Goal: Task Accomplishment & Management: Manage account settings

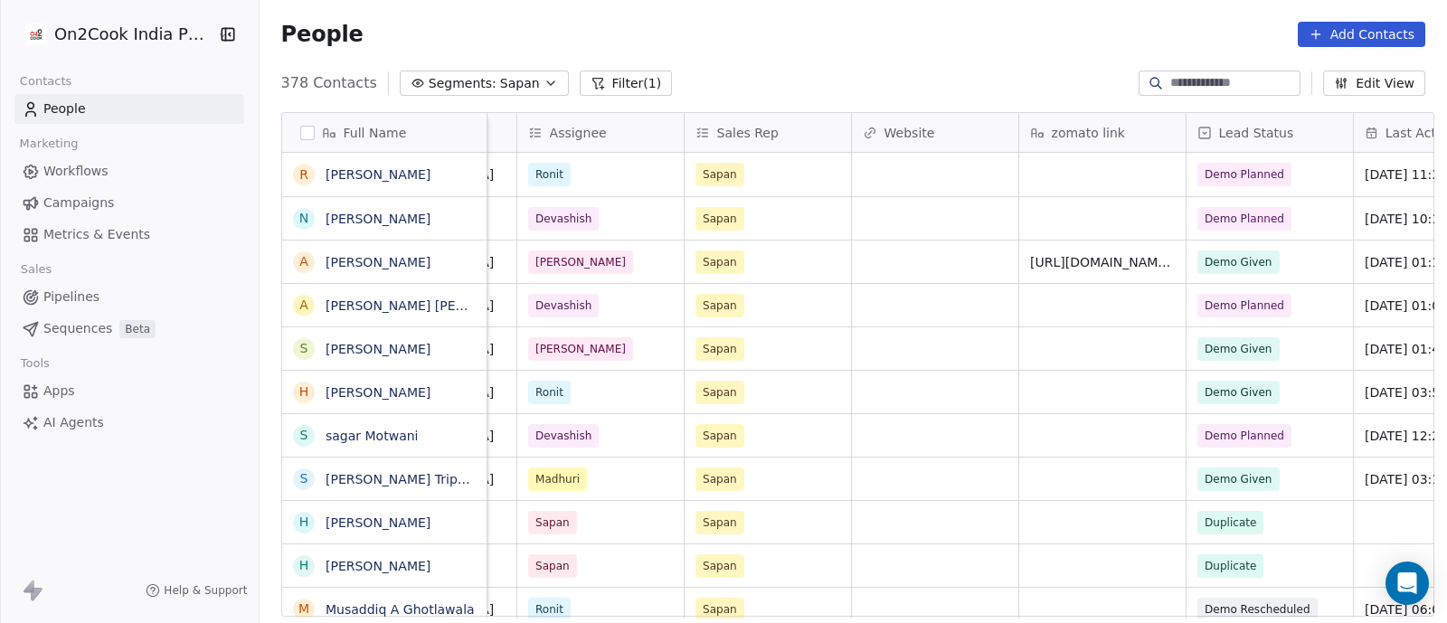
click at [1300, 220] on div "Demo Planned" at bounding box center [1269, 218] width 166 height 42
click at [1269, 226] on span "Demo Planned" at bounding box center [1244, 219] width 80 height 16
click at [1268, 226] on span "Demo Planned" at bounding box center [1244, 219] width 80 height 16
click at [917, 334] on div "grid" at bounding box center [935, 348] width 166 height 42
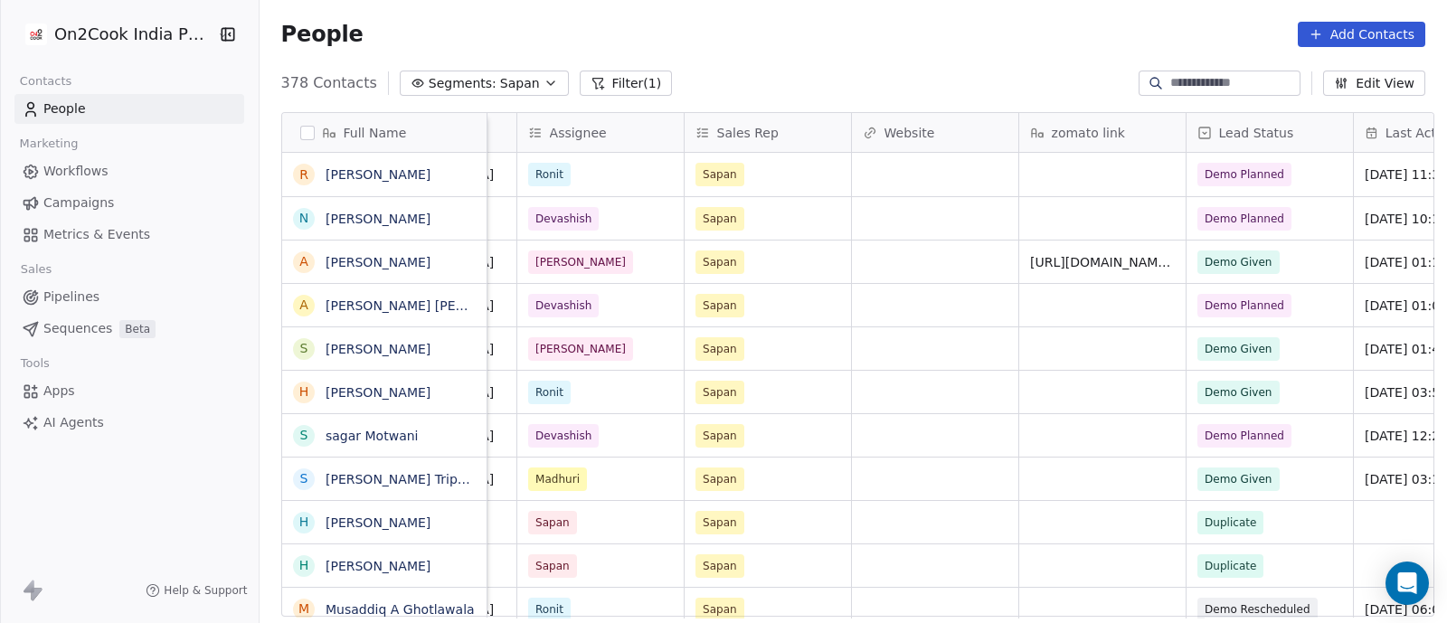
click at [1298, 223] on div "Demo Planned" at bounding box center [1269, 218] width 166 height 42
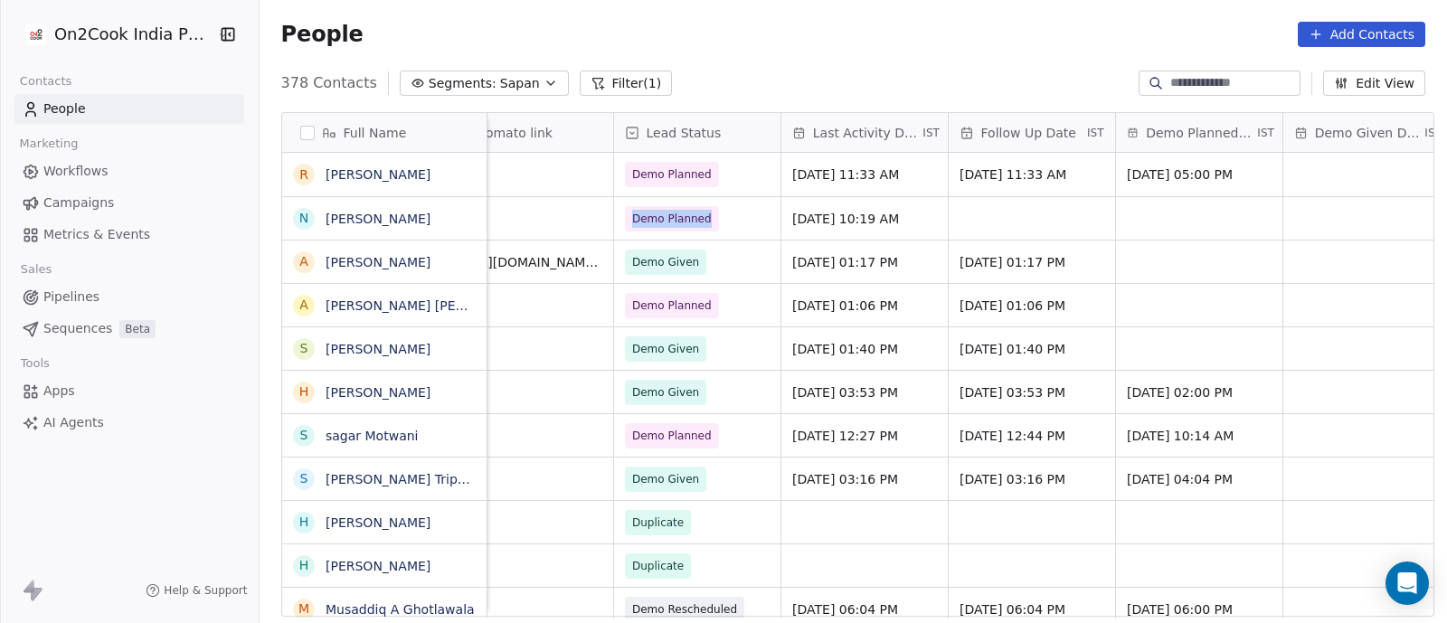
scroll to position [0, 2382]
click at [754, 213] on icon "grid" at bounding box center [758, 217] width 8 height 8
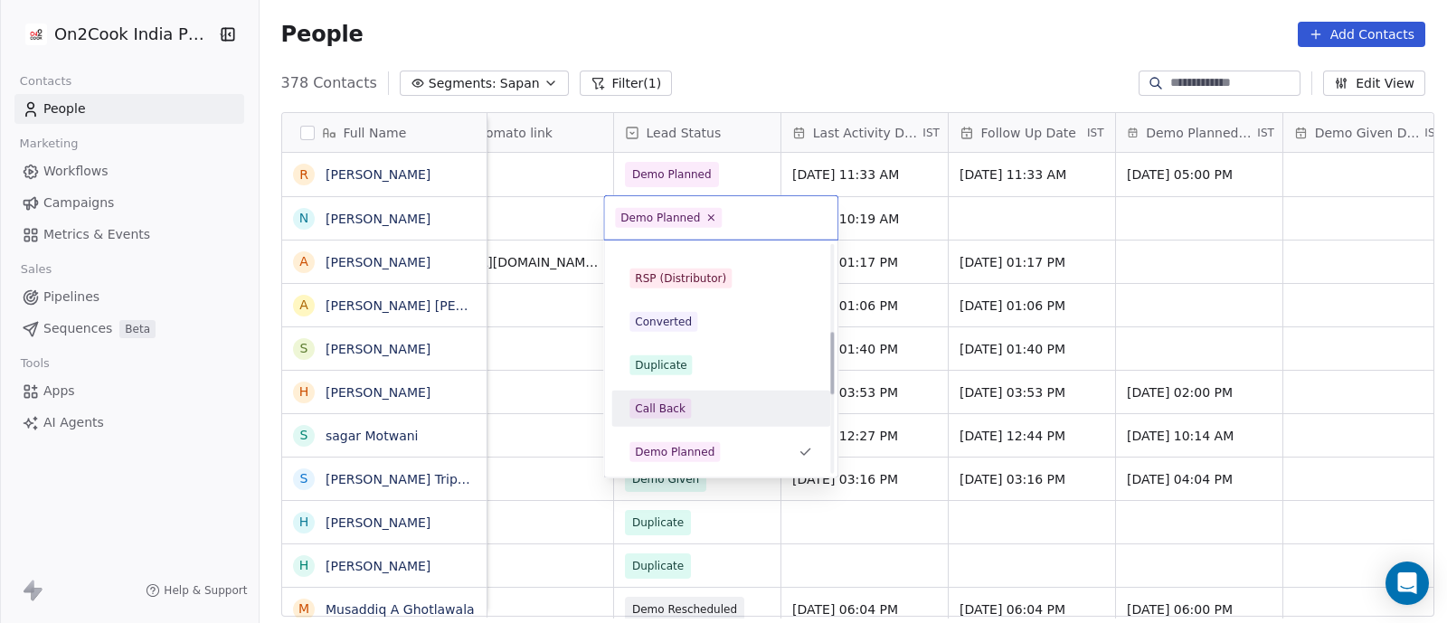
scroll to position [361, 0]
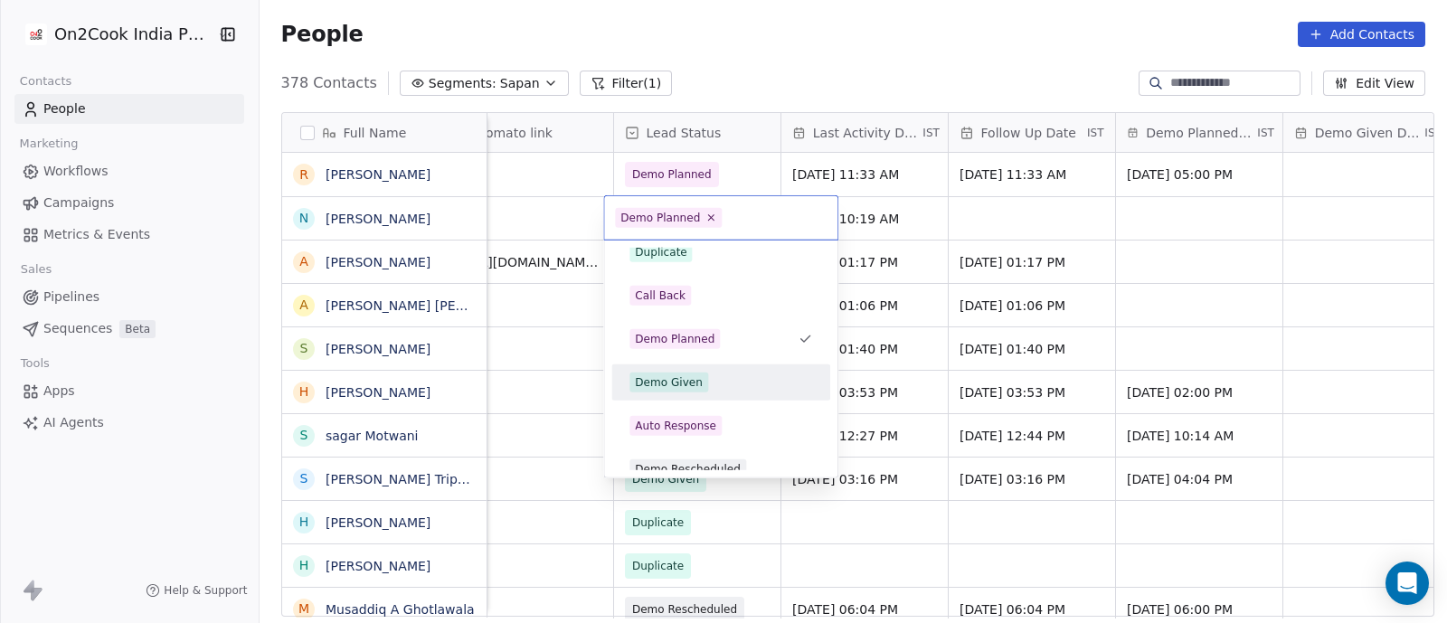
click at [661, 382] on div "Demo Given" at bounding box center [669, 382] width 68 height 16
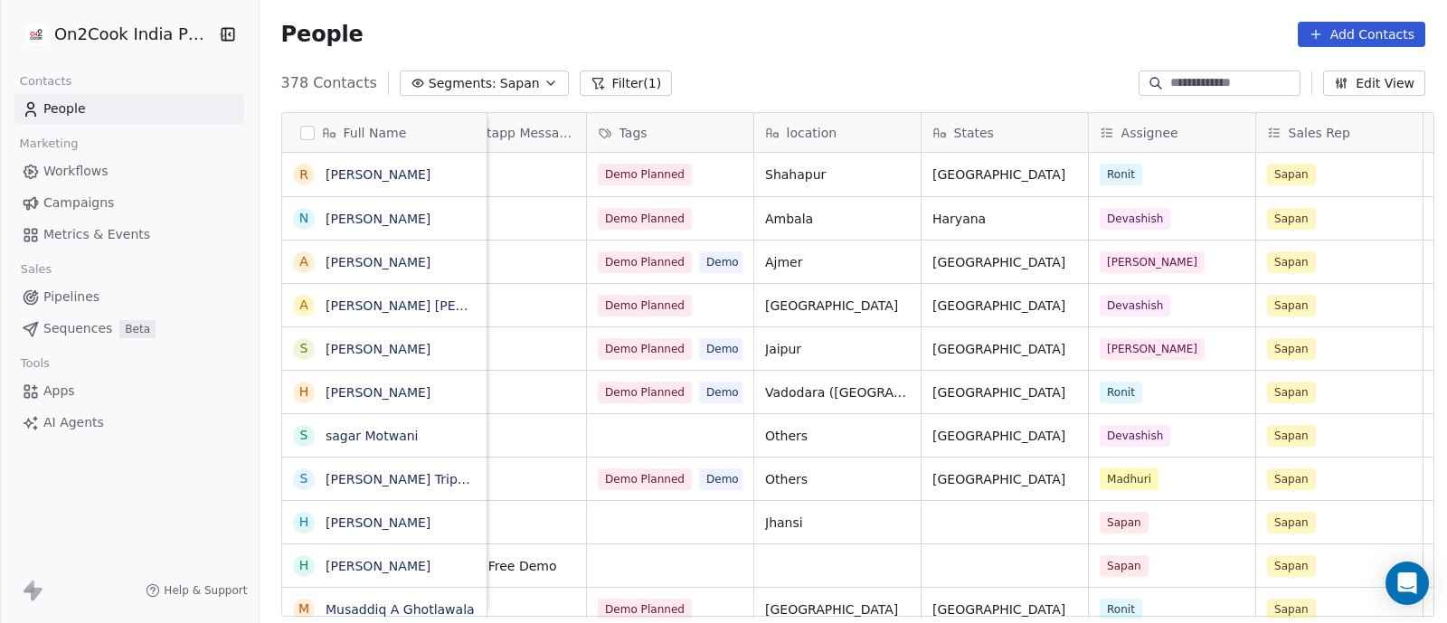
scroll to position [0, 1234]
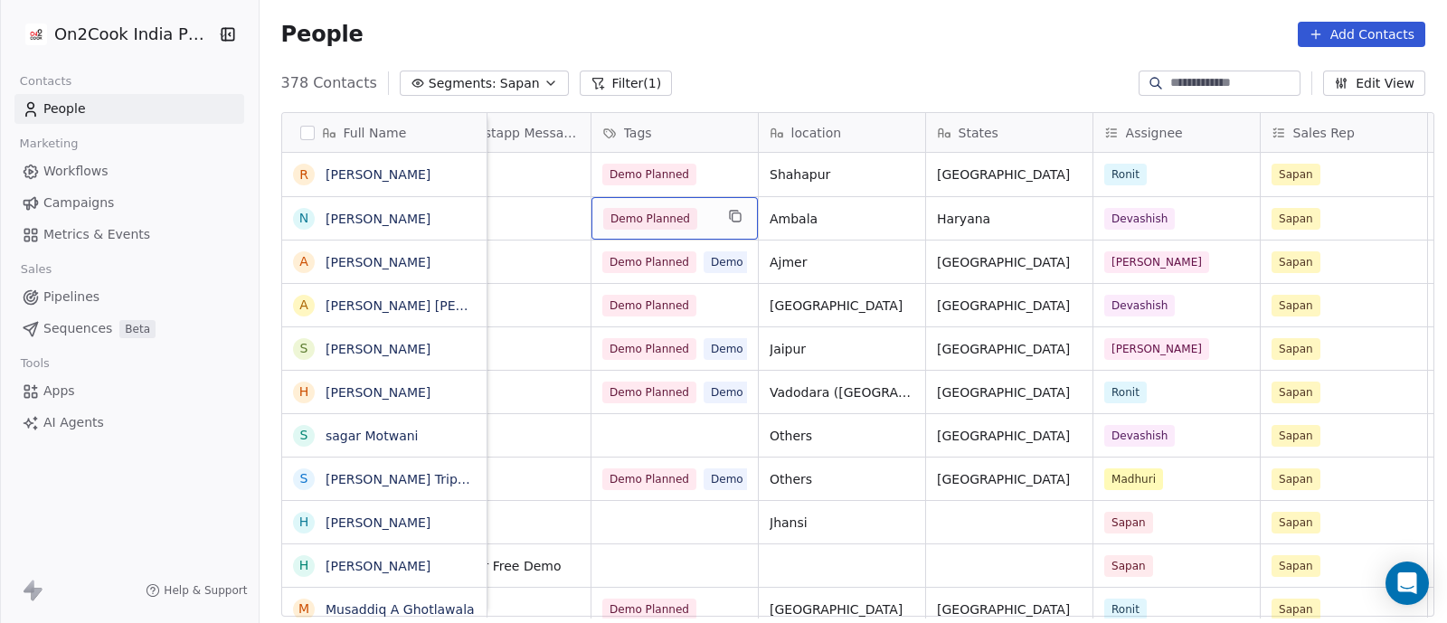
click at [706, 216] on div "Demo Planned" at bounding box center [674, 218] width 166 height 42
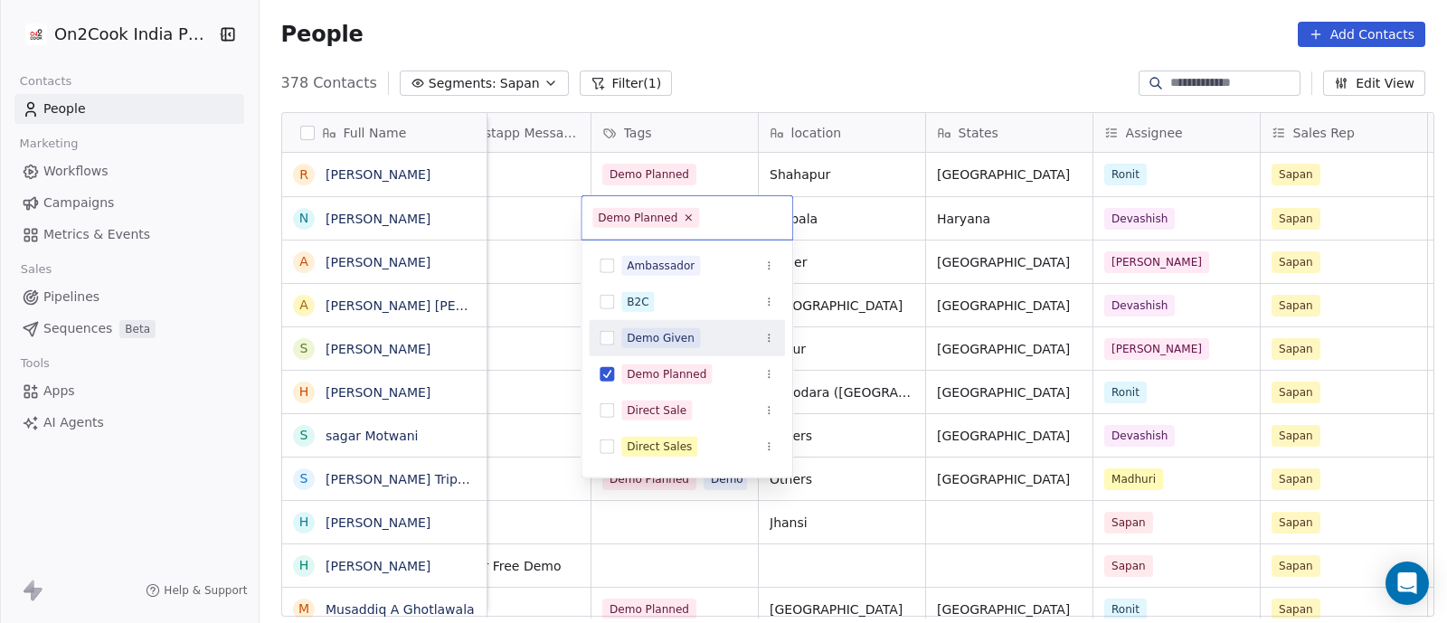
click at [665, 335] on div "Demo Given" at bounding box center [661, 338] width 68 height 16
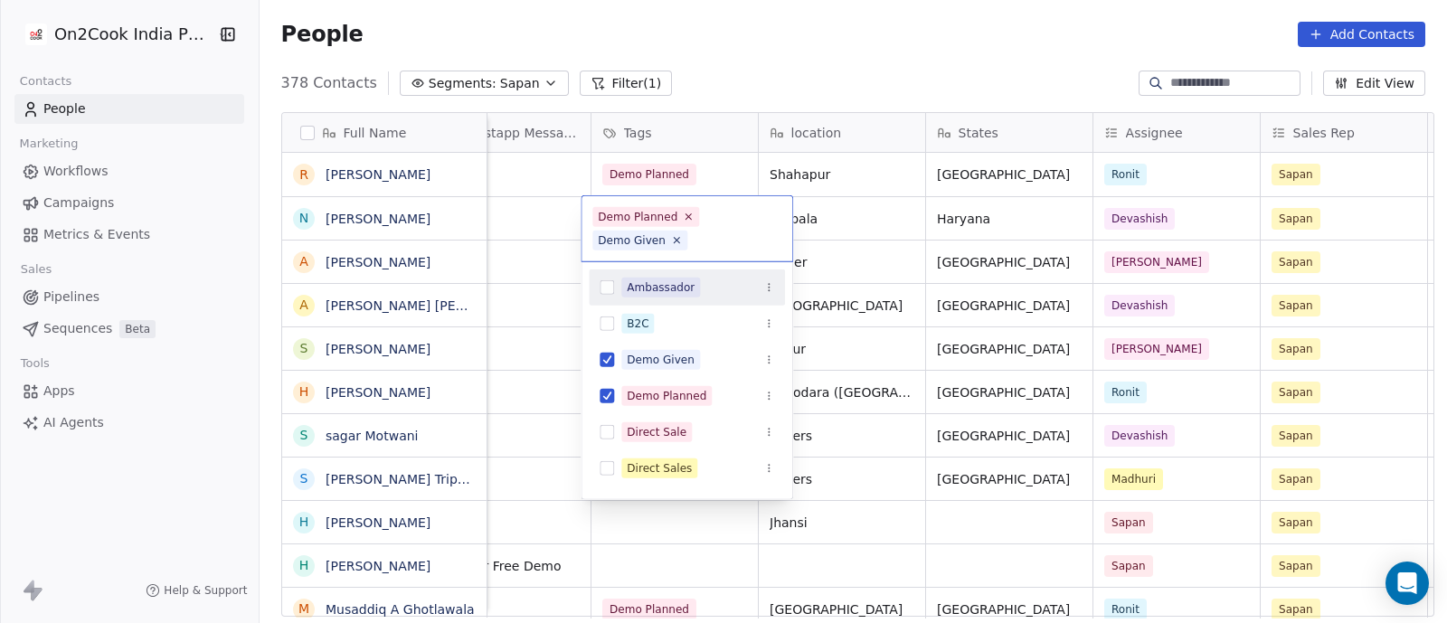
click at [886, 210] on html "On2Cook India Pvt. Ltd. Contacts People Marketing Workflows Campaigns Metrics &…" at bounding box center [723, 311] width 1447 height 623
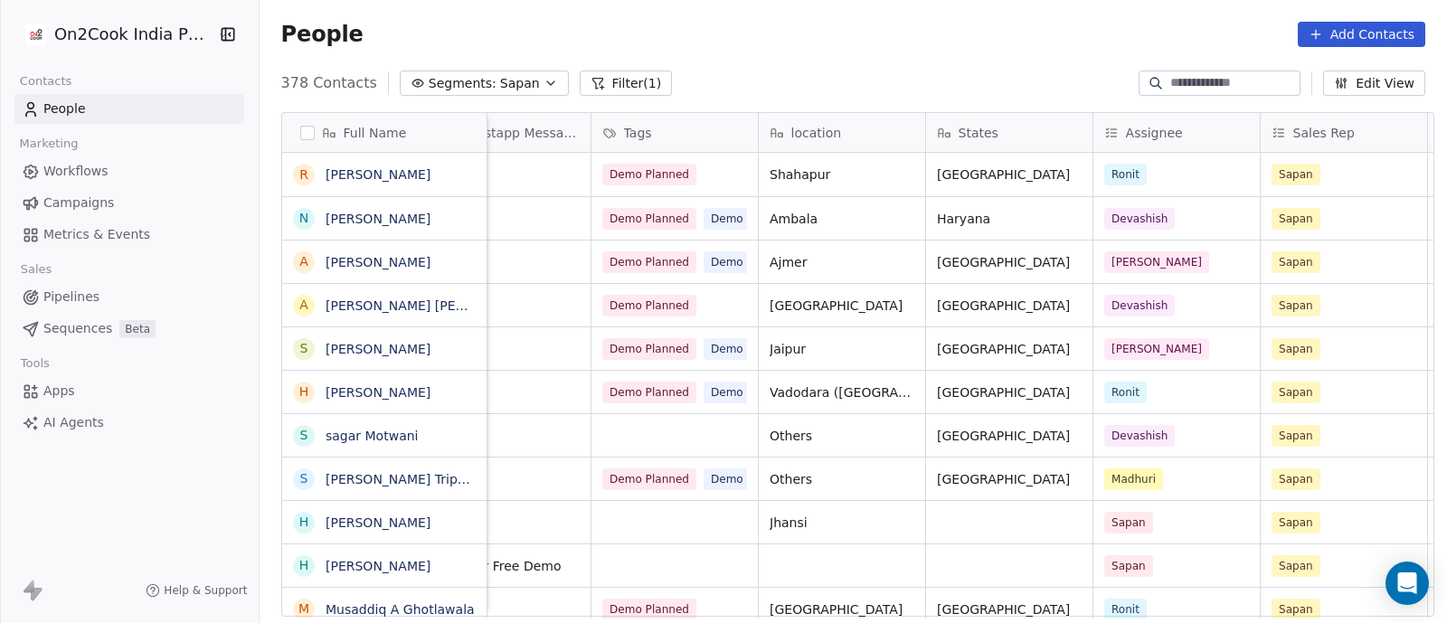
scroll to position [0, 422]
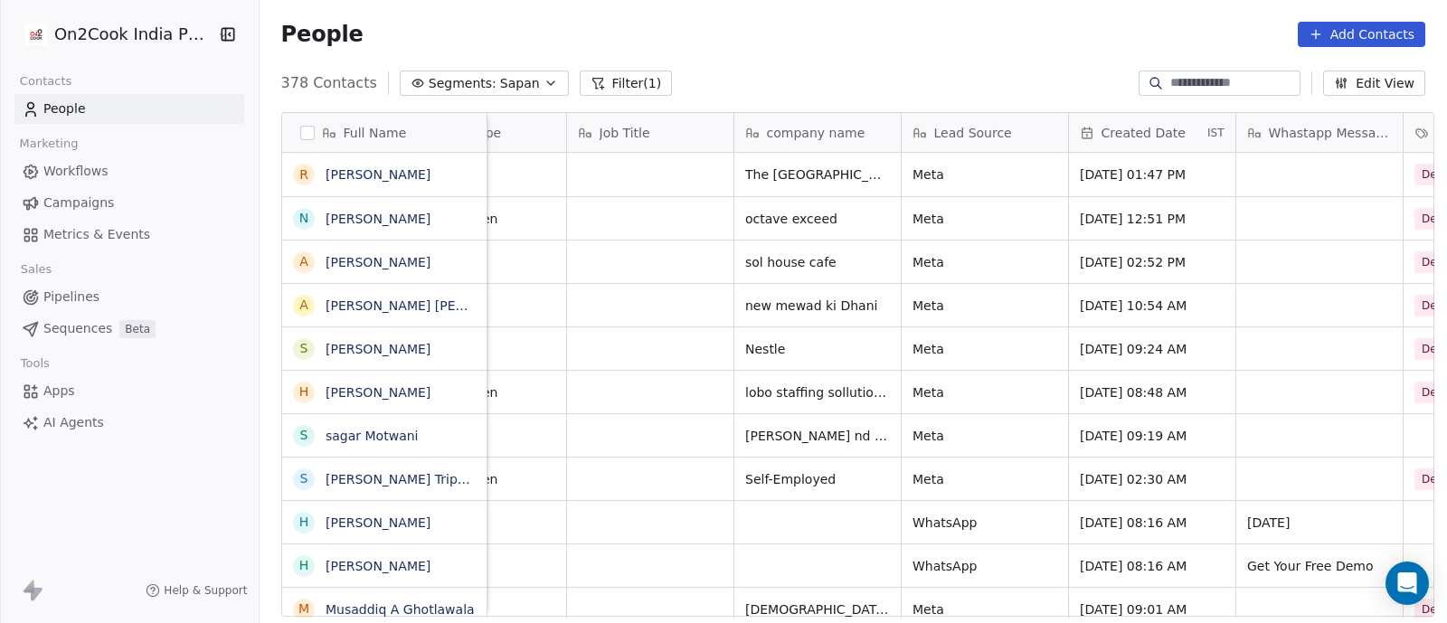
click at [547, 81] on icon "button" at bounding box center [550, 83] width 7 height 4
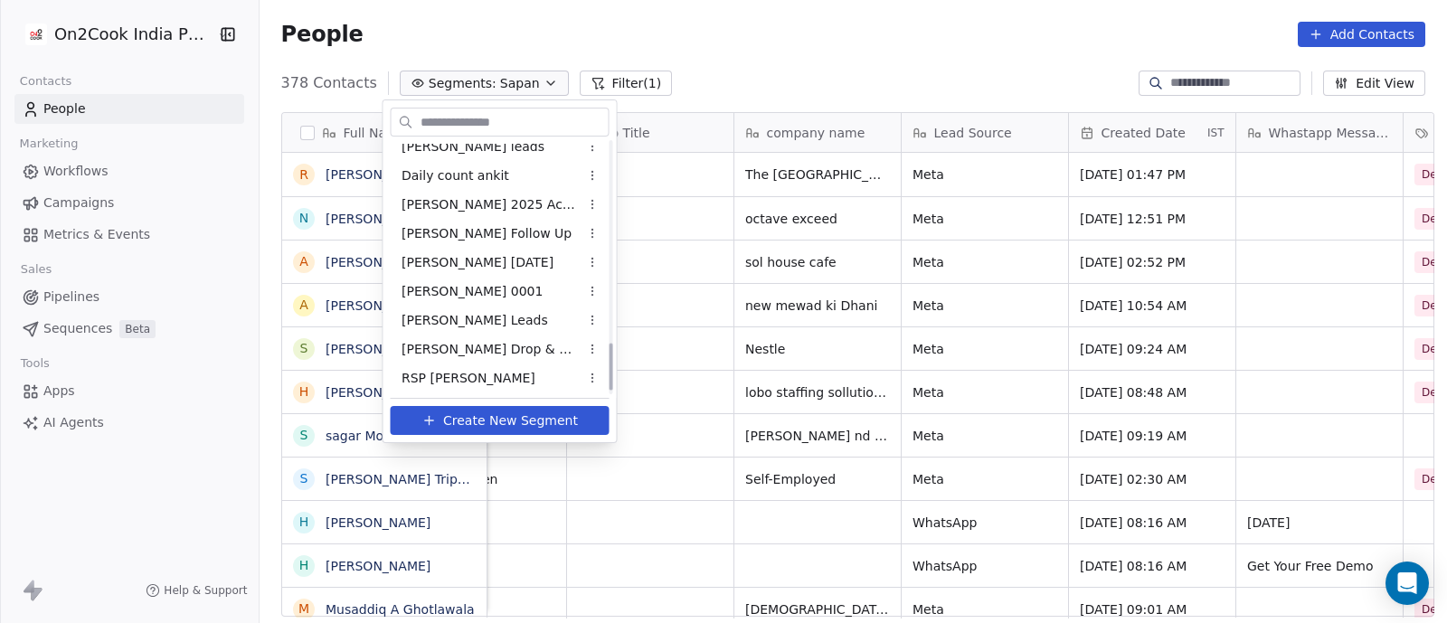
scroll to position [1083, 0]
click at [424, 313] on span "[PERSON_NAME] Leads" at bounding box center [474, 319] width 146 height 19
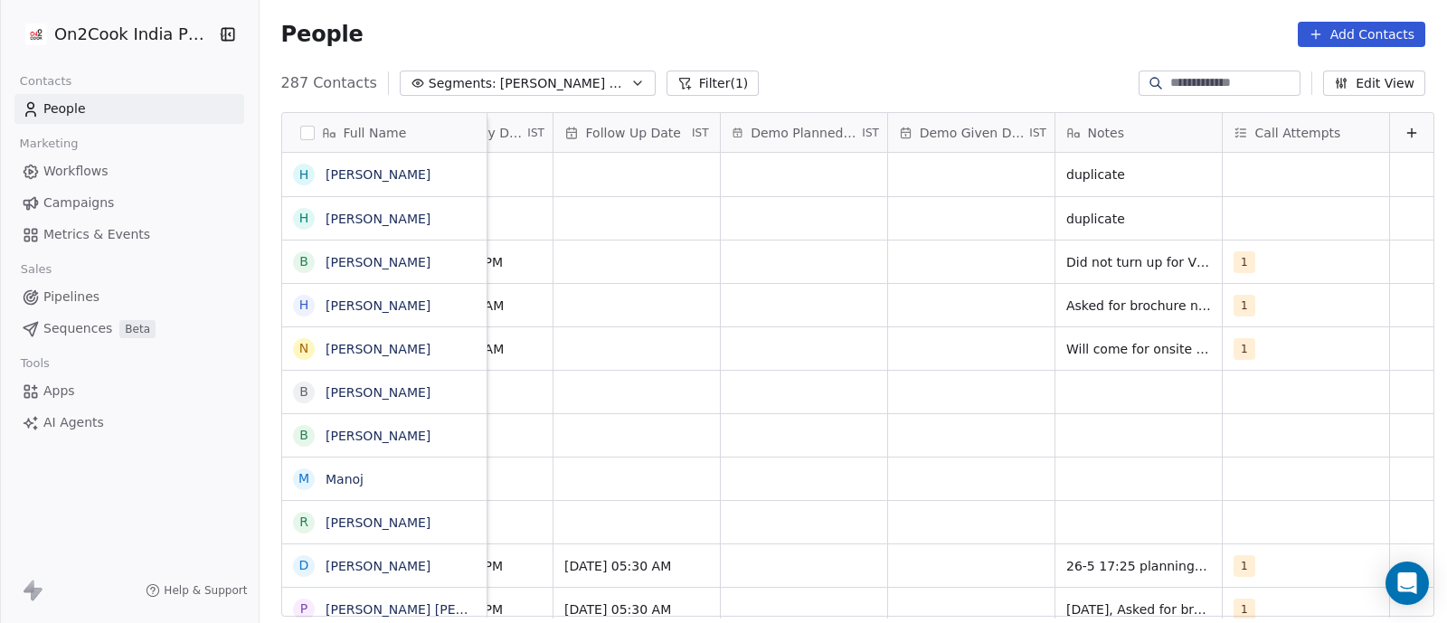
scroll to position [0, 2794]
click at [1095, 306] on span "Asked for brochure n videos" at bounding box center [1155, 306] width 177 height 18
click at [1080, 385] on html "On2Cook India Pvt. Ltd. Contacts People Marketing Workflows Campaigns Metrics &…" at bounding box center [723, 311] width 1447 height 623
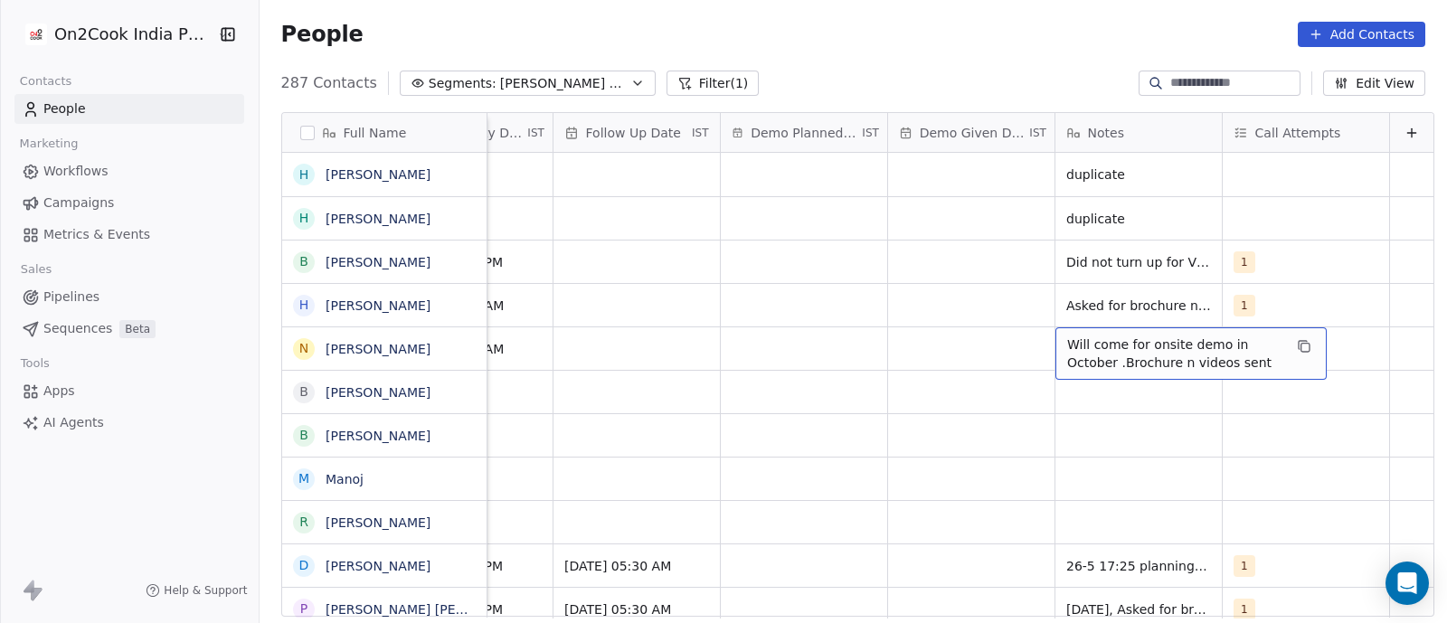
click at [1079, 354] on span "Will come for onsite demo in October .Brochure n videos sent" at bounding box center [1174, 353] width 215 height 36
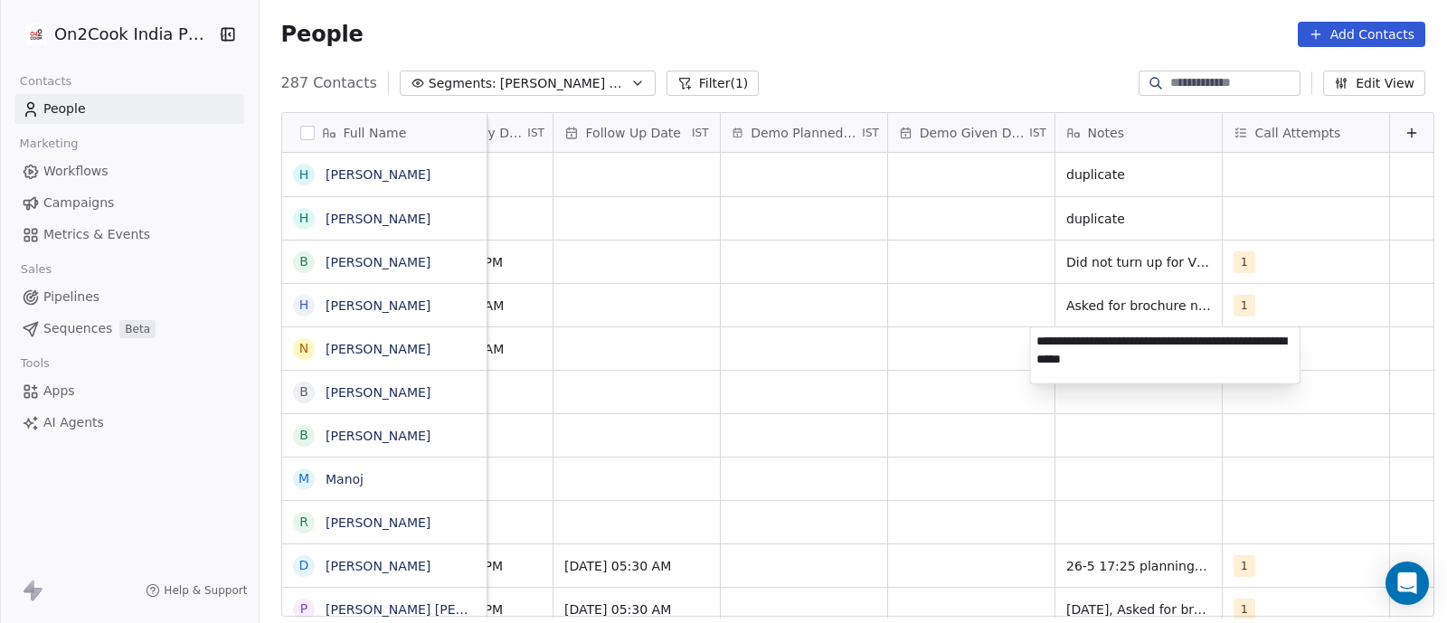
click at [811, 382] on html "On2Cook India Pvt. Ltd. Contacts People Marketing Workflows Campaigns Metrics &…" at bounding box center [723, 311] width 1447 height 623
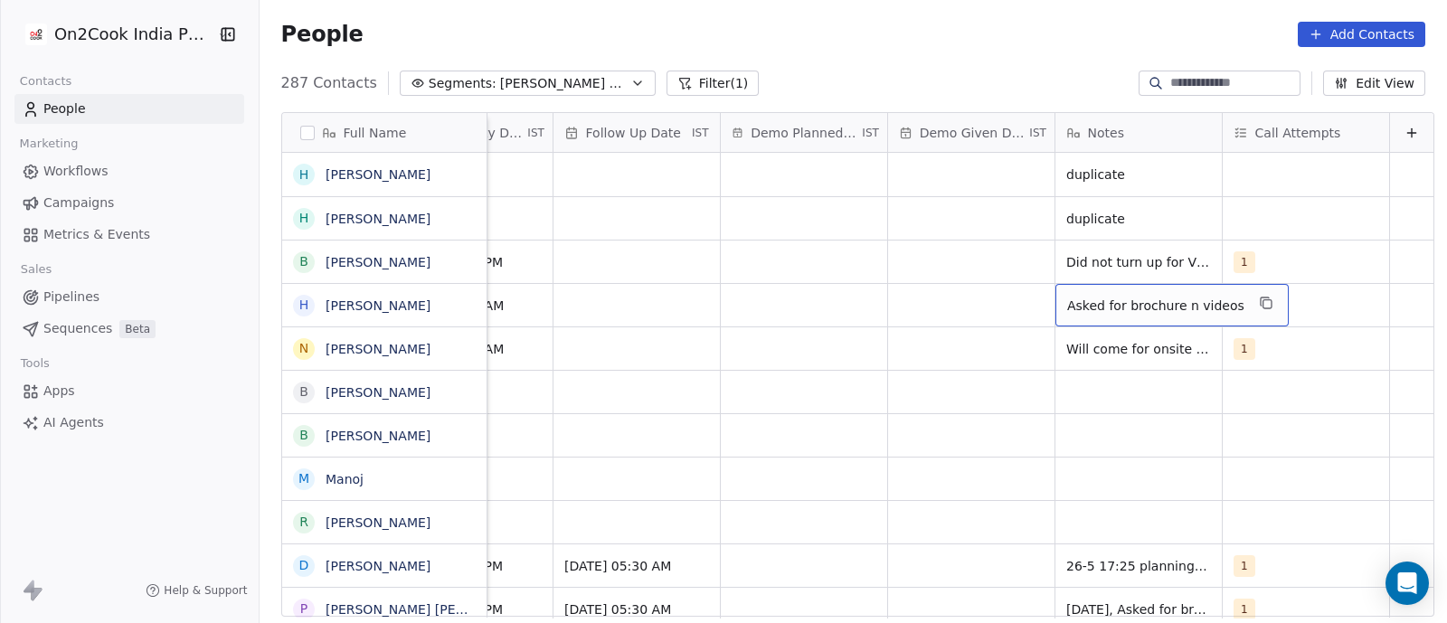
click at [1067, 313] on span "Asked for brochure n videos" at bounding box center [1155, 306] width 177 height 18
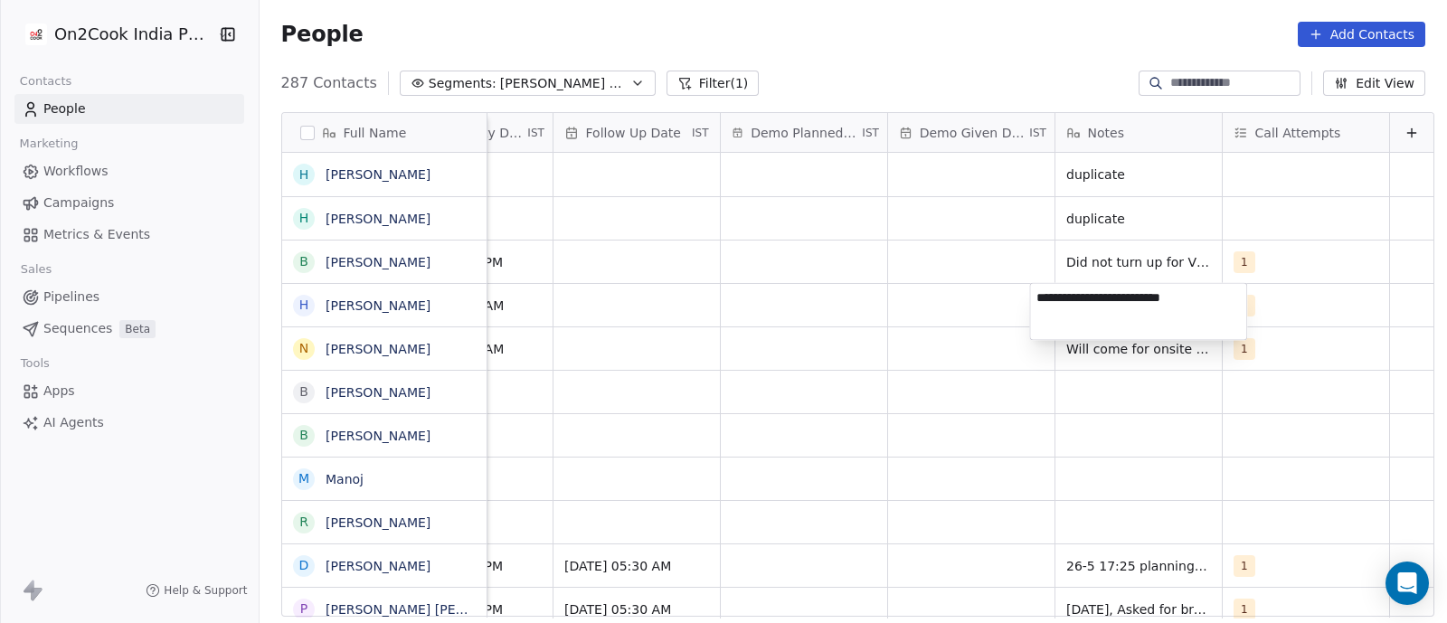
click at [612, 305] on html "On2Cook India Pvt. Ltd. Contacts People Marketing Workflows Campaigns Metrics &…" at bounding box center [723, 311] width 1447 height 623
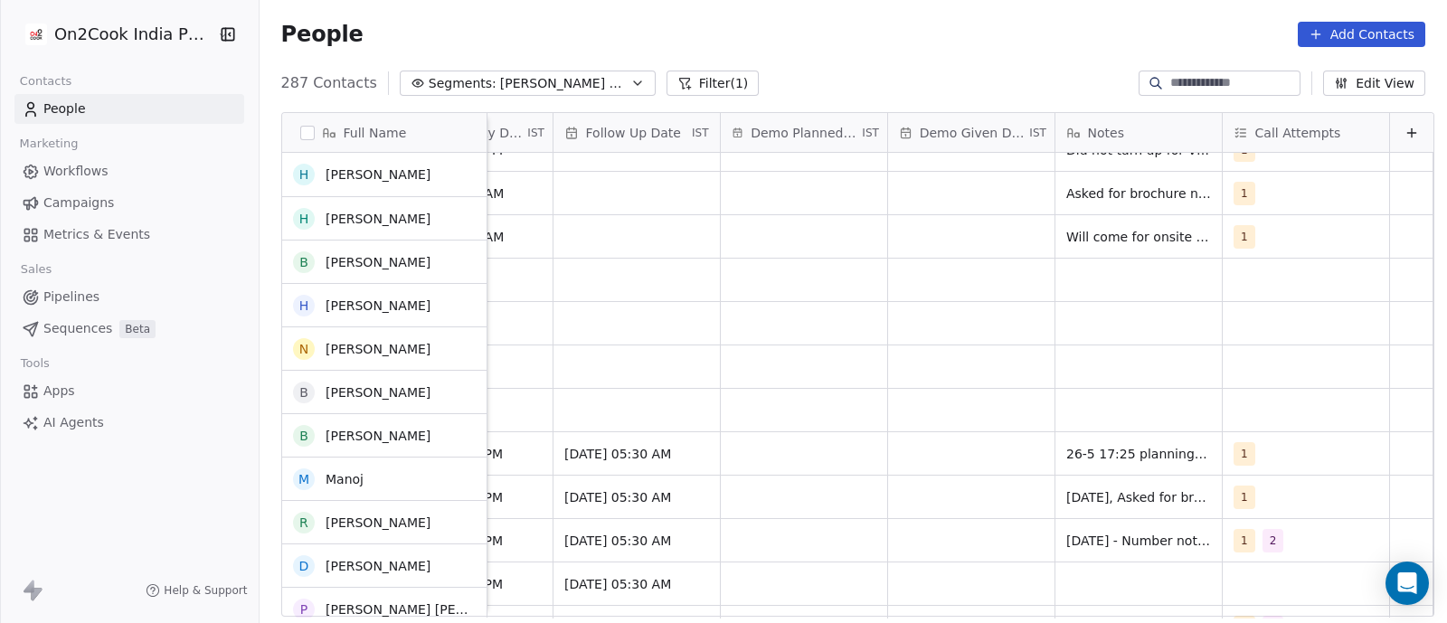
scroll to position [112, 0]
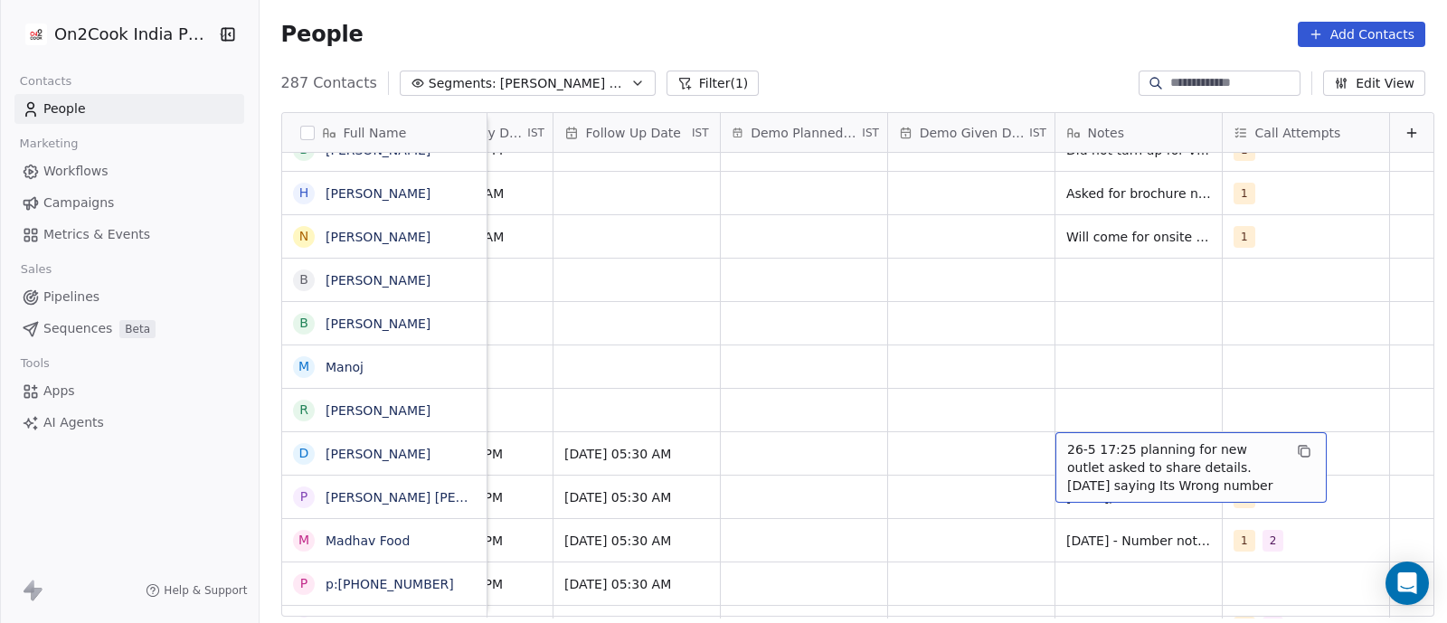
click at [1093, 458] on span "26-5 17:25 planning for new outlet asked to share details. [DATE] saying Its Wr…" at bounding box center [1174, 467] width 215 height 54
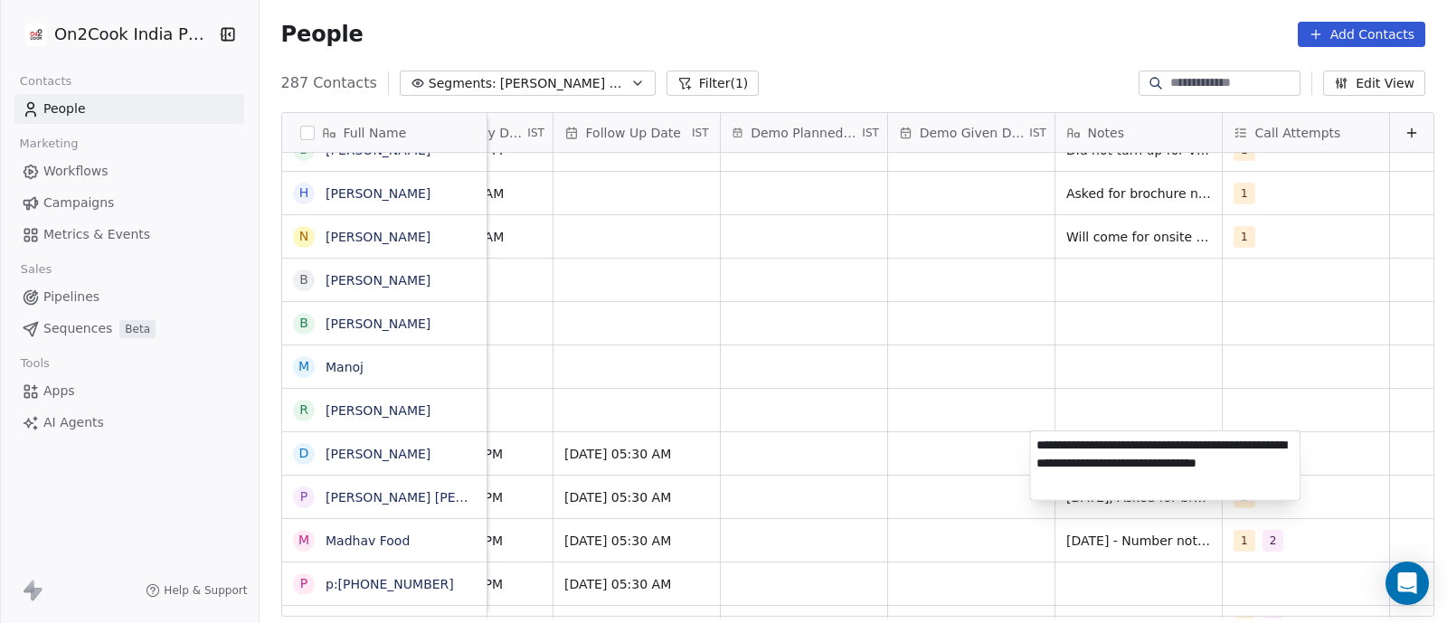
click at [927, 363] on html "On2Cook India Pvt. Ltd. Contacts People Marketing Workflows Campaigns Metrics &…" at bounding box center [723, 311] width 1447 height 623
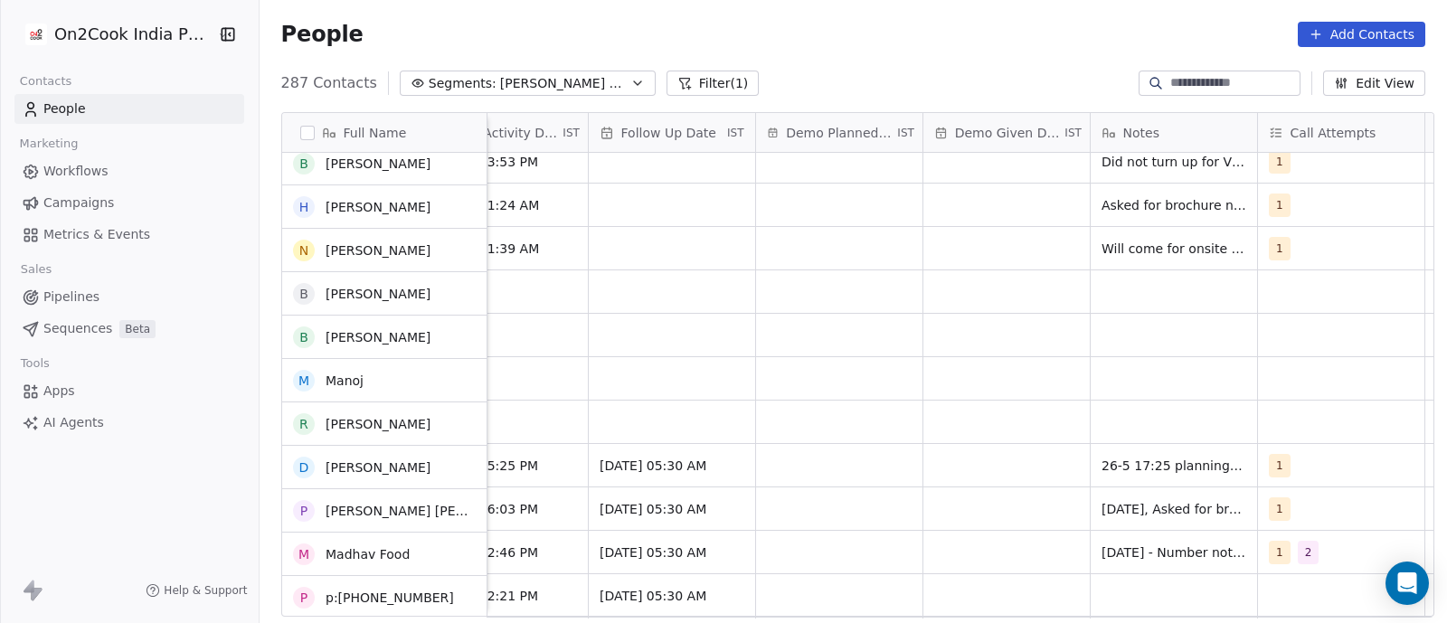
scroll to position [100, 0]
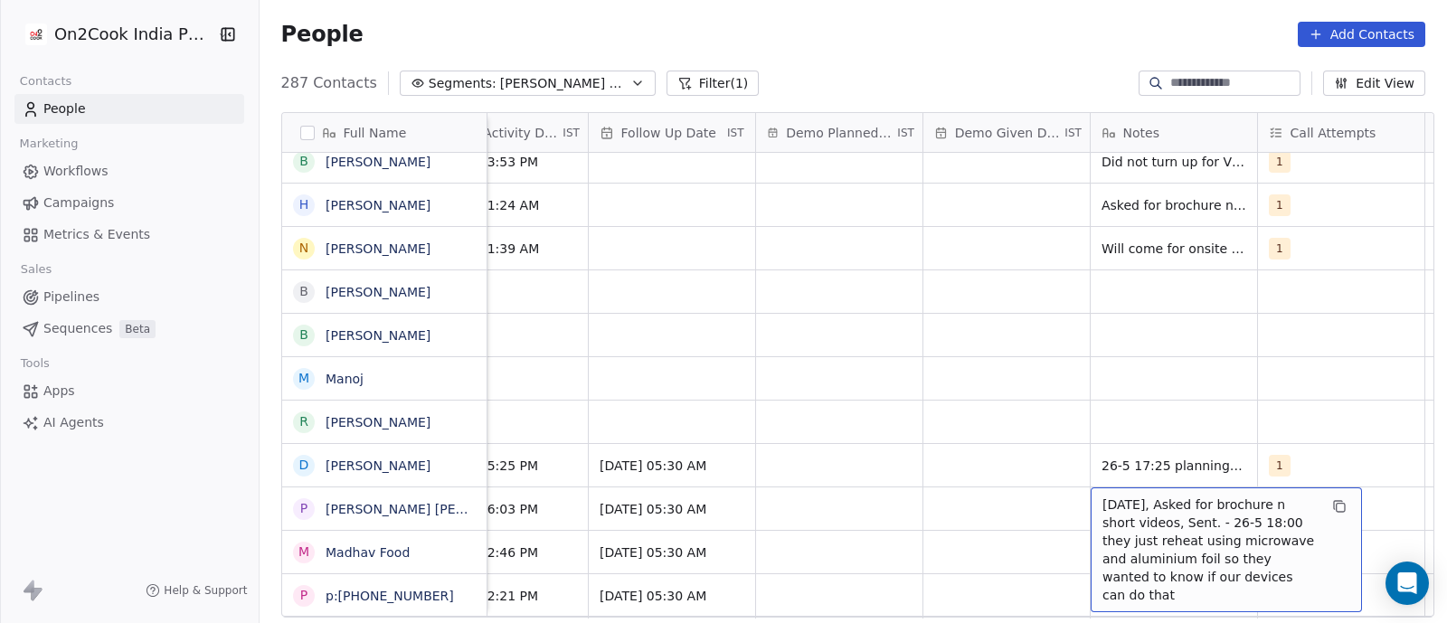
click at [1153, 509] on span "[DATE], Asked for brochure n short videos, Sent. - 26-5 18:00 they just reheat …" at bounding box center [1209, 549] width 215 height 108
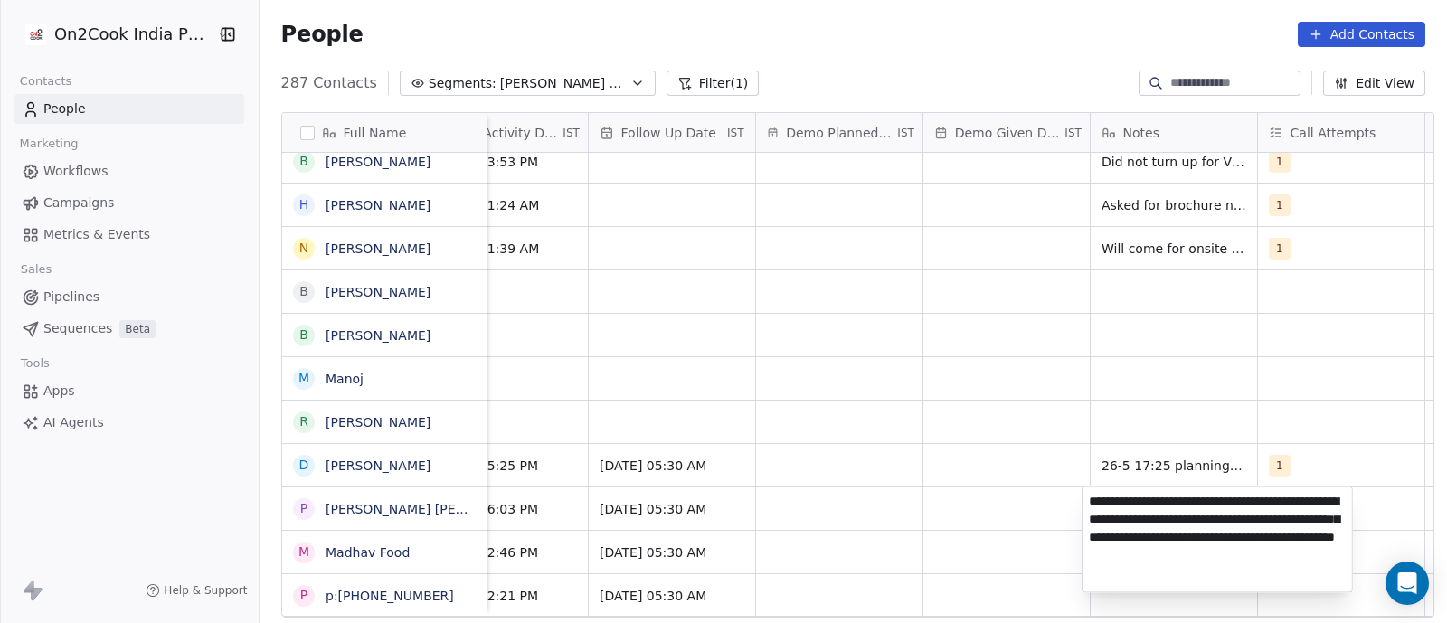
click at [979, 457] on html "On2Cook India Pvt. Ltd. Contacts People Marketing Workflows Campaigns Metrics &…" at bounding box center [723, 311] width 1447 height 623
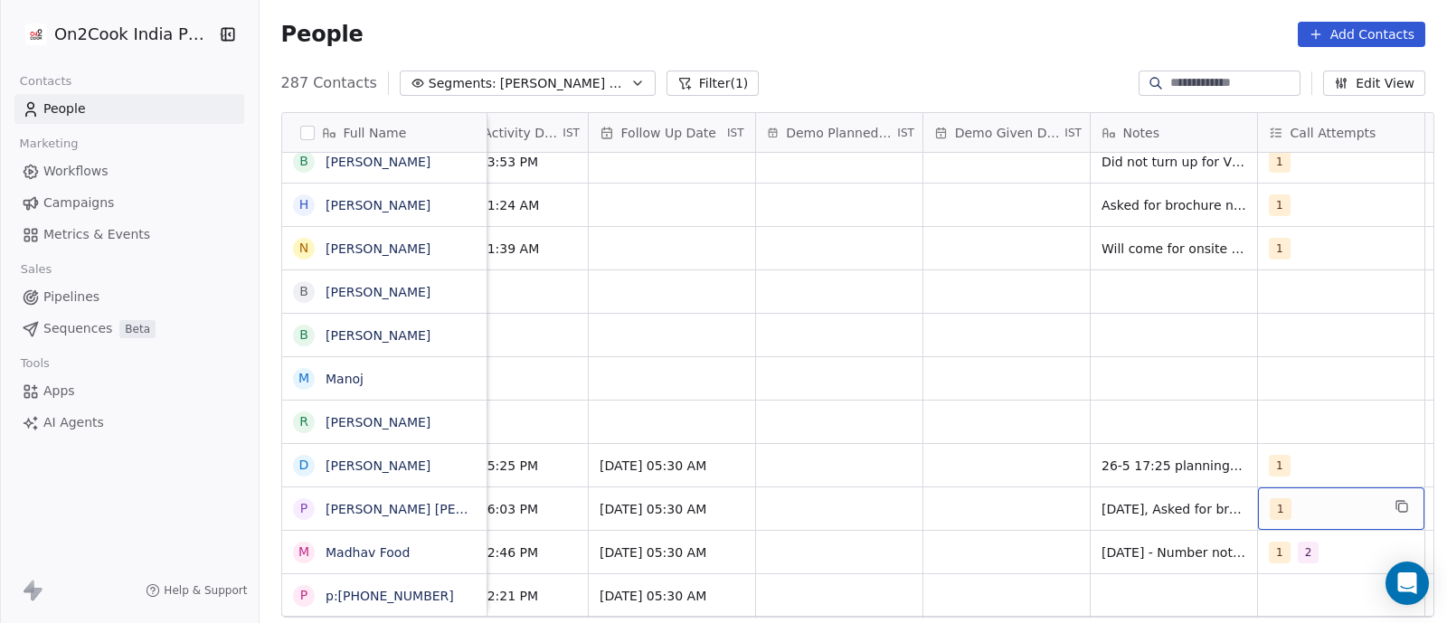
scroll to position [0, 2751]
click at [1301, 510] on div "1" at bounding box center [1315, 509] width 110 height 22
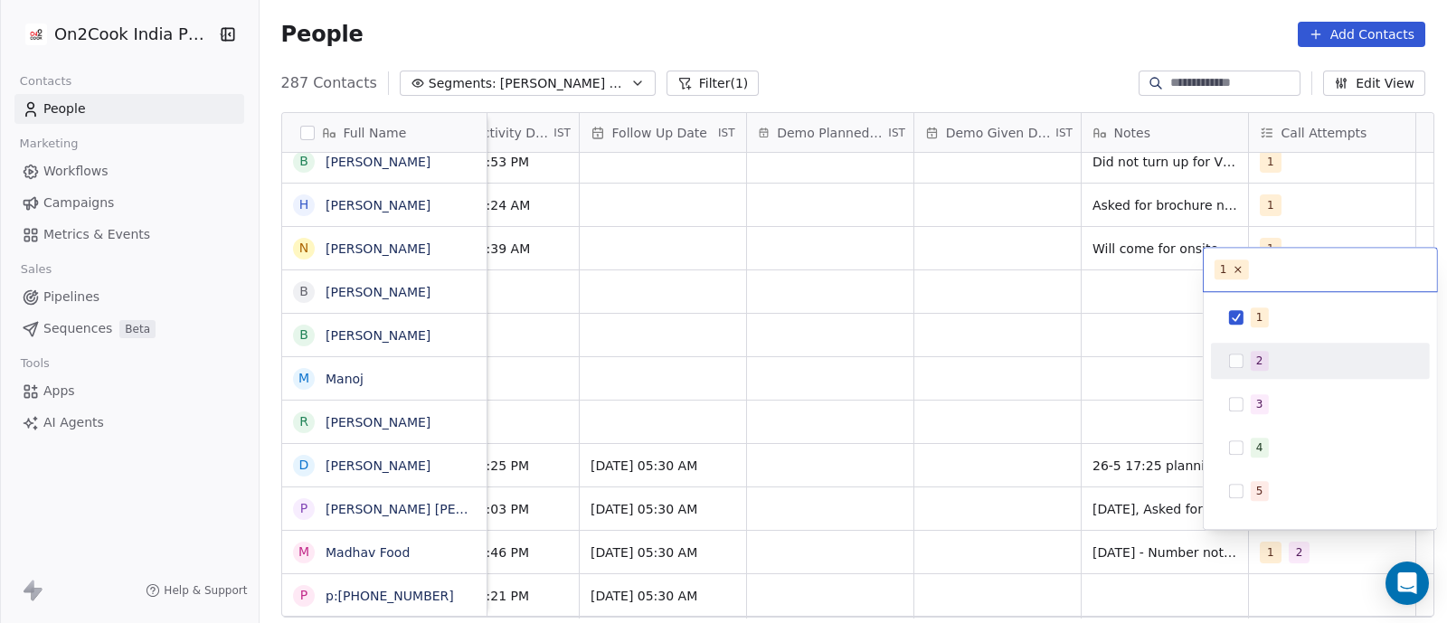
click at [1238, 368] on div "2" at bounding box center [1320, 360] width 204 height 29
click at [1017, 382] on html "On2Cook India Pvt. Ltd. Contacts People Marketing Workflows Campaigns Metrics &…" at bounding box center [723, 311] width 1447 height 623
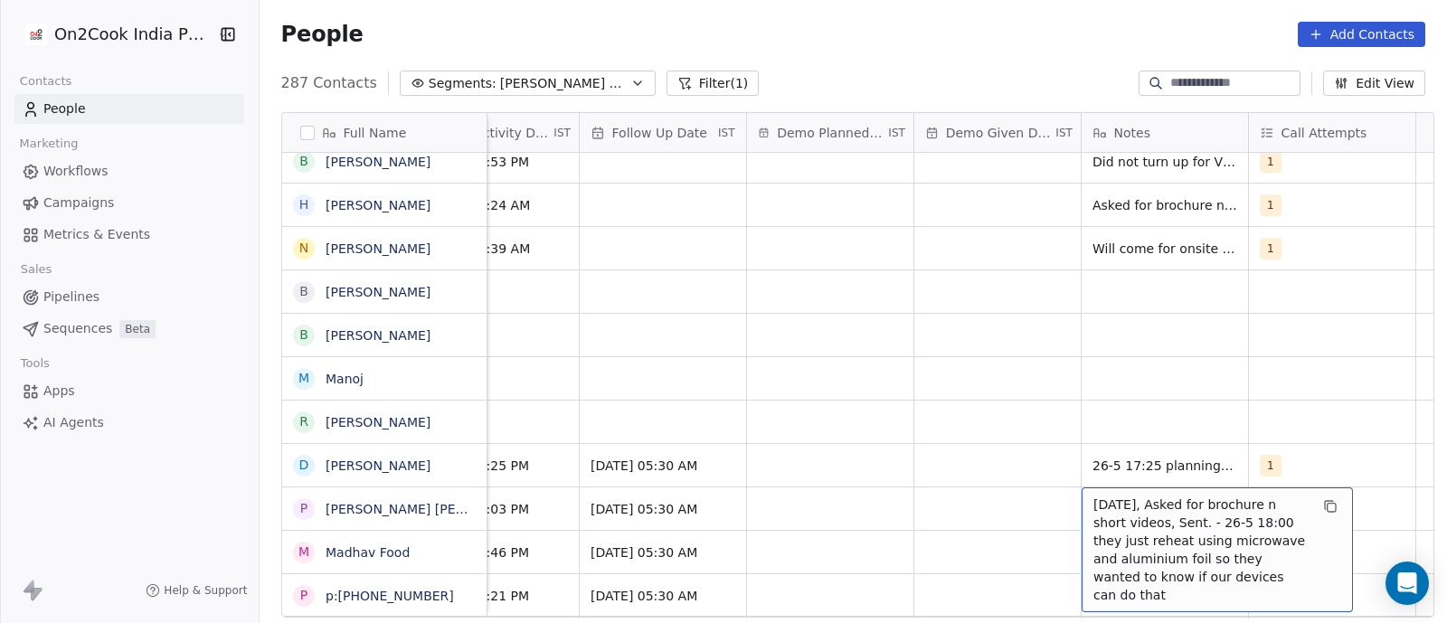
click at [1121, 519] on span "[DATE], Asked for brochure n short videos, Sent. - 26-5 18:00 they just reheat …" at bounding box center [1200, 549] width 215 height 108
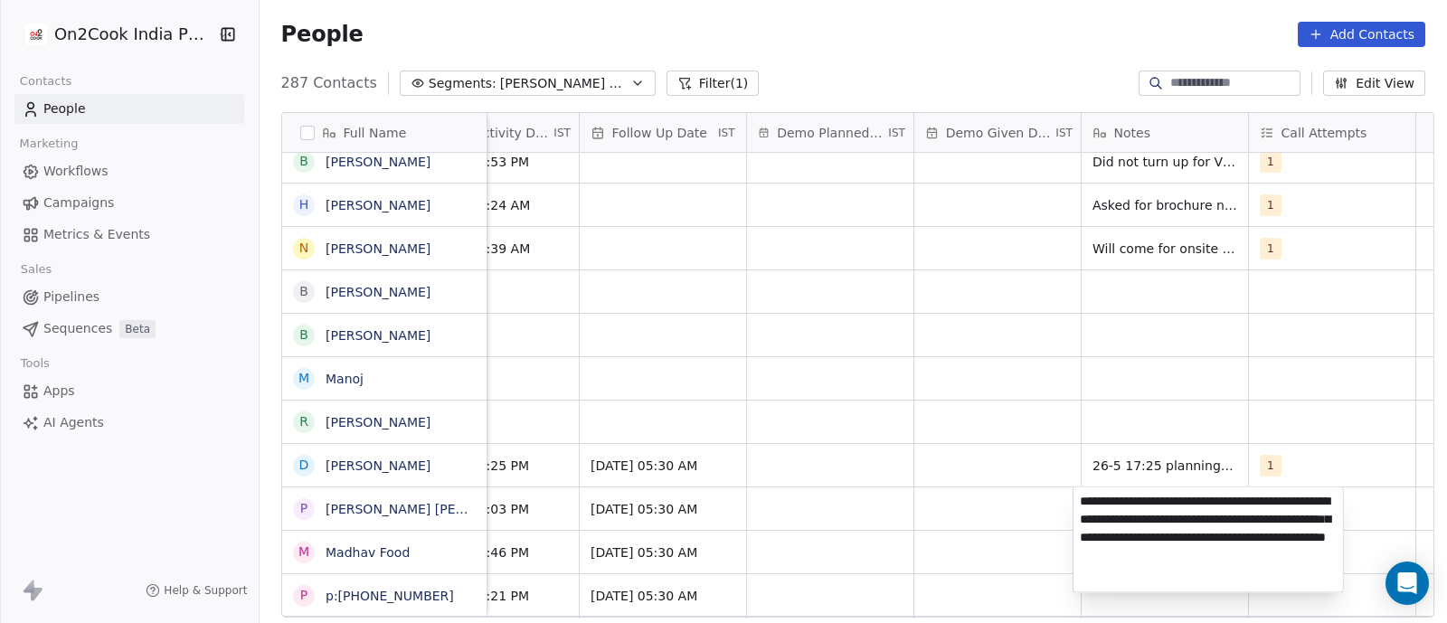
click at [1079, 501] on textarea "**********" at bounding box center [1207, 539] width 269 height 105
type textarea "**********"
click at [1039, 368] on html "On2Cook India Pvt. Ltd. Contacts People Marketing Workflows Campaigns Metrics &…" at bounding box center [723, 311] width 1447 height 623
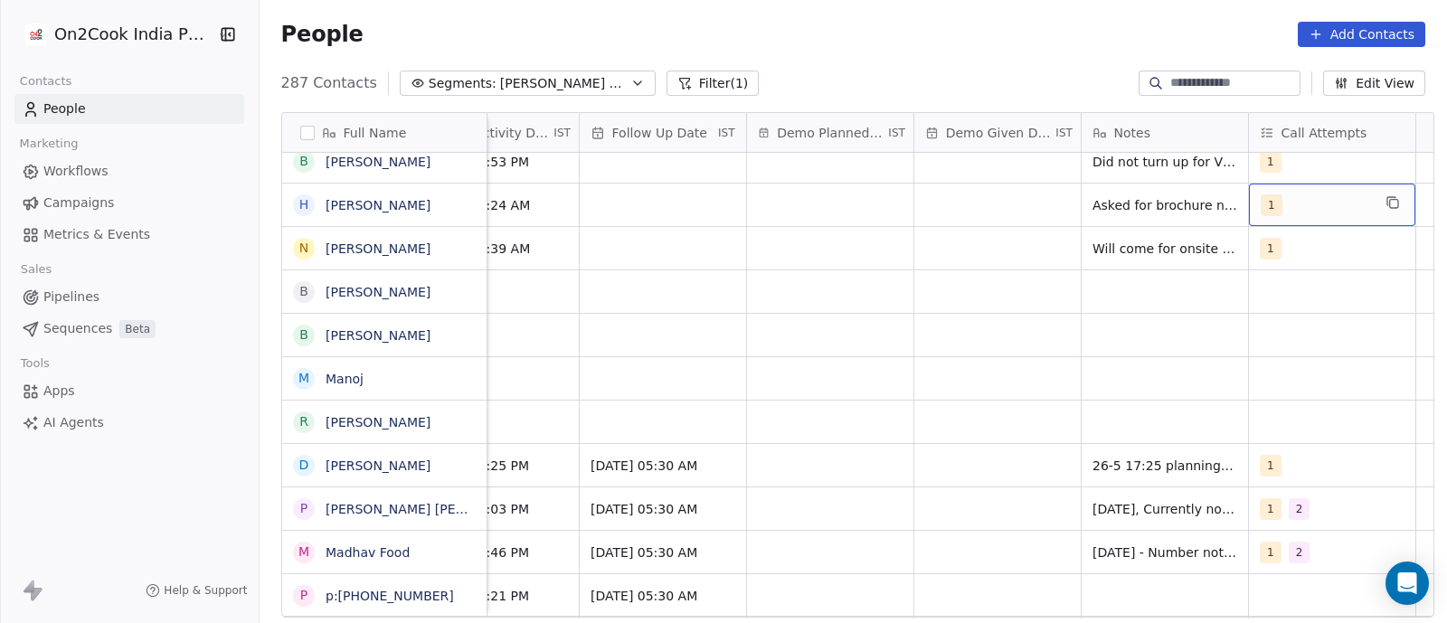
click at [1305, 216] on div "1" at bounding box center [1332, 205] width 166 height 42
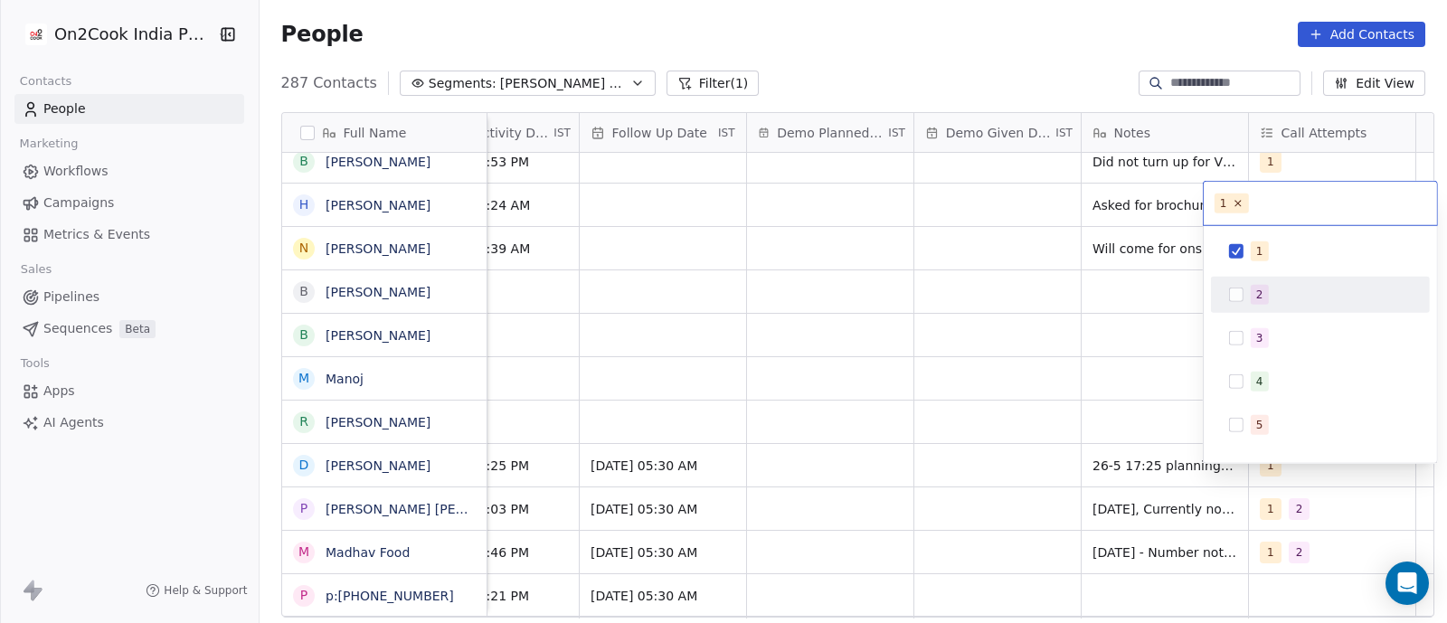
click at [1239, 294] on button "Suggestions" at bounding box center [1236, 294] width 14 height 14
click at [1040, 307] on html "On2Cook India Pvt. Ltd. Contacts People Marketing Workflows Campaigns Metrics &…" at bounding box center [723, 311] width 1447 height 623
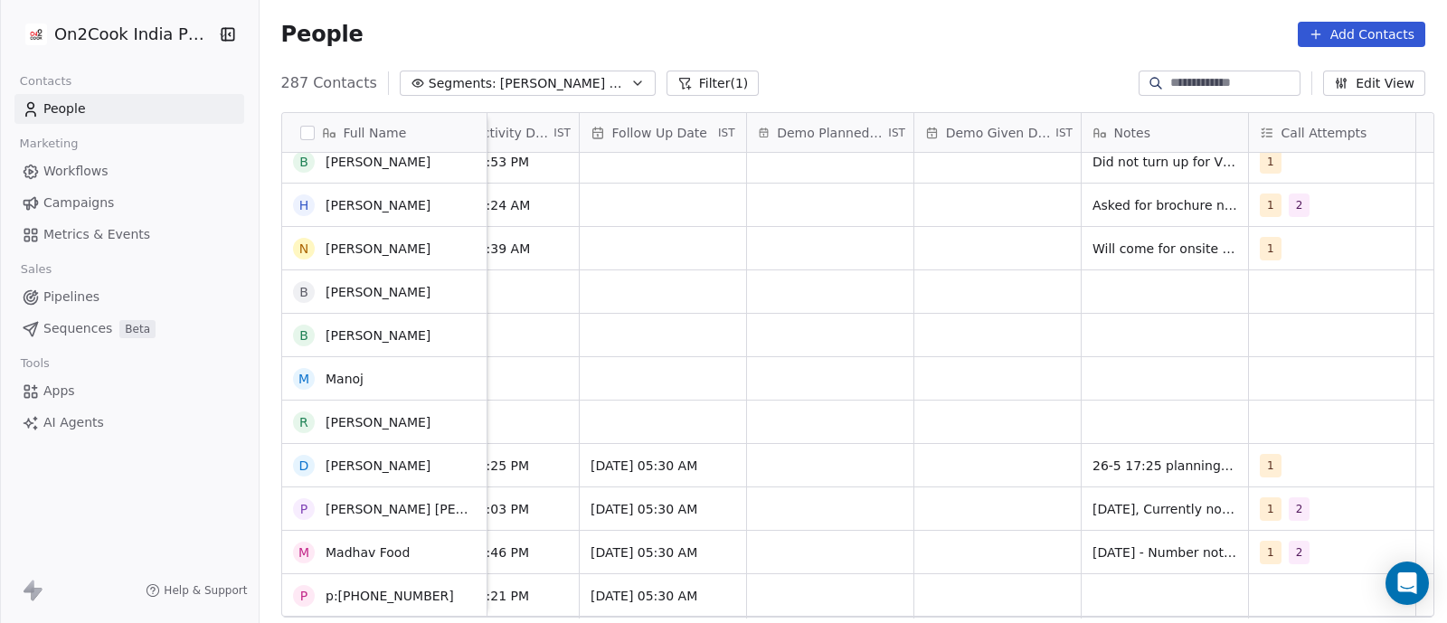
scroll to position [0, 0]
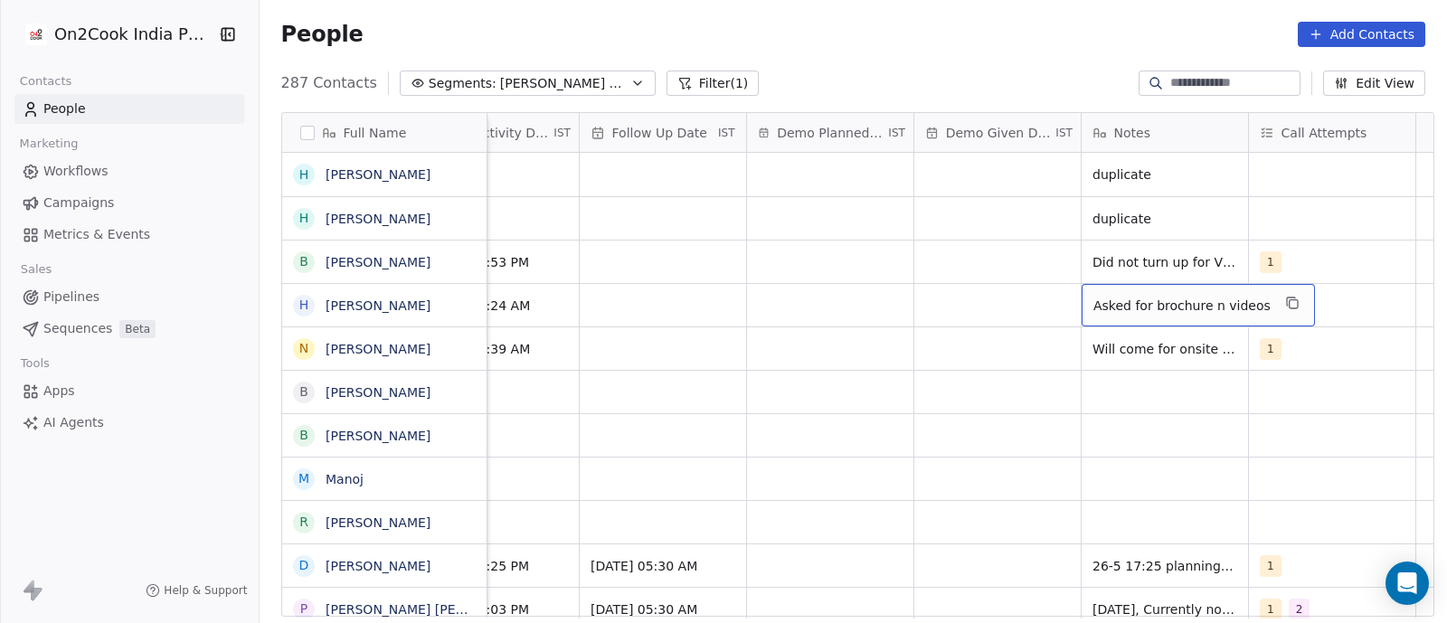
click at [1093, 300] on span "Asked for brochure n videos" at bounding box center [1181, 306] width 177 height 18
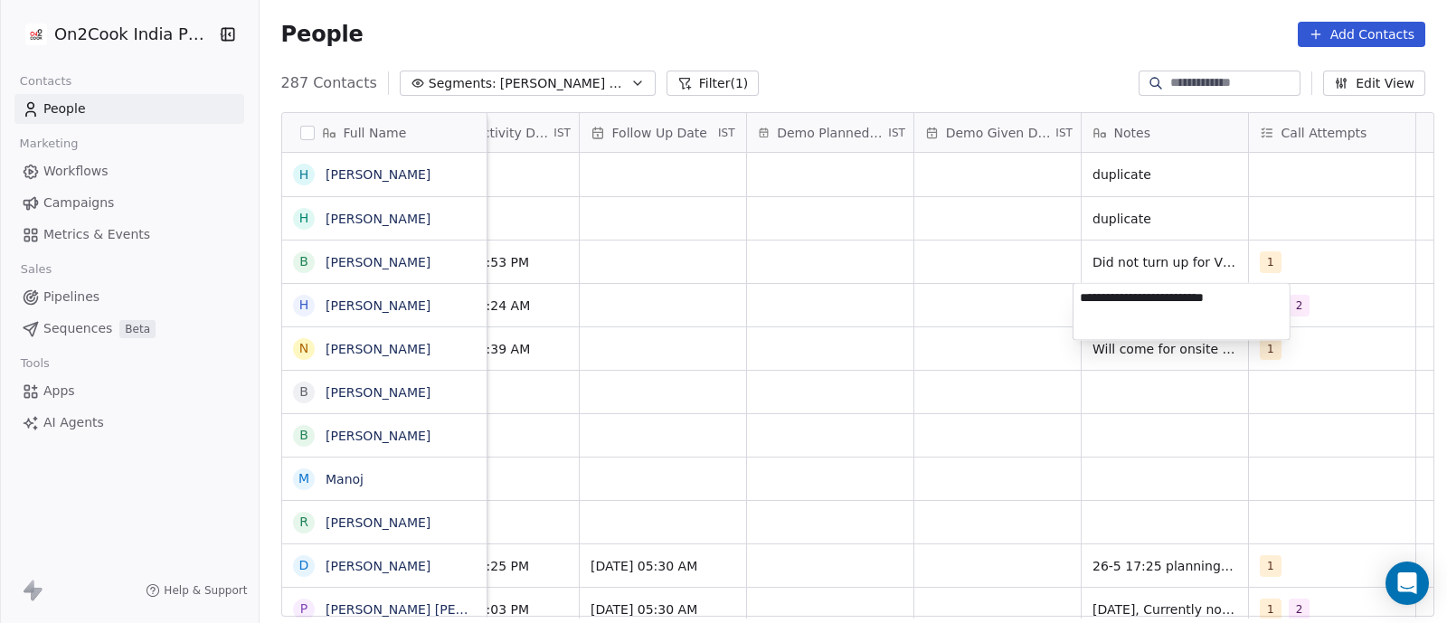
click at [1080, 304] on textarea "**********" at bounding box center [1181, 312] width 216 height 56
click at [1077, 303] on textarea "**********" at bounding box center [1181, 312] width 216 height 56
type textarea "**********"
click at [863, 323] on html "On2Cook India Pvt. Ltd. Contacts People Marketing Workflows Campaigns Metrics &…" at bounding box center [723, 311] width 1447 height 623
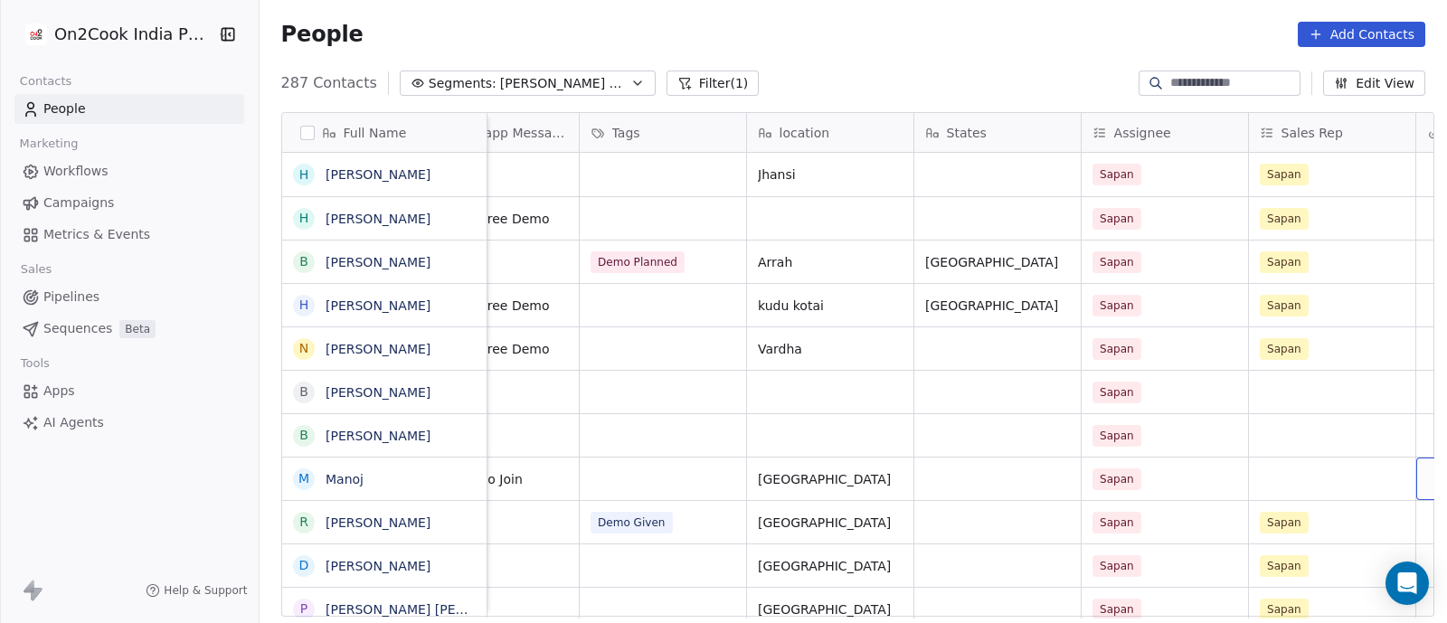
scroll to position [2, 1413]
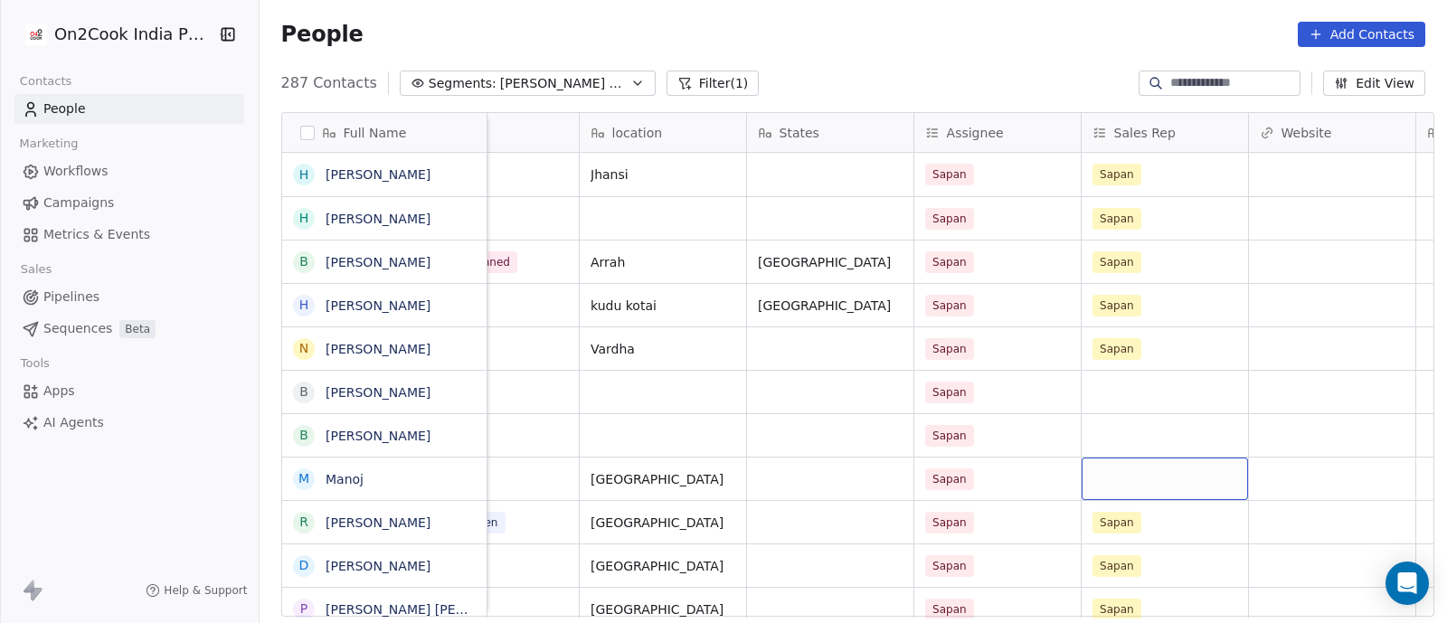
click at [1112, 476] on div "grid" at bounding box center [1164, 478] width 166 height 42
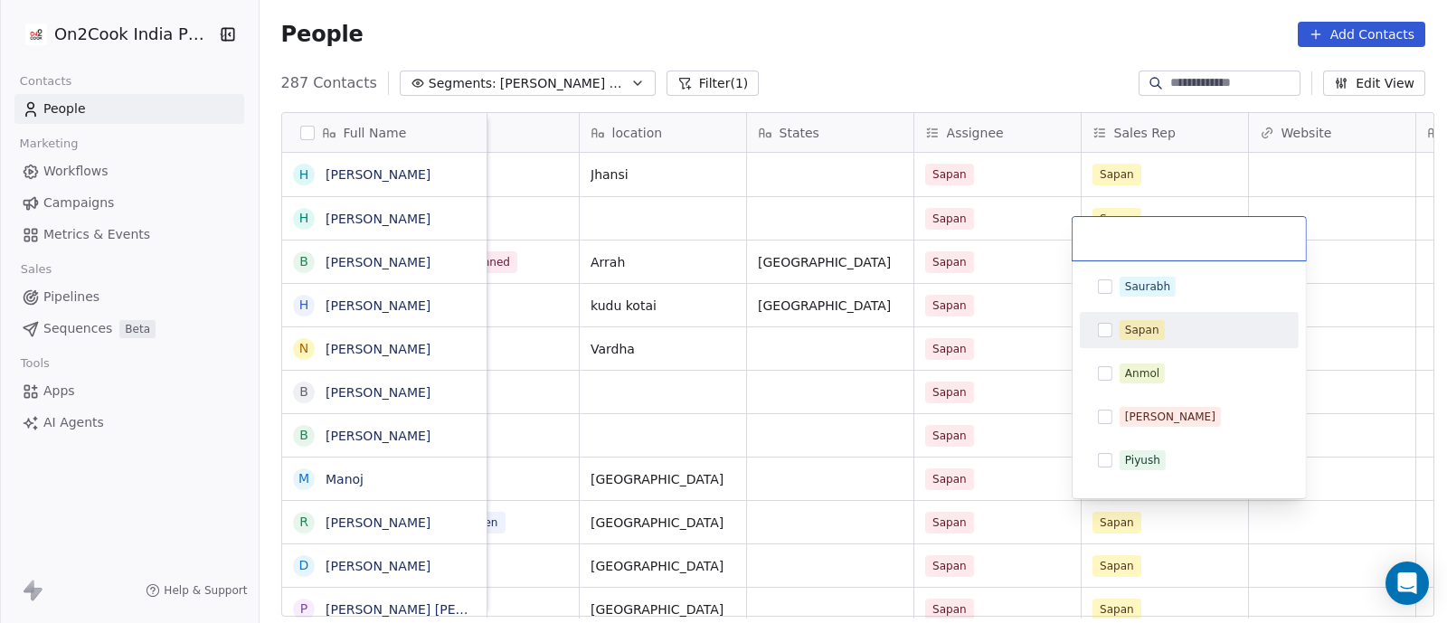
click at [1103, 336] on button "Suggestions" at bounding box center [1105, 330] width 14 height 14
click at [1036, 382] on html "On2Cook India Pvt. Ltd. Contacts People Marketing Workflows Campaigns Metrics &…" at bounding box center [723, 311] width 1447 height 623
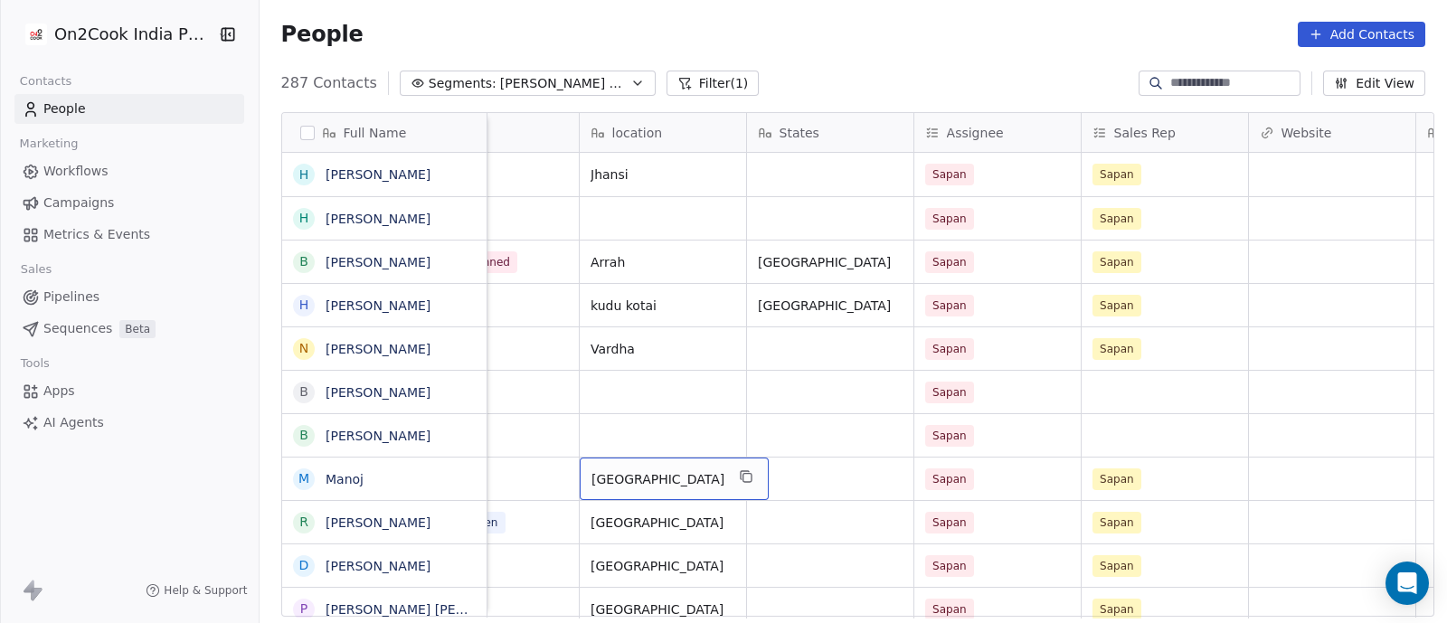
click at [619, 473] on span "[GEOGRAPHIC_DATA]" at bounding box center [657, 479] width 133 height 18
type textarea "*"
type textarea "*********"
click at [641, 394] on html "On2Cook India Pvt. Ltd. Contacts People Marketing Workflows Campaigns Metrics &…" at bounding box center [723, 311] width 1447 height 623
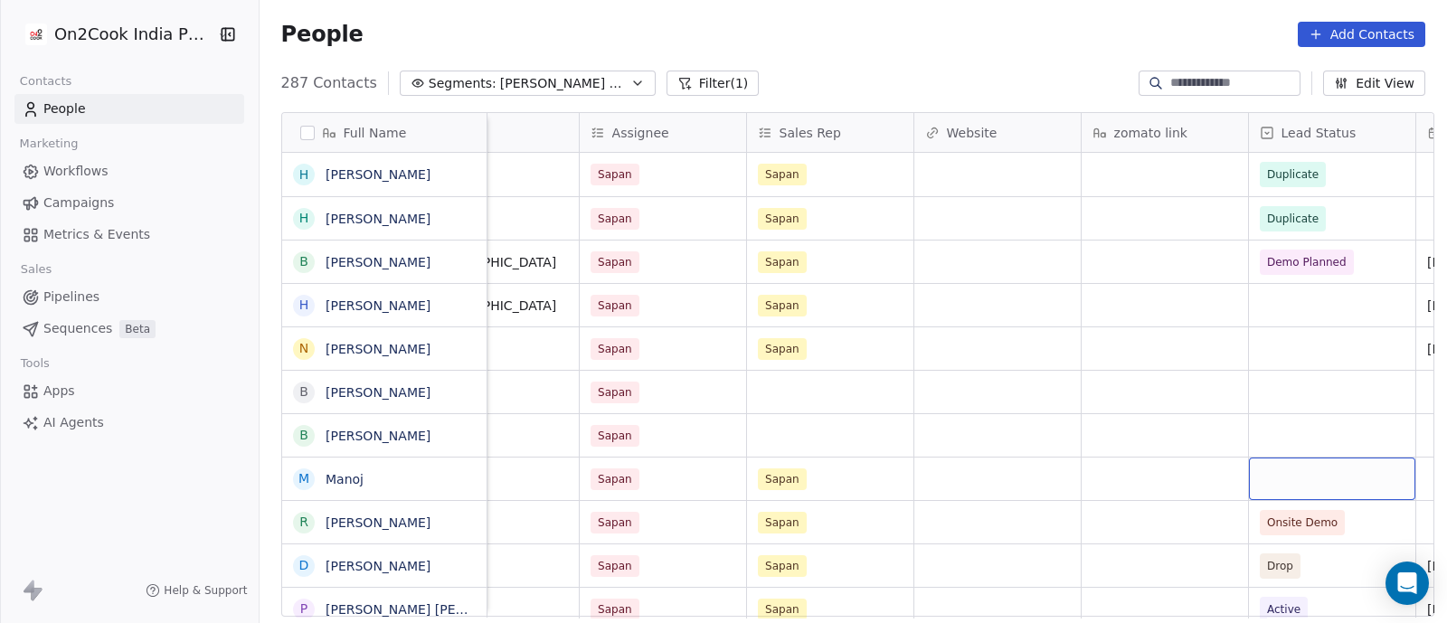
scroll to position [2, 1915]
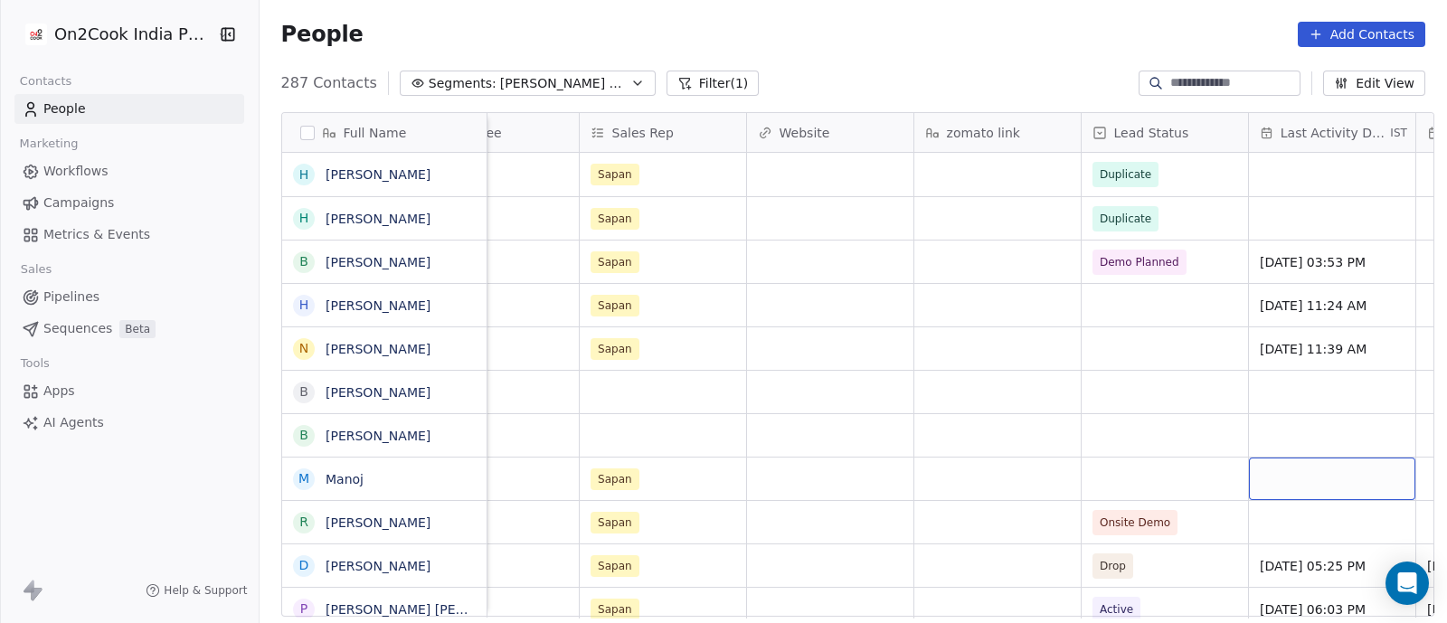
click at [1261, 479] on div "grid" at bounding box center [1332, 478] width 166 height 42
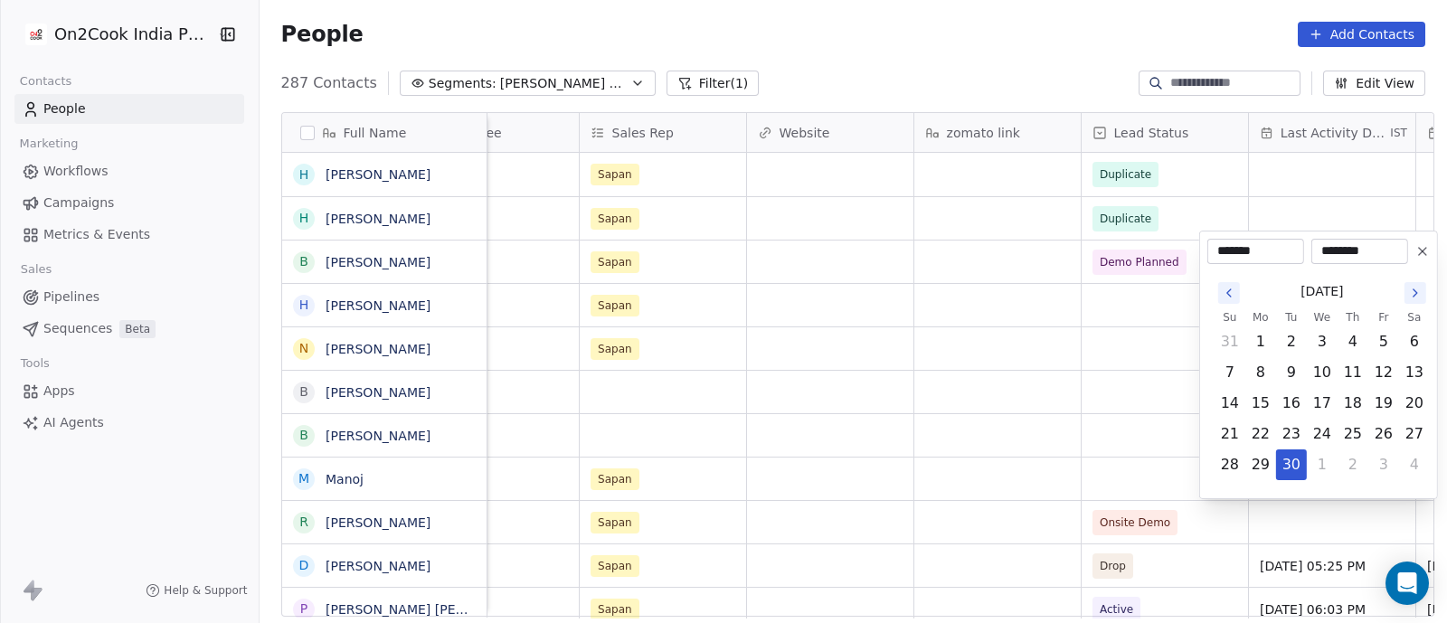
type input "********"
click at [1004, 500] on html "On2Cook India Pvt. Ltd. Contacts People Marketing Workflows Campaigns Metrics &…" at bounding box center [723, 311] width 1447 height 623
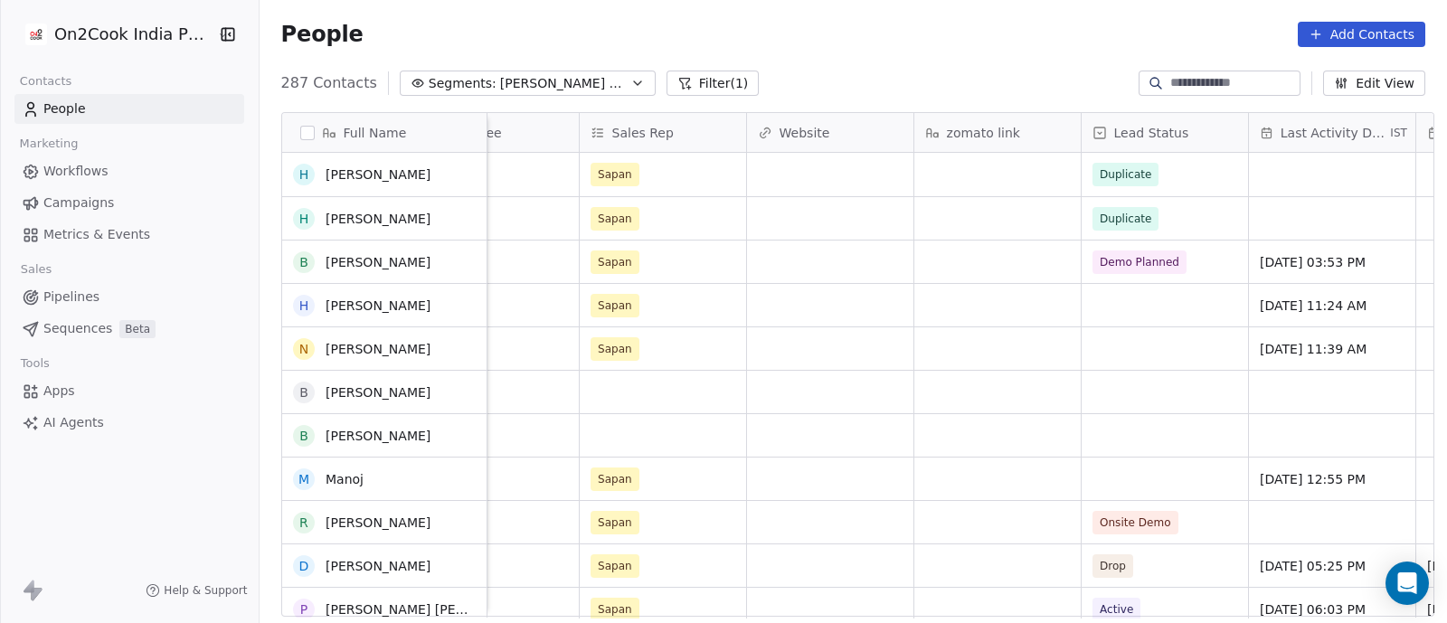
scroll to position [112, 0]
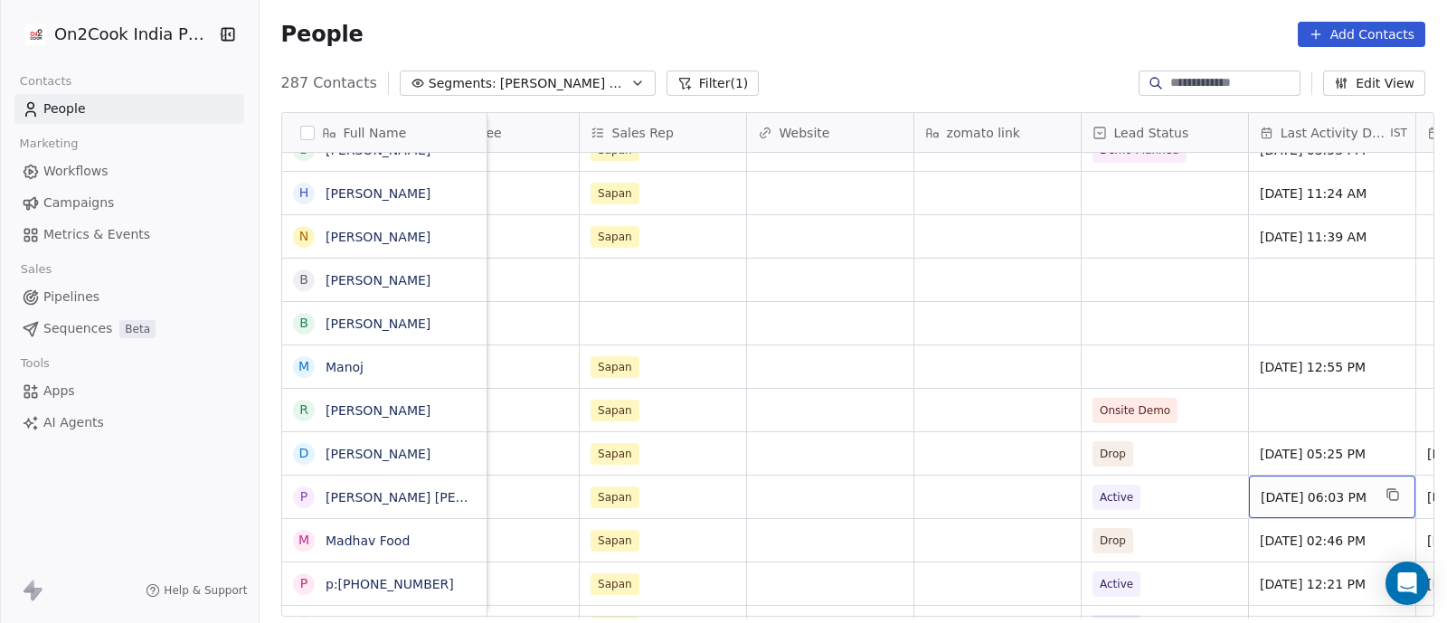
click at [1276, 488] on span "[DATE] 06:03 PM" at bounding box center [1315, 497] width 110 height 18
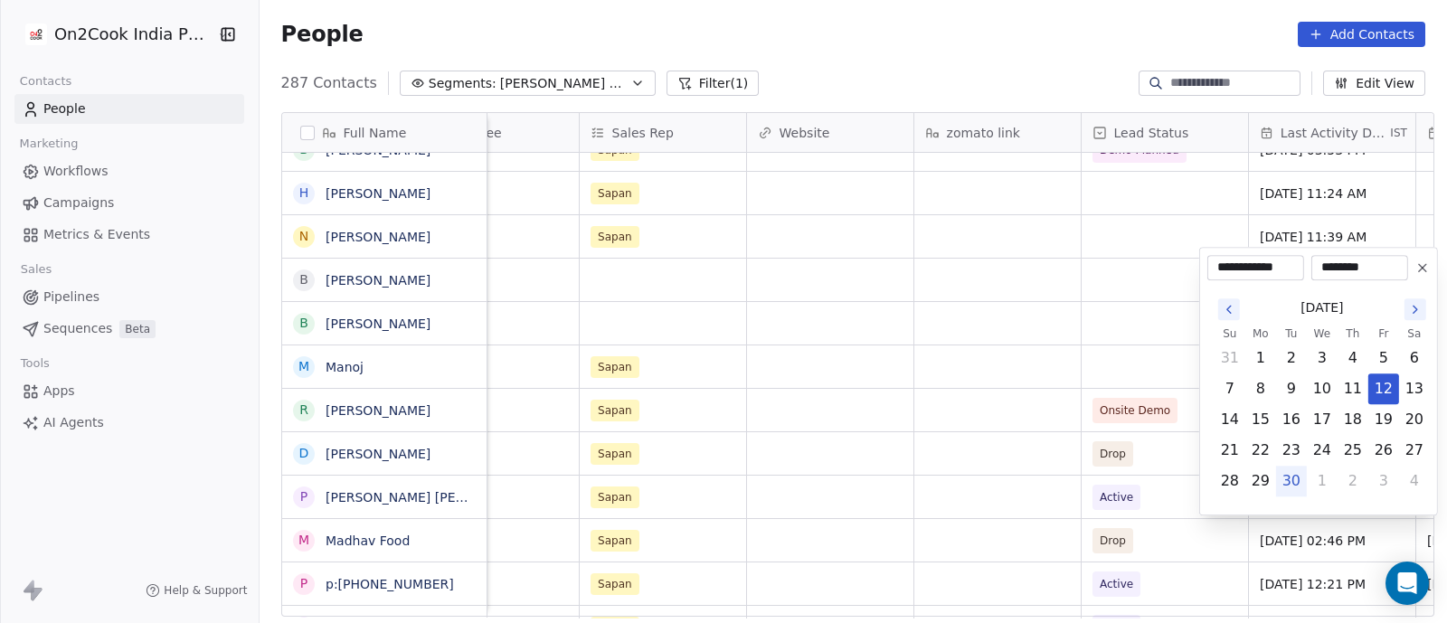
click at [1286, 481] on button "30" at bounding box center [1291, 481] width 29 height 29
type input "**********"
click at [1155, 498] on html "On2Cook India Pvt. Ltd. Contacts People Marketing Workflows Campaigns Metrics &…" at bounding box center [723, 311] width 1447 height 623
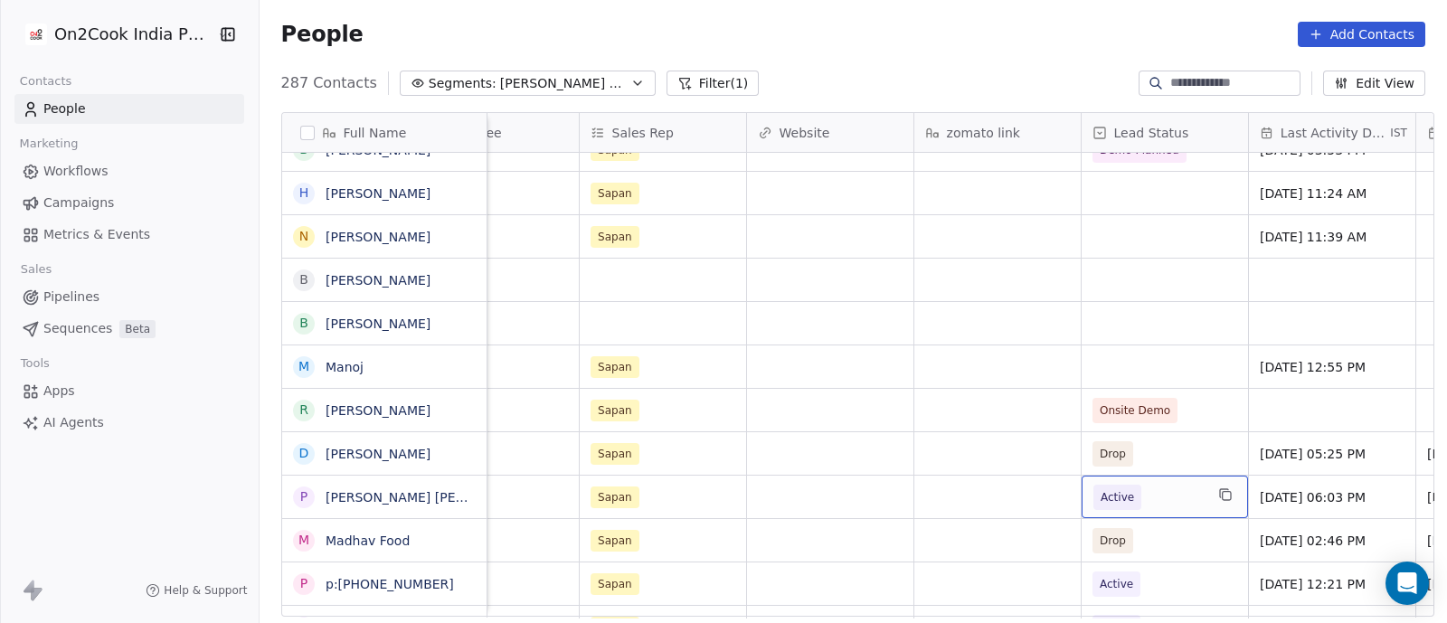
click at [1170, 496] on span "Active" at bounding box center [1148, 497] width 110 height 25
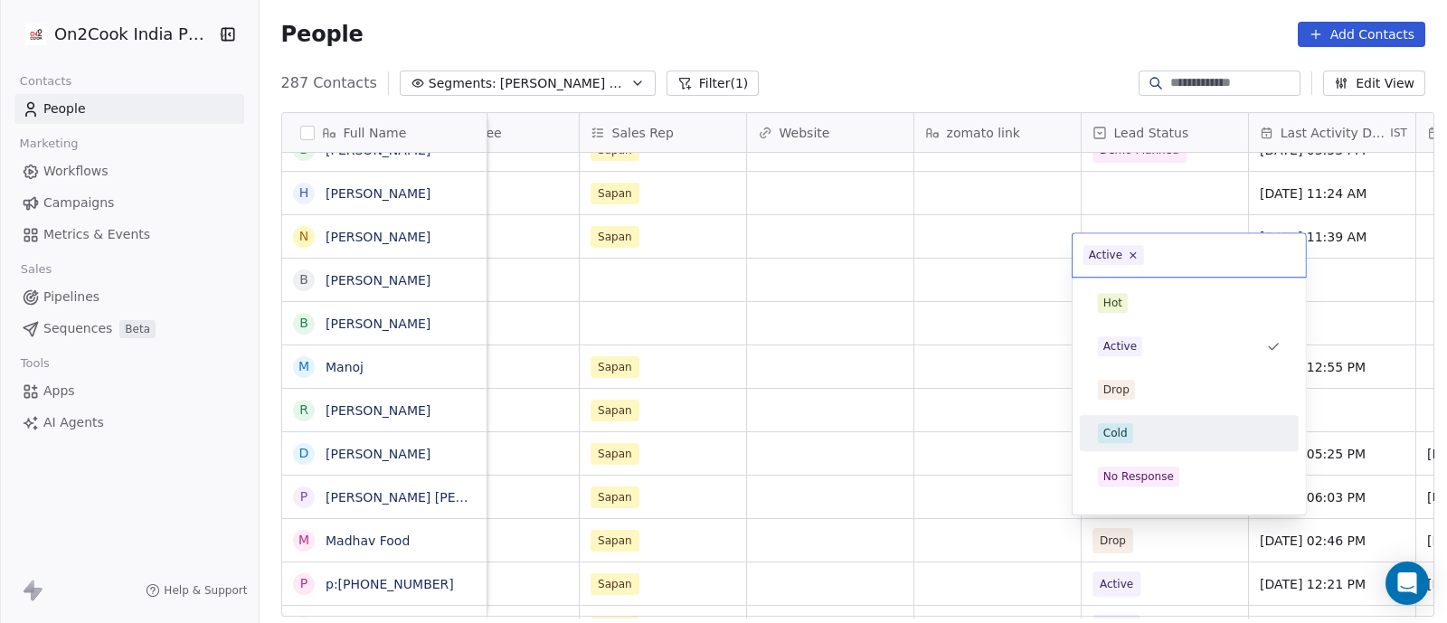
click at [1115, 436] on div "Cold" at bounding box center [1115, 433] width 24 height 16
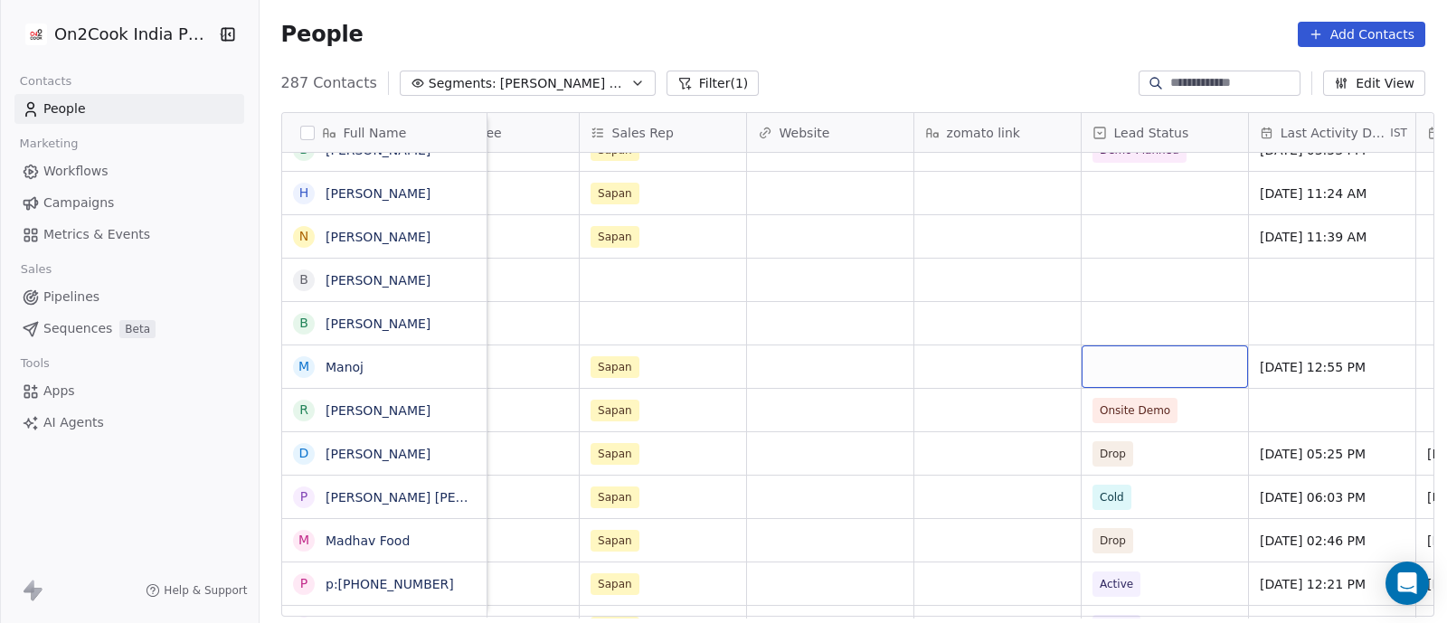
click at [1148, 365] on div "grid" at bounding box center [1164, 366] width 166 height 42
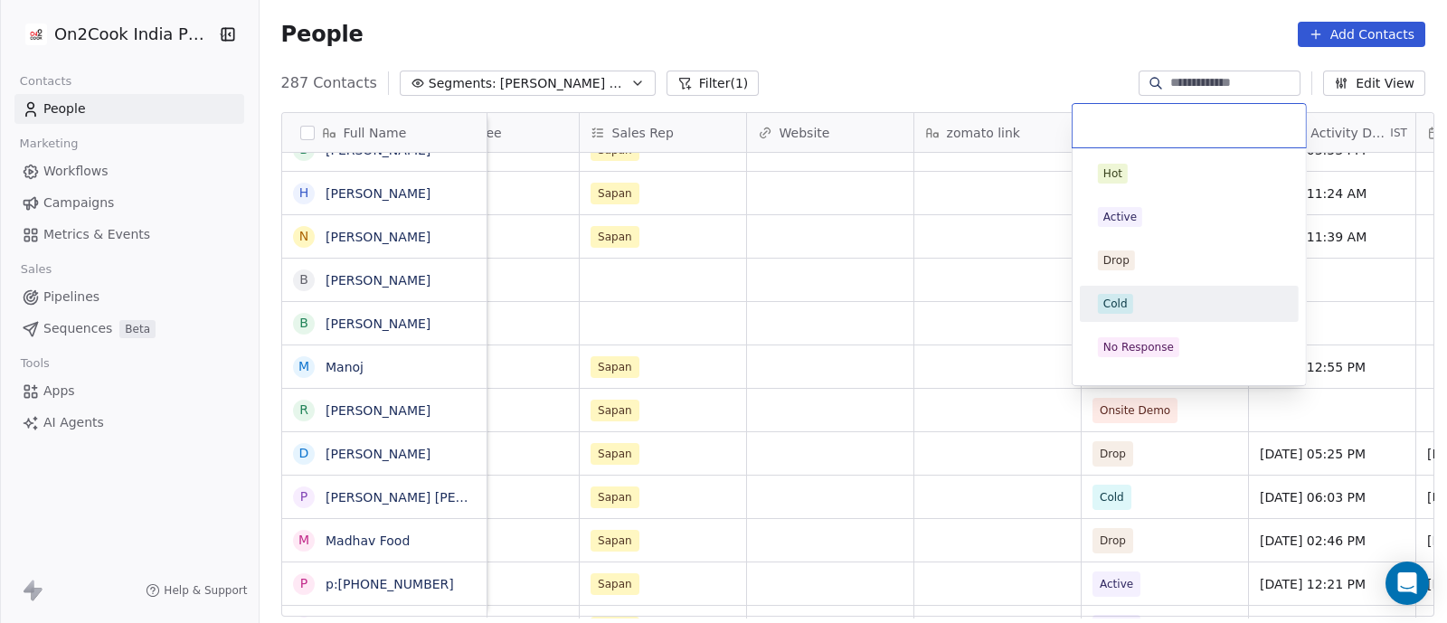
click at [1122, 305] on div "Cold" at bounding box center [1115, 304] width 24 height 16
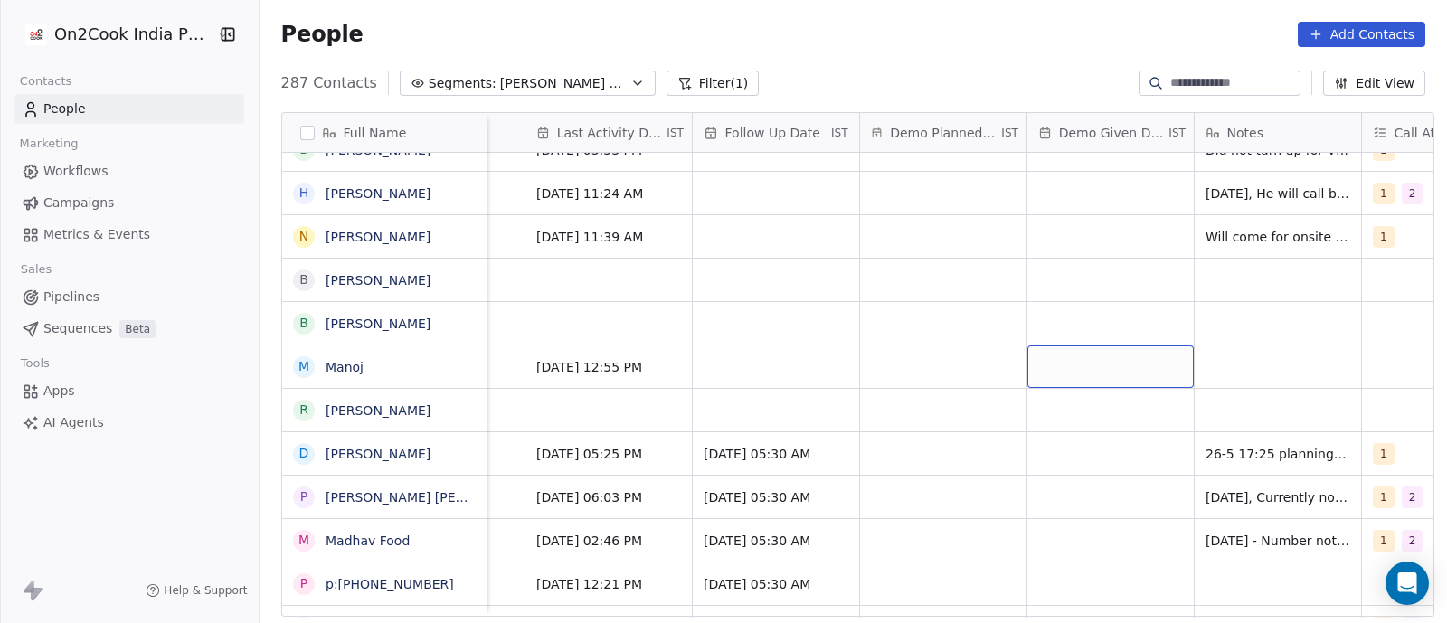
scroll to position [2, 2640]
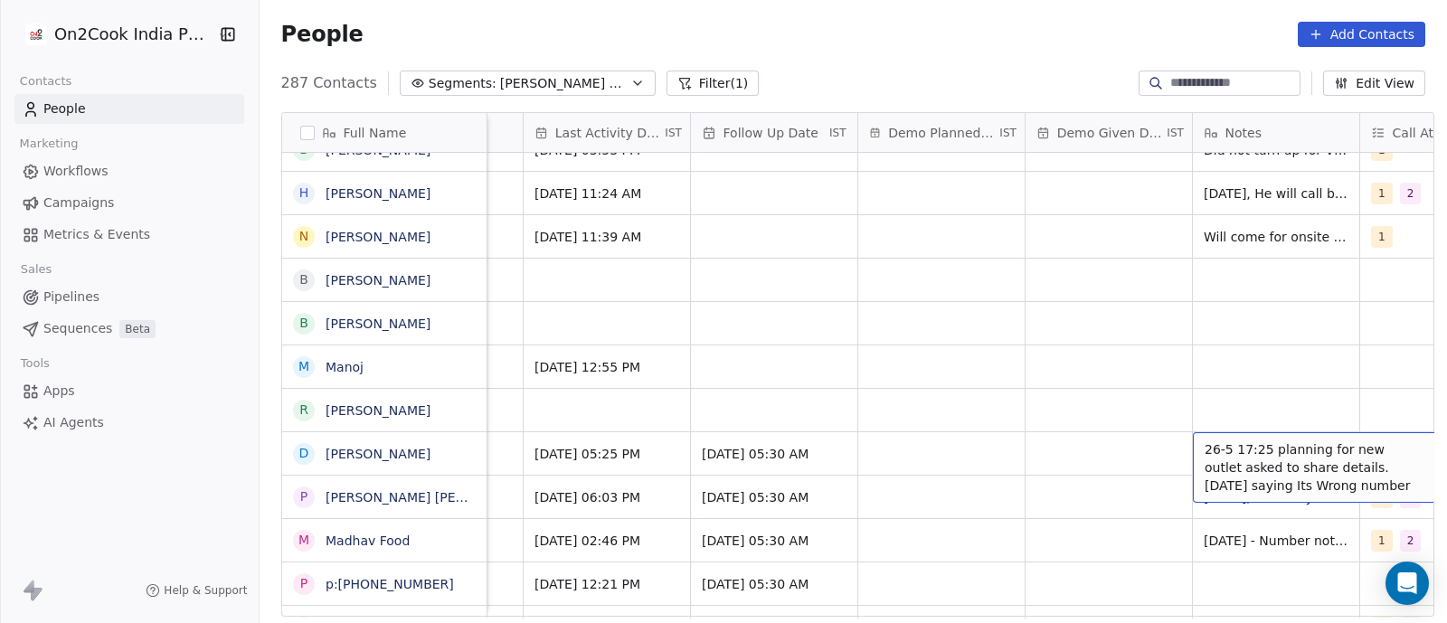
click at [1250, 440] on span "26-5 17:25 planning for new outlet asked to share details. [DATE] saying Its Wr…" at bounding box center [1311, 467] width 215 height 54
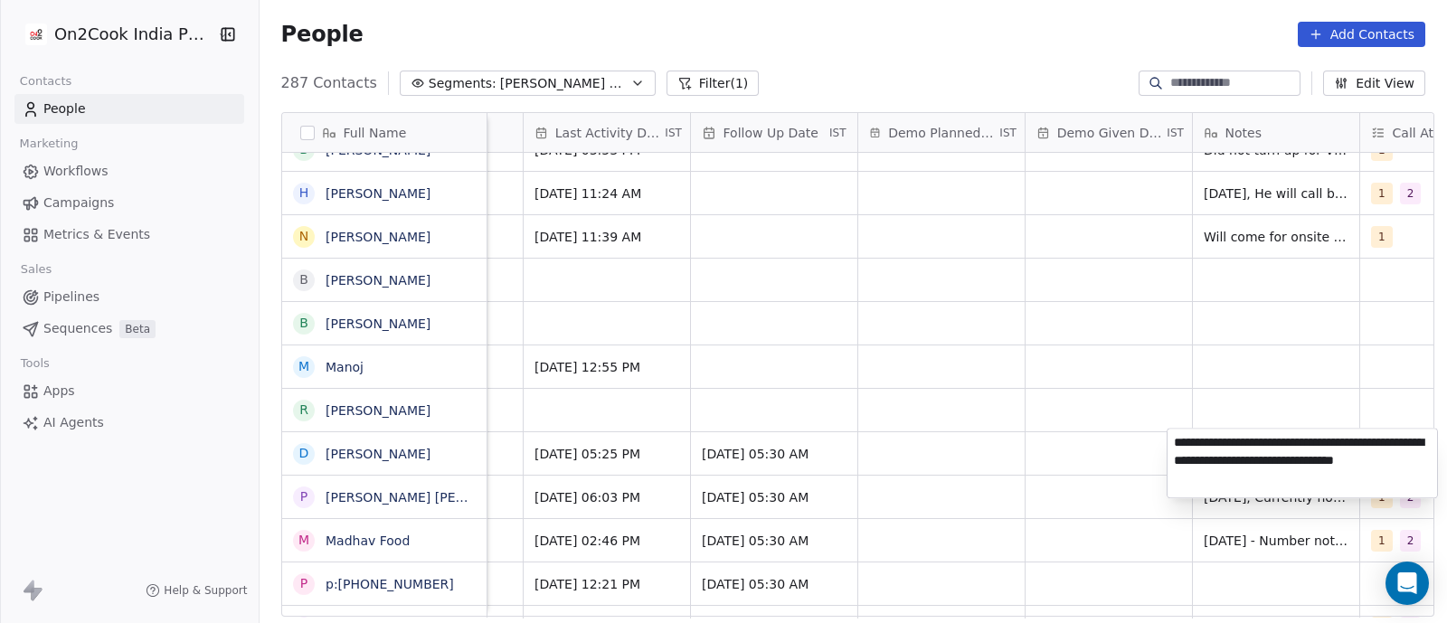
click at [1134, 447] on html "On2Cook India Pvt. Ltd. Contacts People Marketing Workflows Campaigns Metrics &…" at bounding box center [723, 311] width 1447 height 623
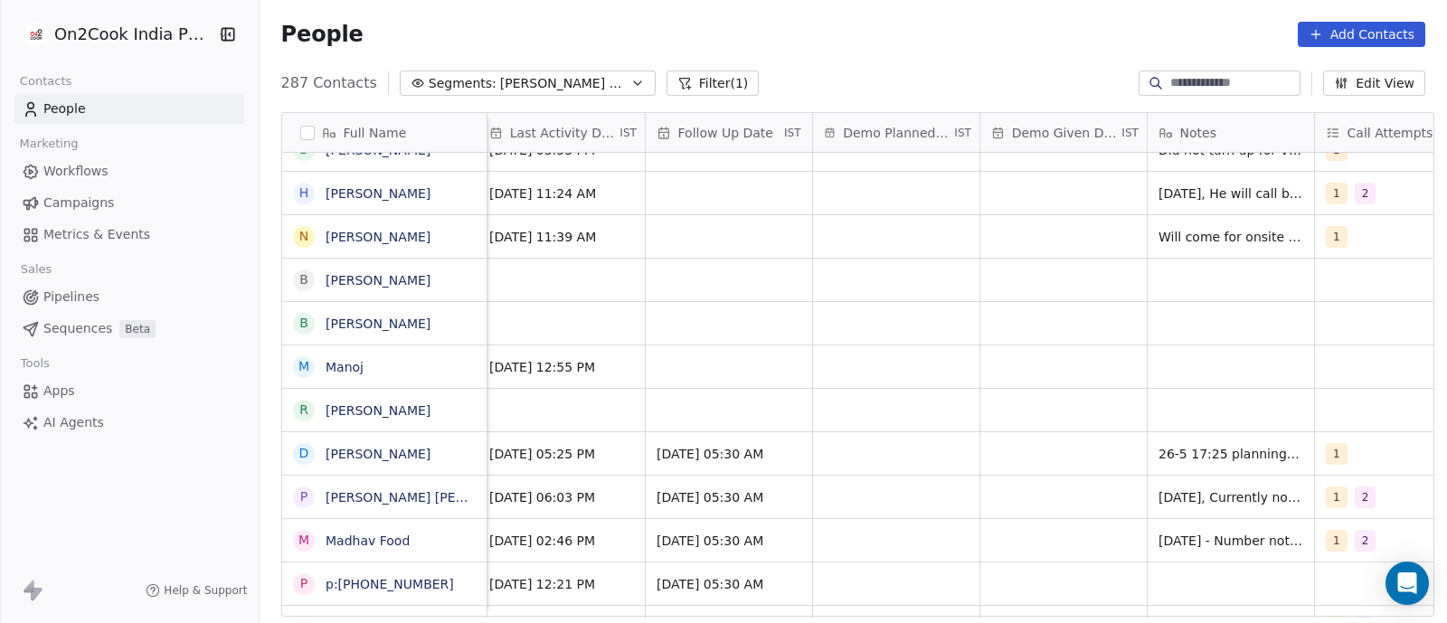
scroll to position [2, 2697]
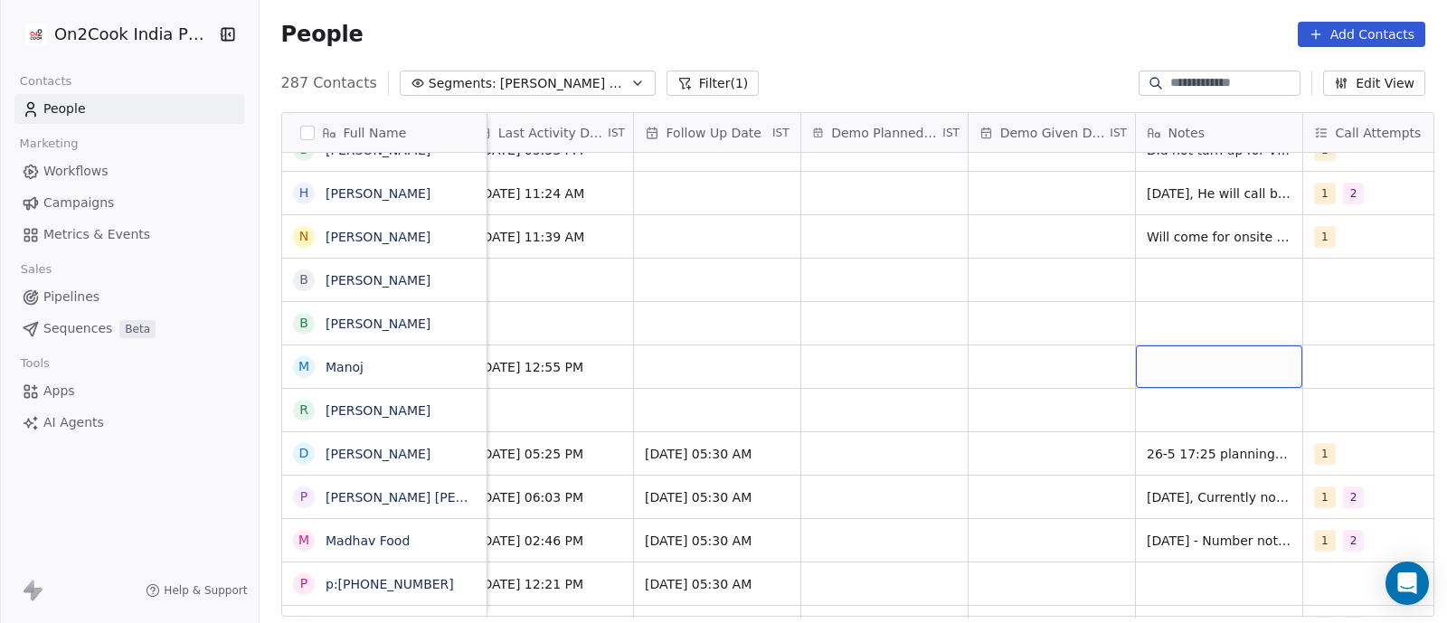
click at [1142, 376] on div "grid" at bounding box center [1219, 366] width 166 height 42
type textarea "**********"
click at [990, 357] on html "On2Cook India Pvt. Ltd. Contacts People Marketing Workflows Campaigns Metrics &…" at bounding box center [723, 311] width 1447 height 623
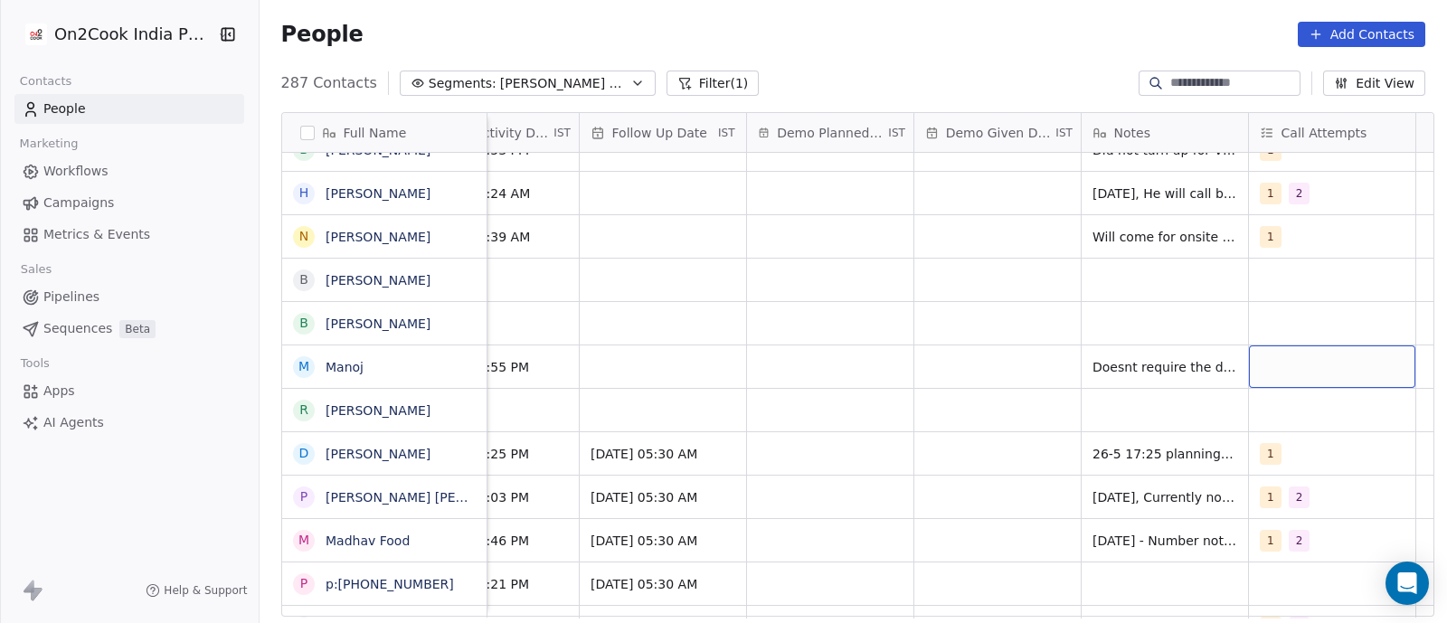
click at [1324, 353] on div "grid" at bounding box center [1332, 366] width 166 height 42
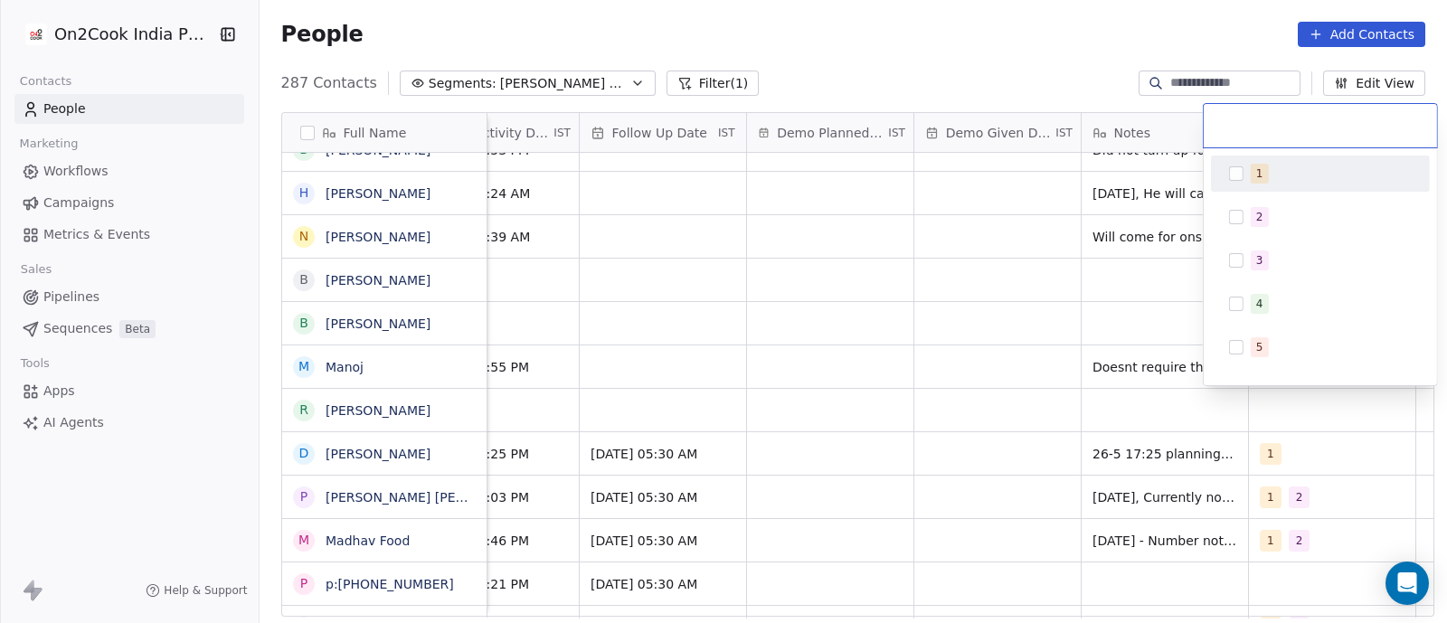
click at [1234, 178] on button "Suggestions" at bounding box center [1236, 173] width 14 height 14
click at [947, 240] on html "On2Cook India Pvt. Ltd. Contacts People Marketing Workflows Campaigns Metrics &…" at bounding box center [723, 311] width 1447 height 623
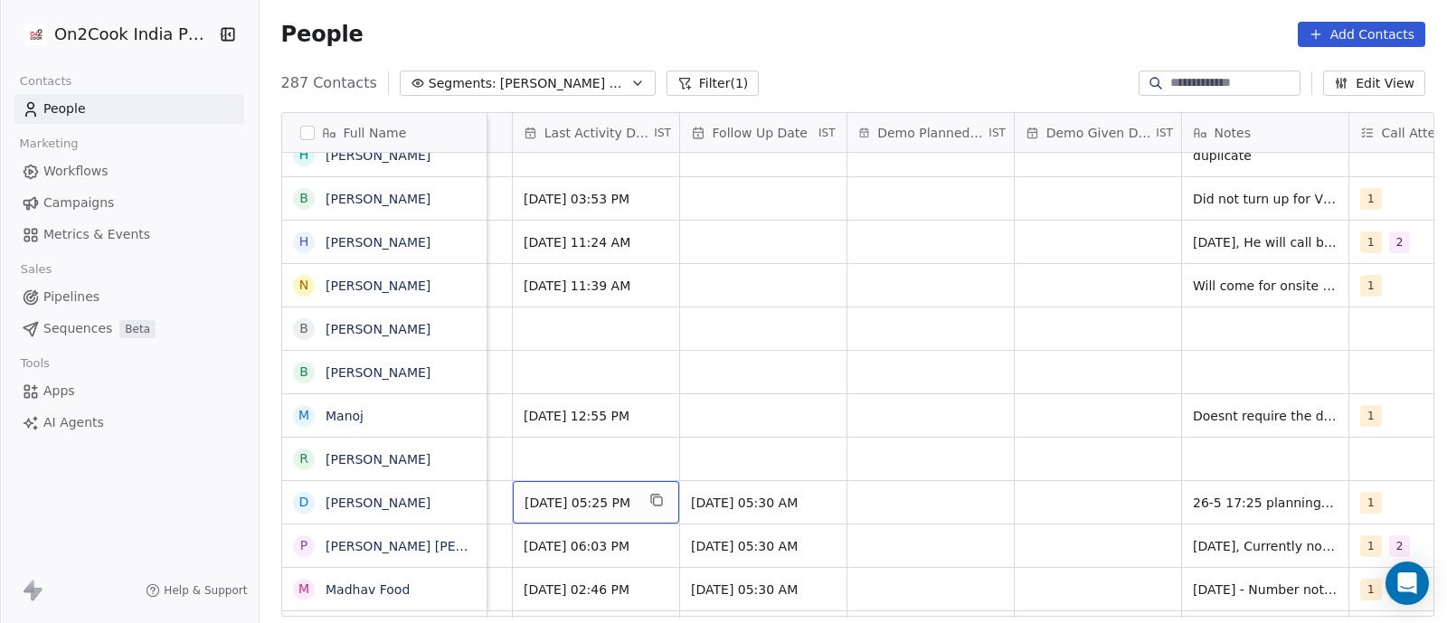
scroll to position [0, 2751]
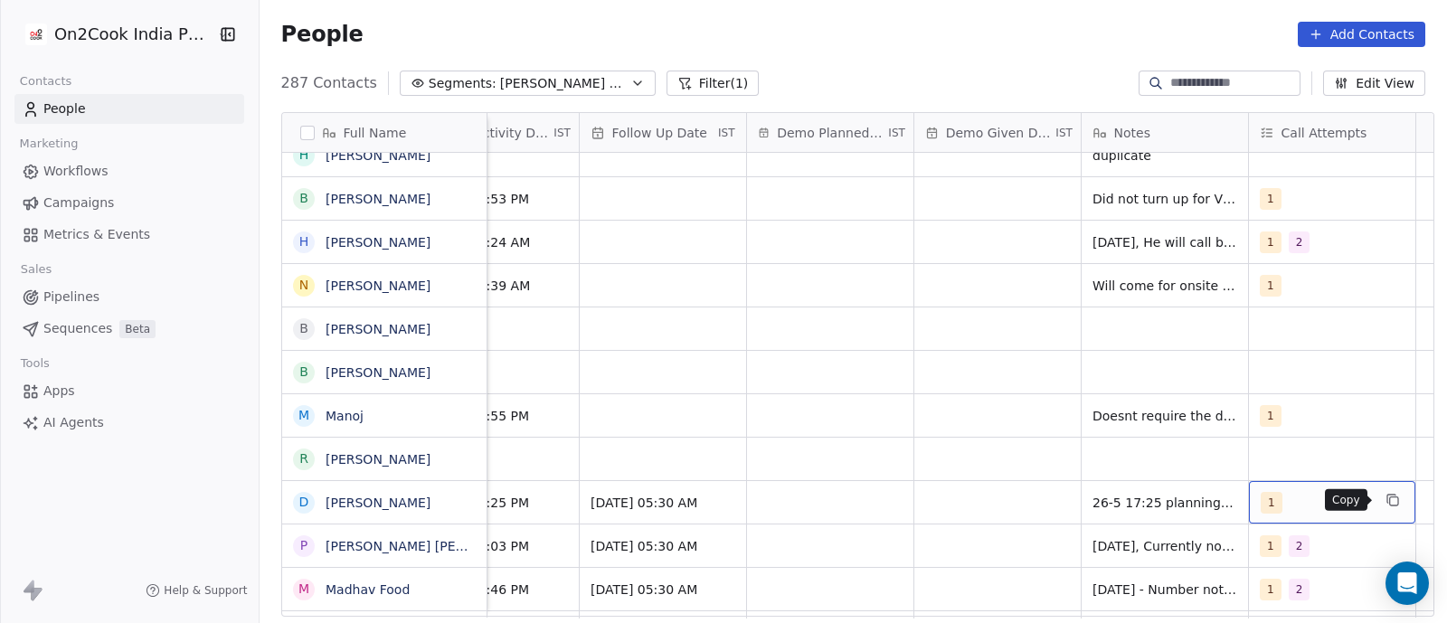
click at [1391, 501] on button "grid" at bounding box center [1392, 500] width 22 height 22
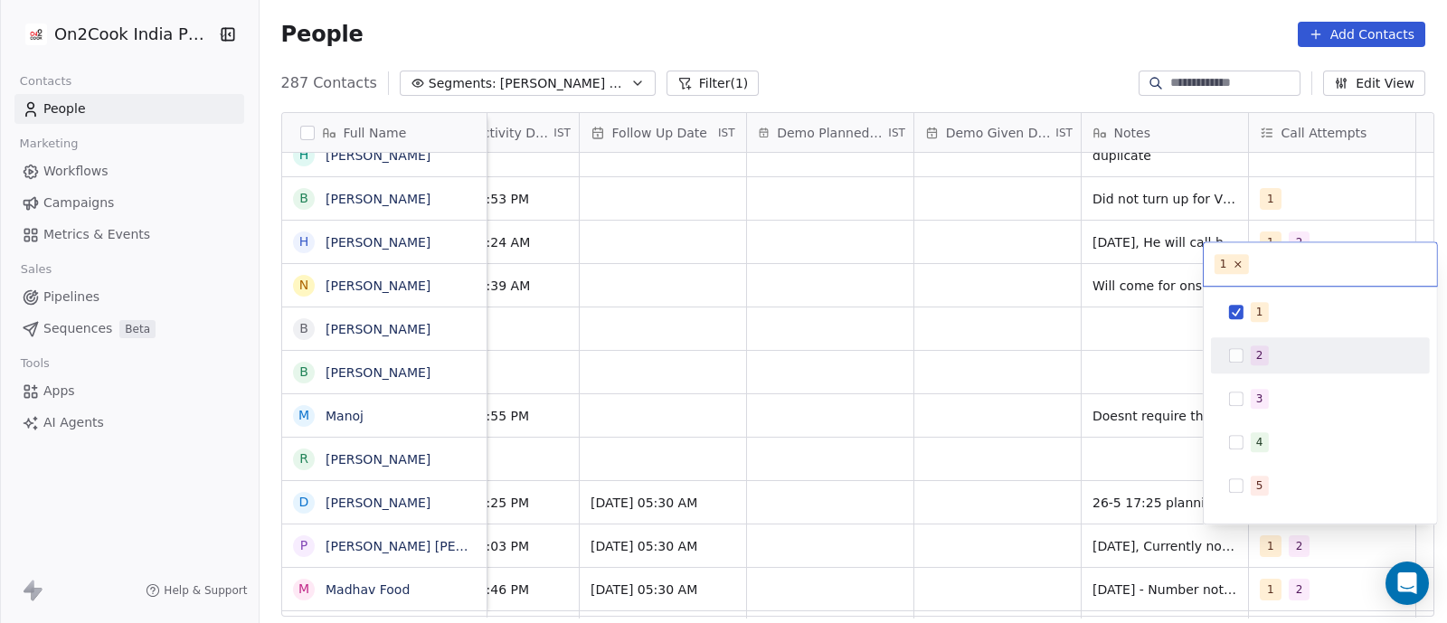
click at [1236, 357] on button "Suggestions" at bounding box center [1236, 355] width 14 height 14
click at [995, 325] on html "On2Cook India Pvt. Ltd. Contacts People Marketing Workflows Campaigns Metrics &…" at bounding box center [723, 311] width 1447 height 623
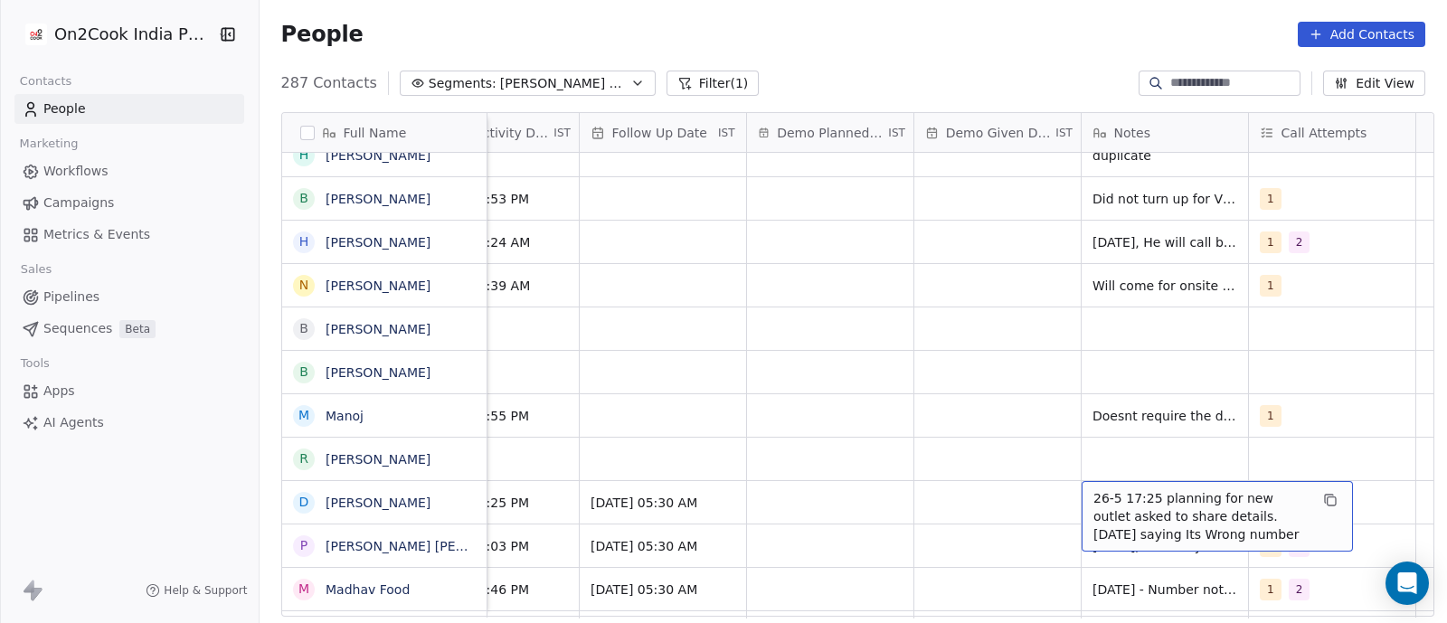
click at [1081, 501] on div "26-5 17:25 planning for new outlet asked to share details. [DATE] saying Its Wr…" at bounding box center [1216, 516] width 271 height 71
click at [1081, 504] on div "26-5 17:25 planning for new outlet asked to share details. [DATE] saying Its Wr…" at bounding box center [1216, 516] width 271 height 71
click at [1093, 497] on span "26-5 17:25 planning for new outlet asked to share details. [DATE] saying Its Wr…" at bounding box center [1200, 516] width 215 height 54
click at [1093, 495] on span "26-5 17:25 planning for new outlet asked to share details. [DATE] saying Its Wr…" at bounding box center [1200, 516] width 215 height 54
click at [1096, 503] on span "26-5 17:25 planning for new outlet asked to share details. [DATE] saying Its Wr…" at bounding box center [1200, 516] width 215 height 54
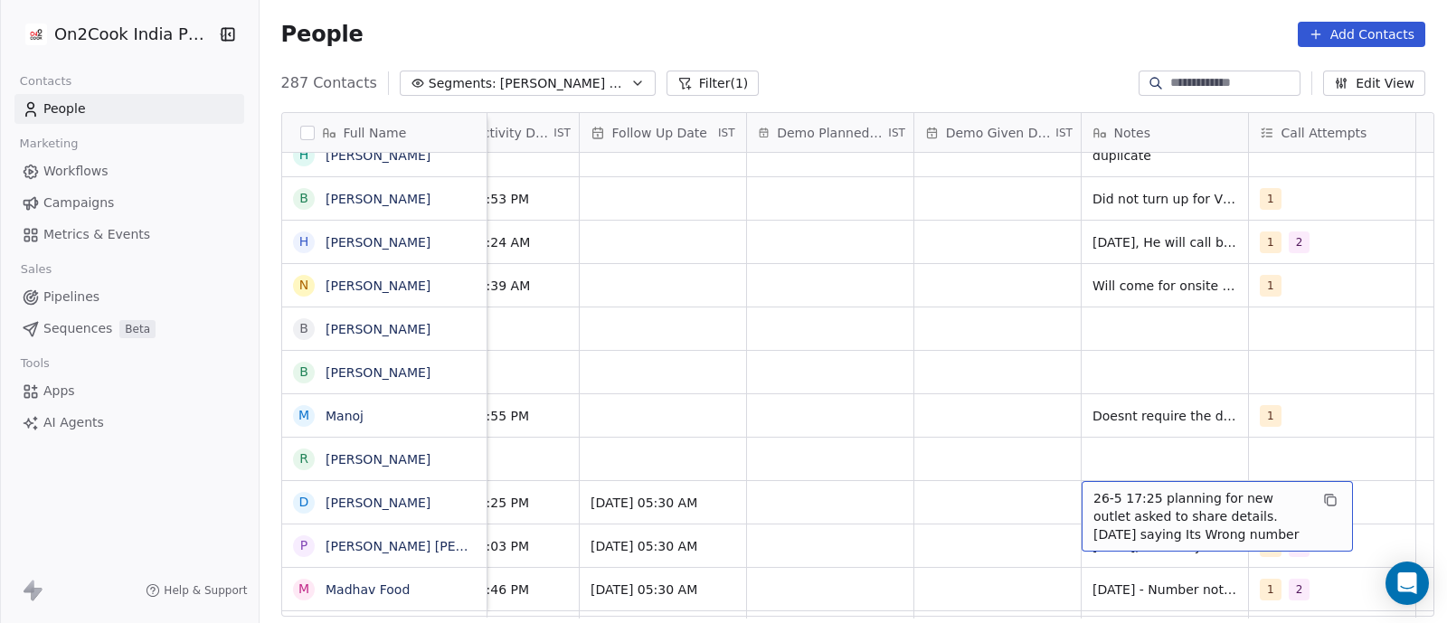
click at [1093, 496] on span "26-5 17:25 planning for new outlet asked to share details. [DATE] saying Its Wr…" at bounding box center [1200, 516] width 215 height 54
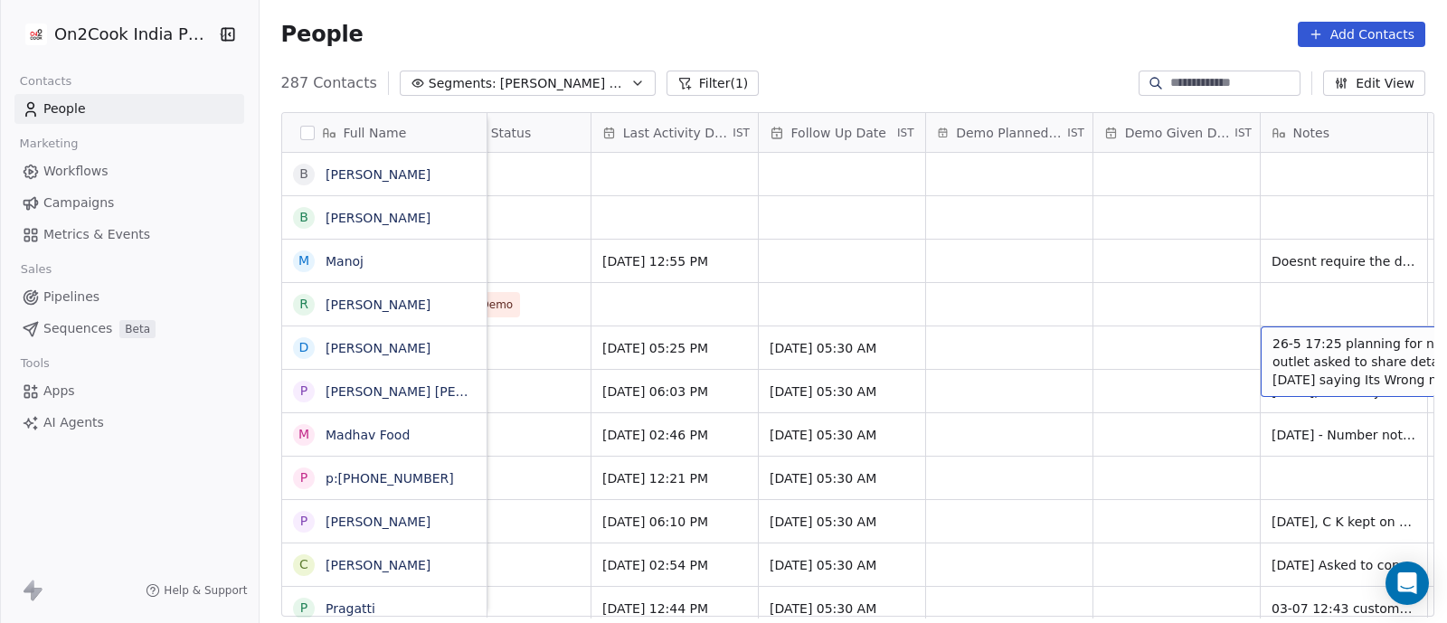
scroll to position [0, 2570]
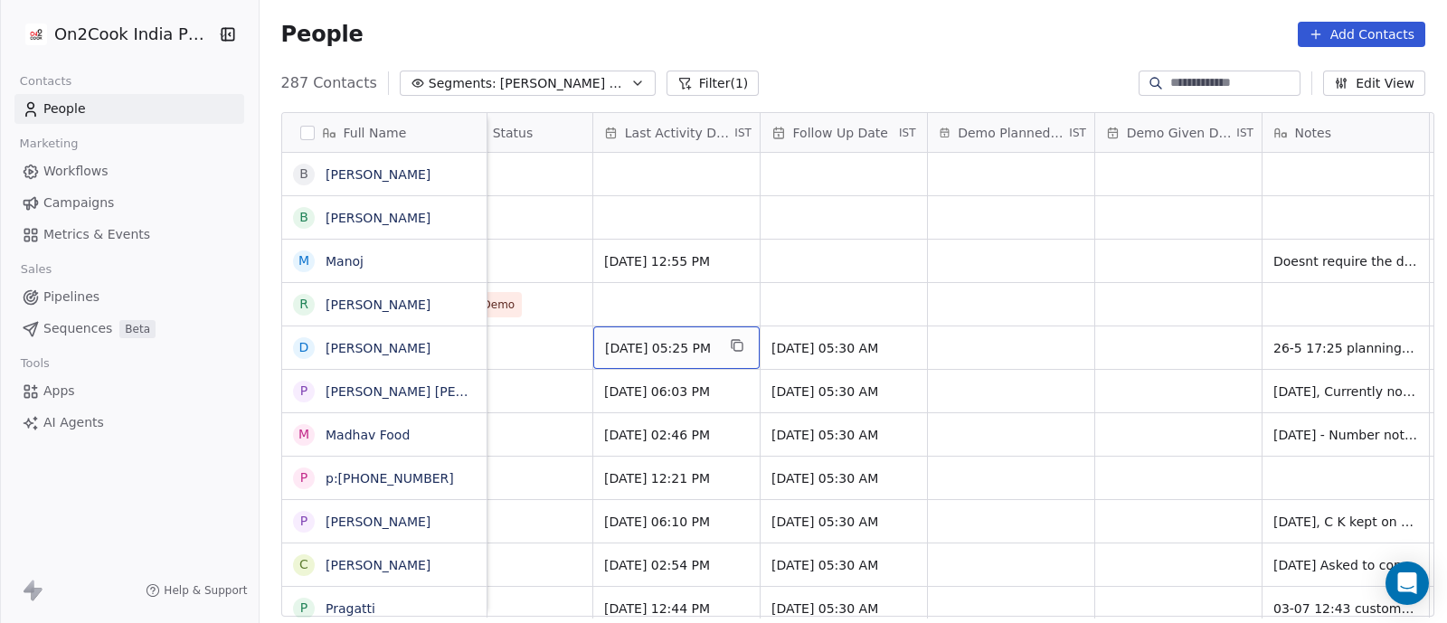
click at [617, 346] on span "[DATE] 05:25 PM" at bounding box center [660, 348] width 110 height 18
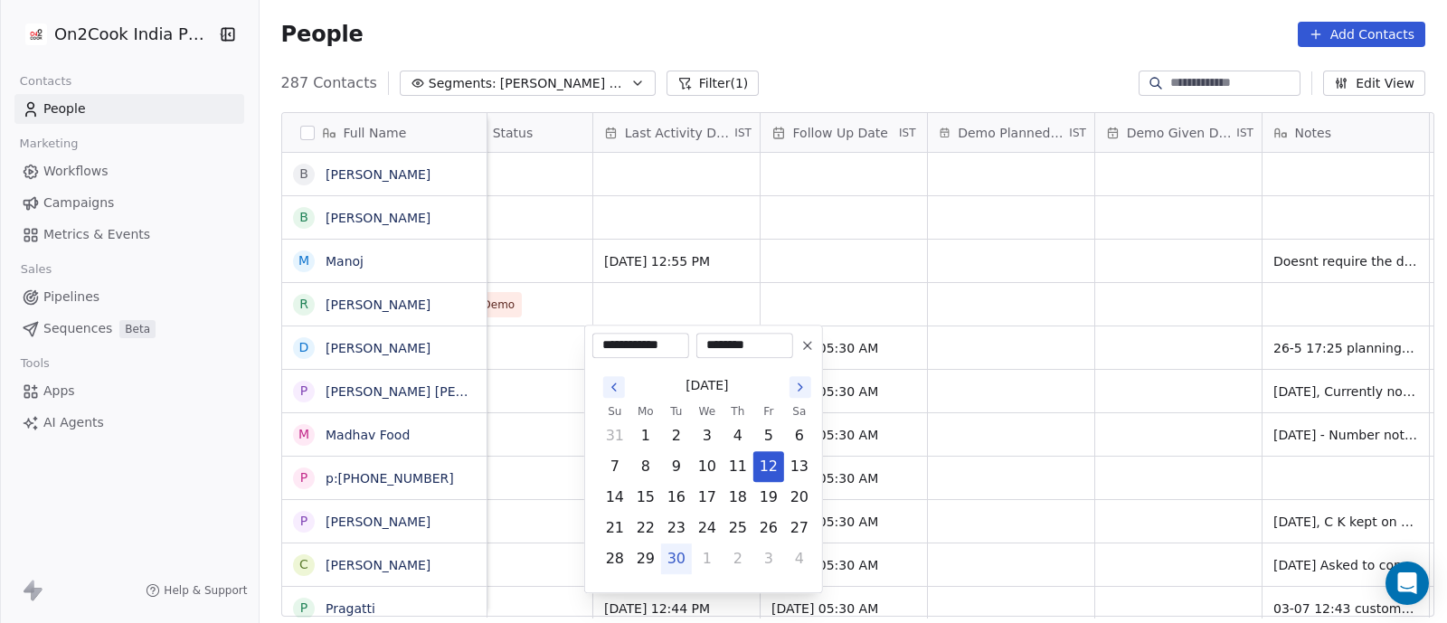
click at [674, 561] on button "30" at bounding box center [676, 558] width 29 height 29
type input "**********"
click at [1029, 376] on html "On2Cook India Pvt. Ltd. Contacts People Marketing Workflows Campaigns Metrics &…" at bounding box center [723, 311] width 1447 height 623
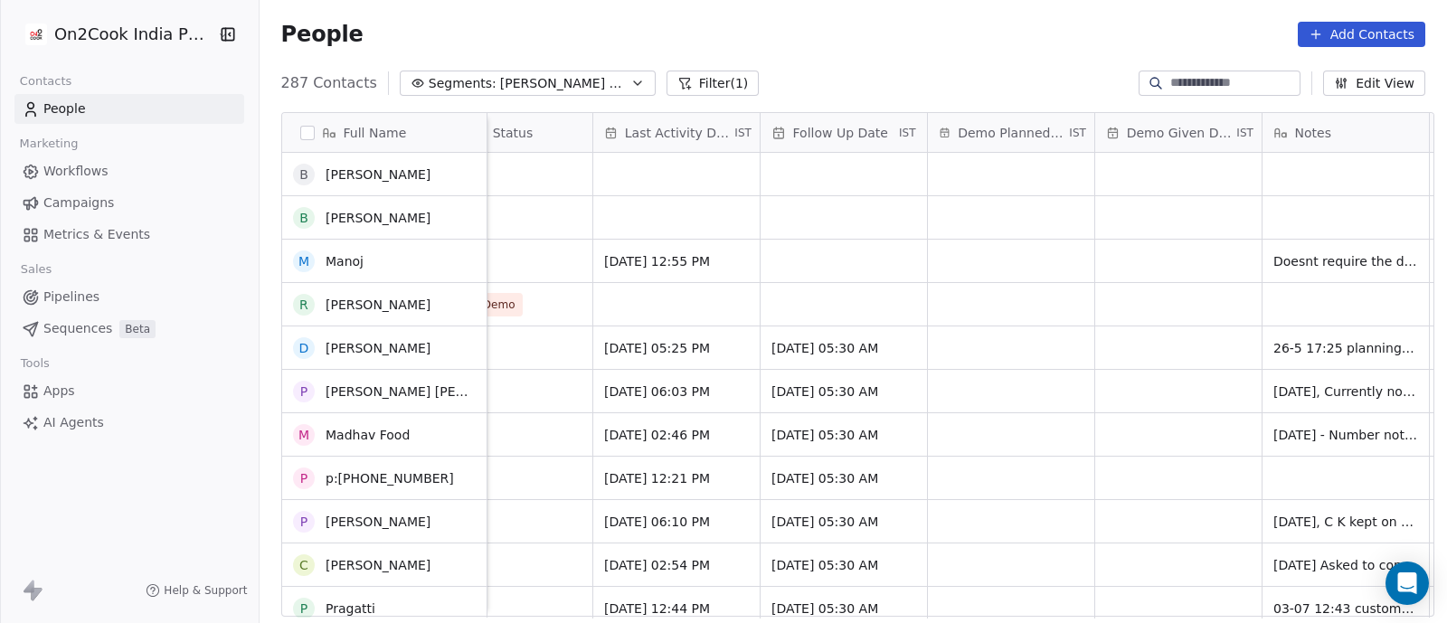
scroll to position [0, 0]
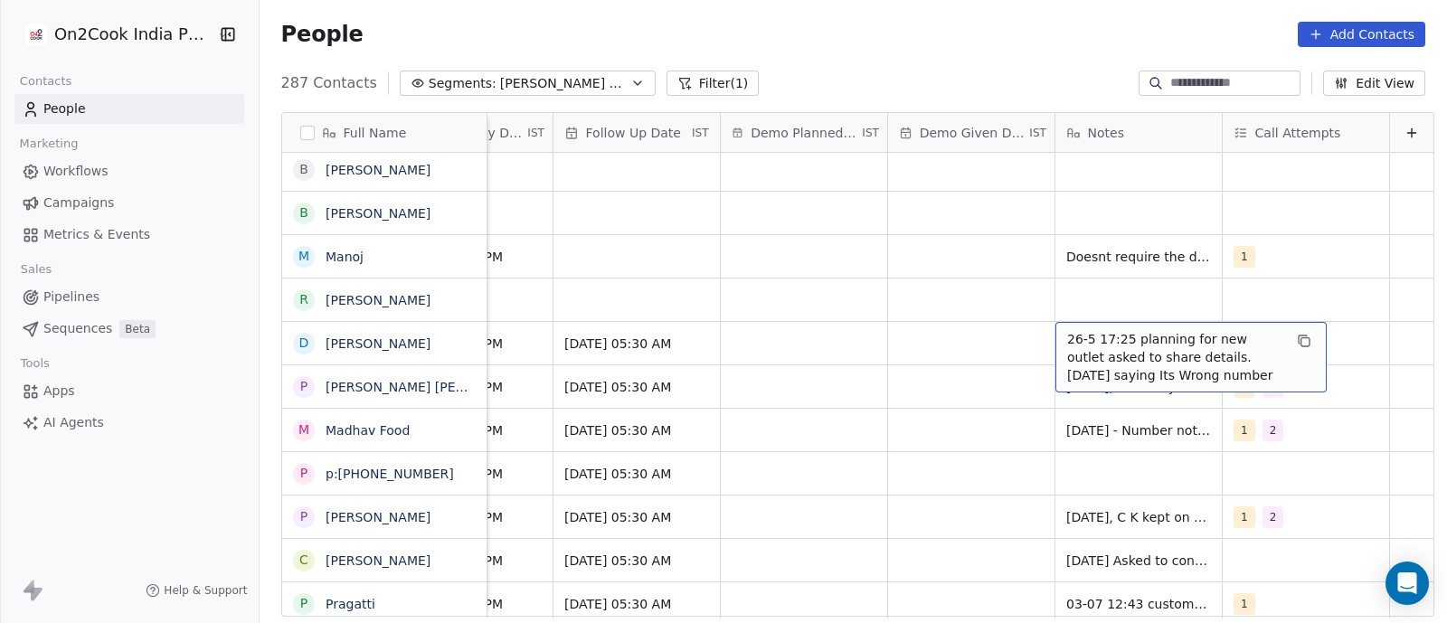
click at [1084, 343] on span "26-5 17:25 planning for new outlet asked to share details. [DATE] saying Its Wr…" at bounding box center [1174, 357] width 215 height 54
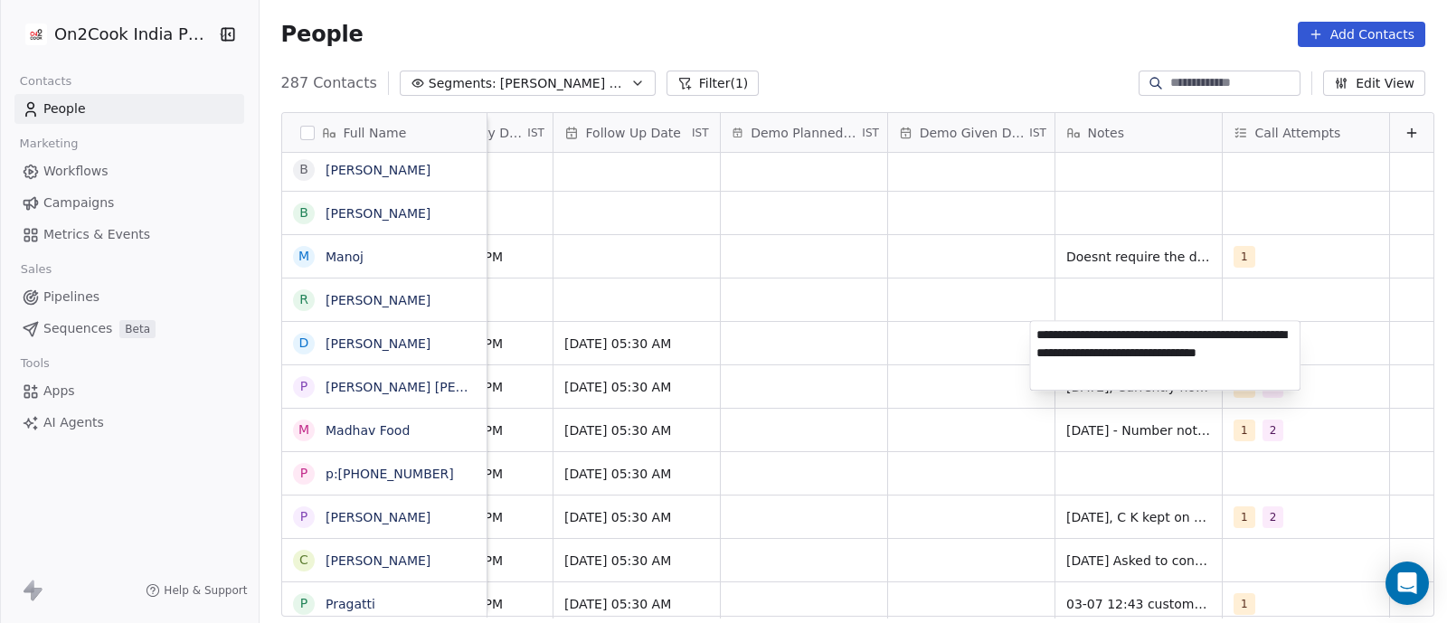
click at [1034, 341] on textarea "**********" at bounding box center [1164, 355] width 269 height 69
type textarea "**********"
click at [897, 348] on html "On2Cook India Pvt. Ltd. Contacts People Marketing Workflows Campaigns Metrics &…" at bounding box center [723, 311] width 1447 height 623
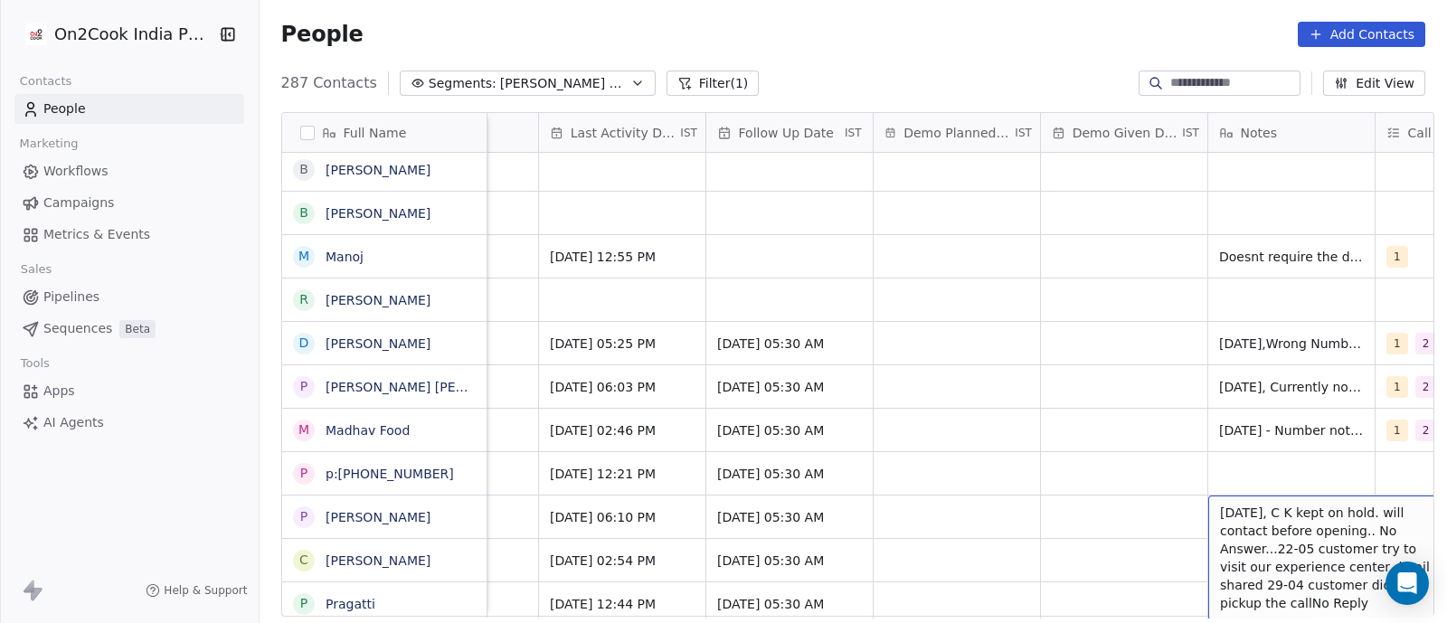
click at [1241, 504] on span "[DATE], C K kept on hold. will contact before opening.. No Answer...22-05 custo…" at bounding box center [1327, 558] width 215 height 108
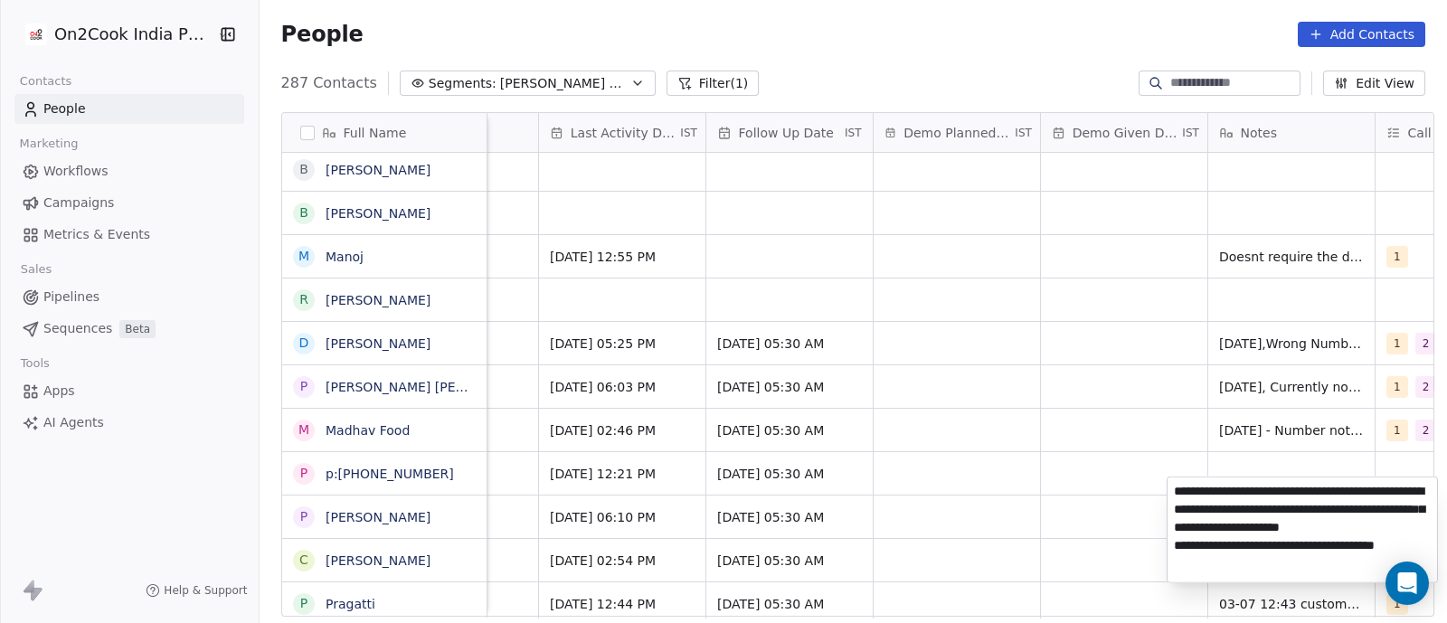
click at [1035, 418] on html "On2Cook India Pvt. Ltd. Contacts People Marketing Workflows Campaigns Metrics &…" at bounding box center [723, 311] width 1447 height 623
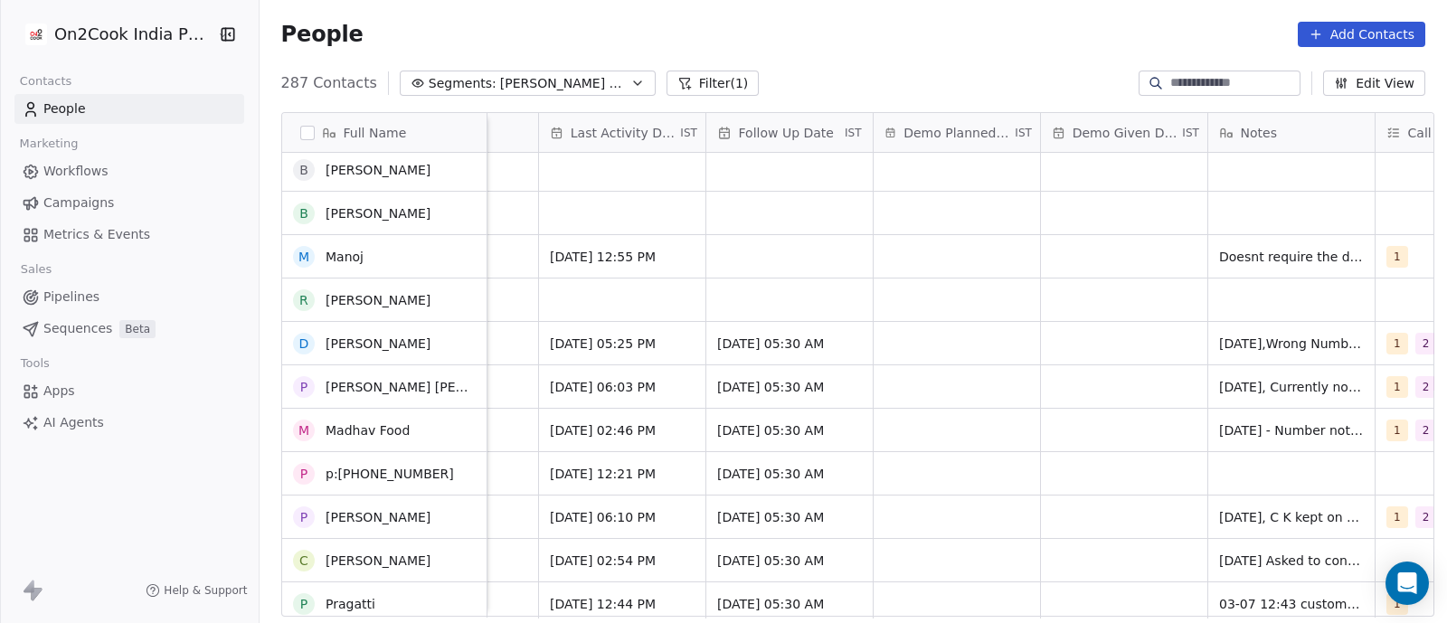
scroll to position [243, 0]
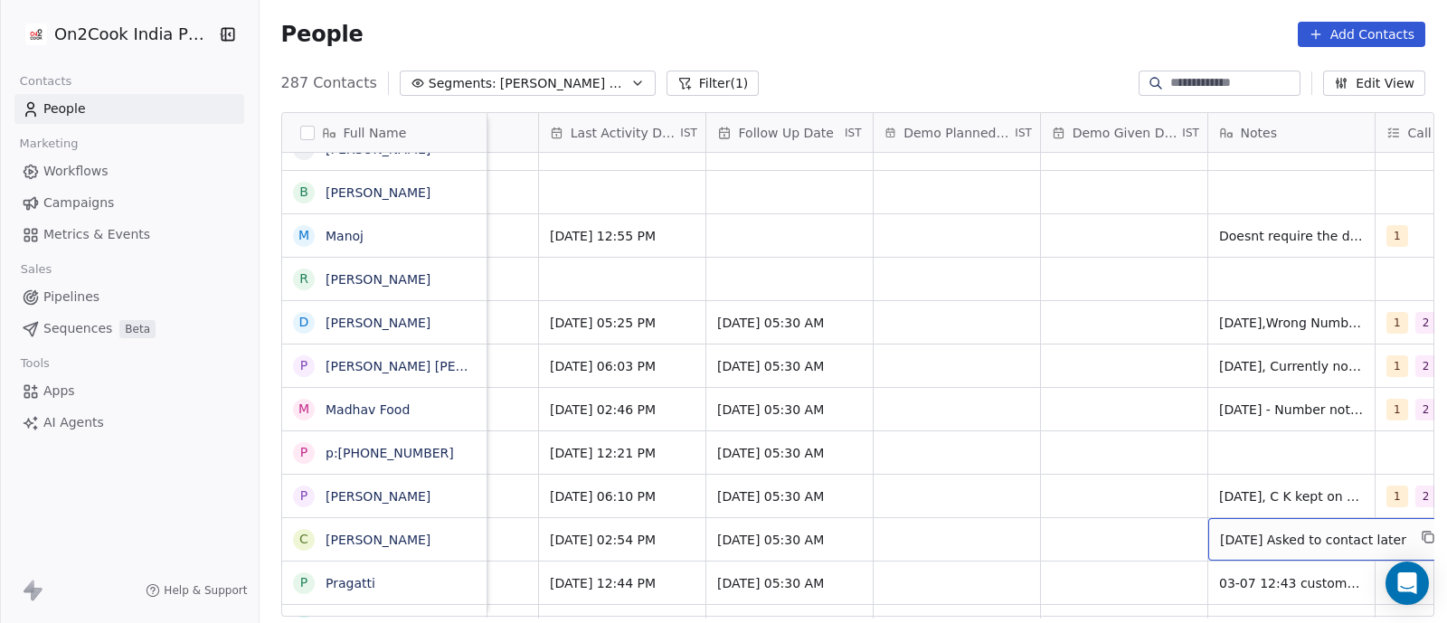
click at [1265, 531] on span "[DATE] Asked to contact later" at bounding box center [1313, 540] width 186 height 18
click at [1145, 531] on html "On2Cook India Pvt. Ltd. Contacts People Marketing Workflows Campaigns Metrics &…" at bounding box center [723, 311] width 1447 height 623
click at [1144, 471] on html "On2Cook India Pvt. Ltd. Contacts People Marketing Workflows Campaigns Metrics &…" at bounding box center [723, 311] width 1447 height 623
click at [1239, 531] on span "[DATE] Asked to contact later" at bounding box center [1313, 540] width 186 height 18
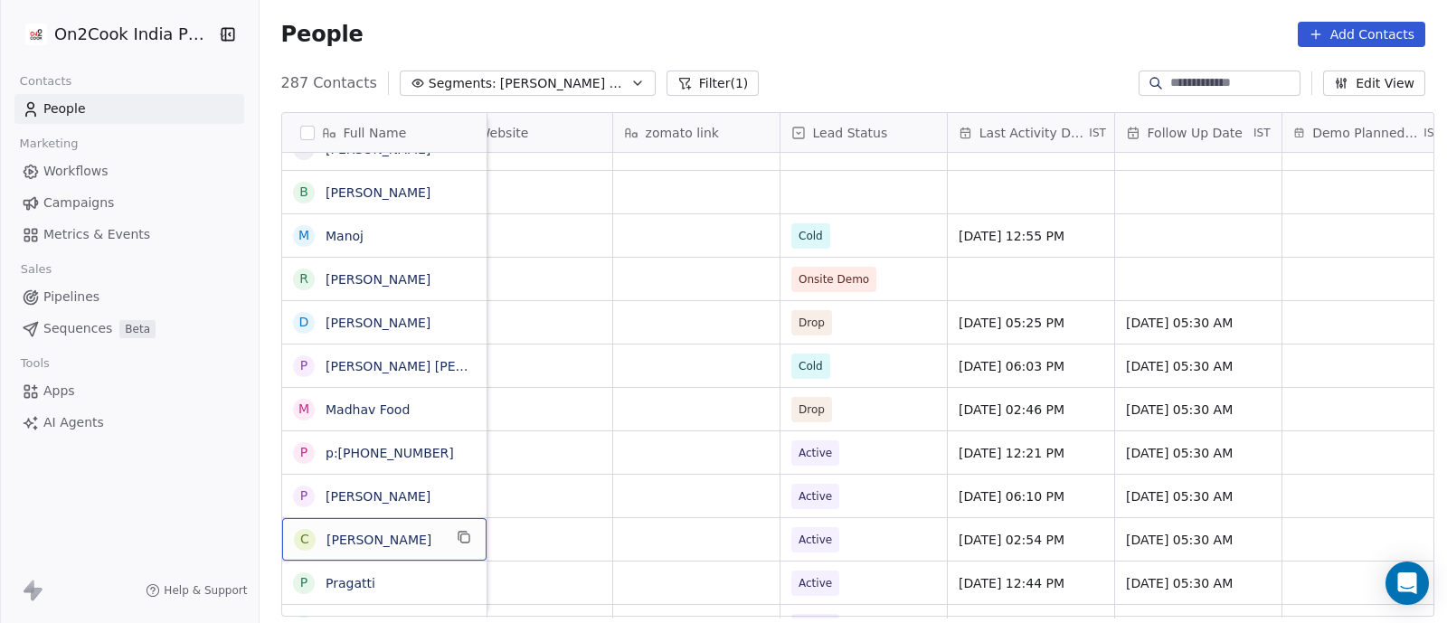
scroll to position [17, 2263]
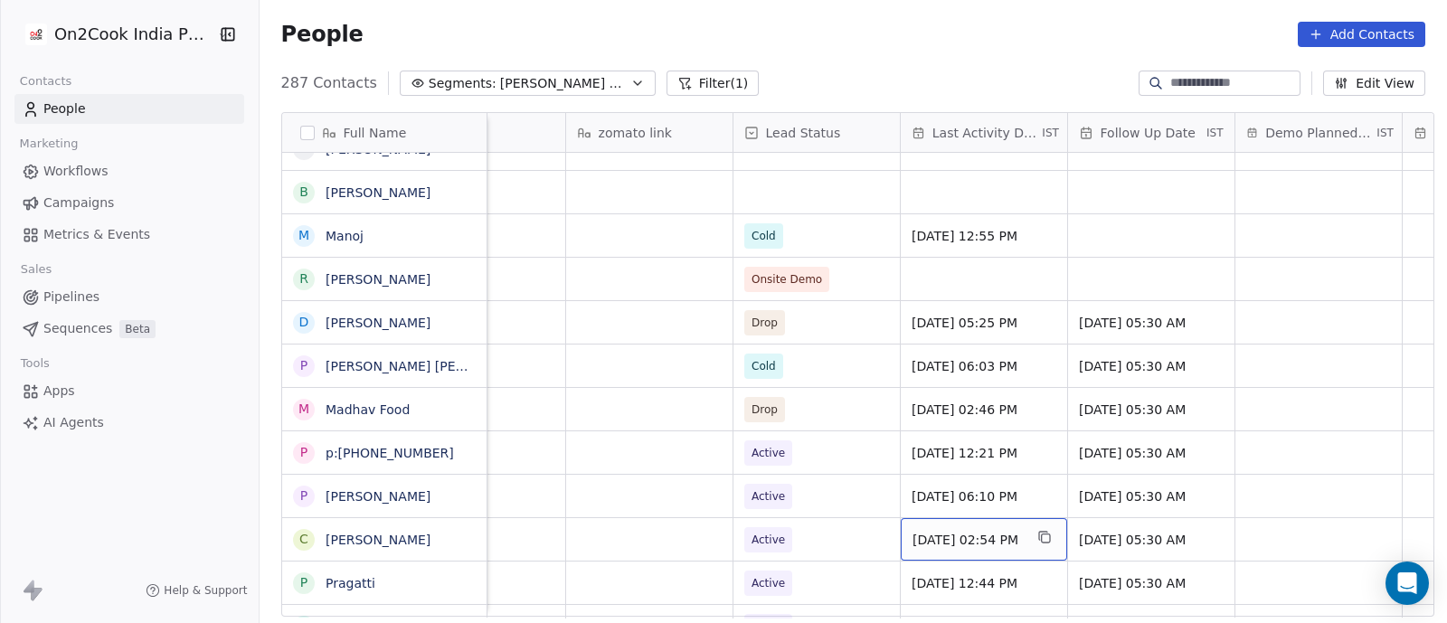
click at [930, 531] on span "[DATE] 02:54 PM" at bounding box center [967, 540] width 110 height 18
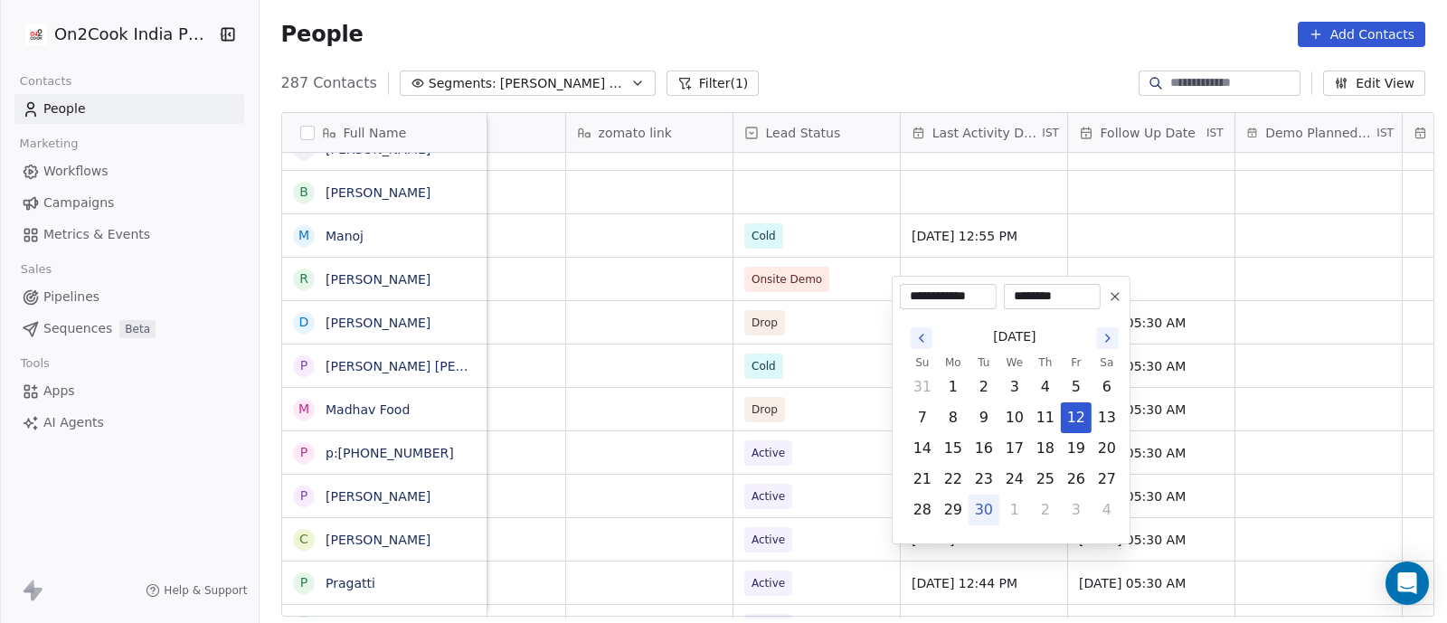
click at [985, 512] on button "30" at bounding box center [983, 509] width 29 height 29
type input "**********"
click at [1250, 457] on html "On2Cook India Pvt. Ltd. Contacts People Marketing Workflows Campaigns Metrics &…" at bounding box center [723, 311] width 1447 height 623
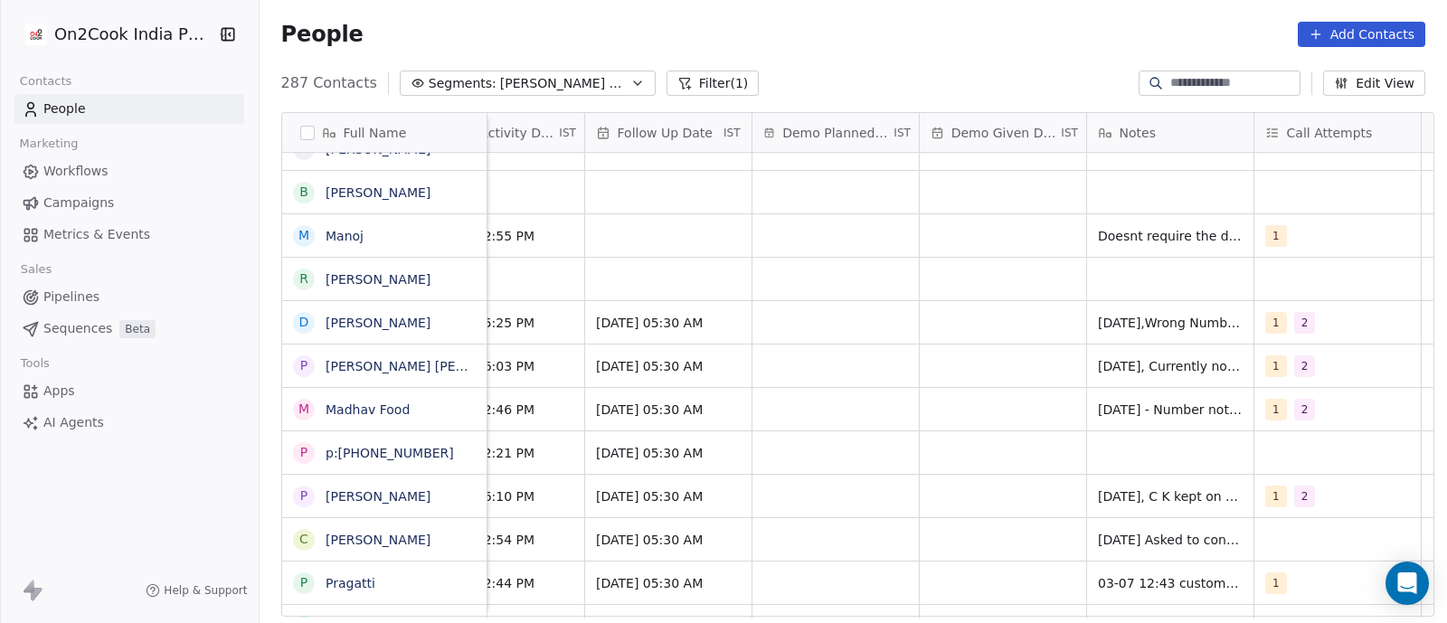
scroll to position [17, 2794]
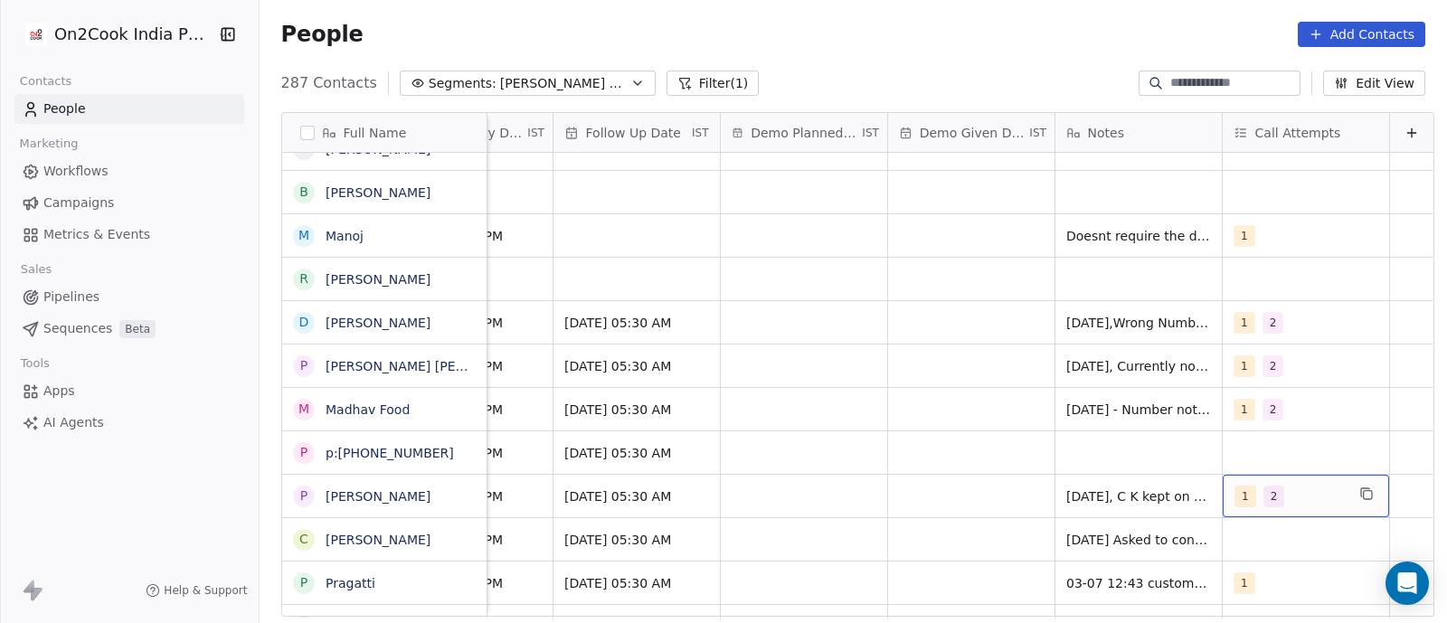
click at [1280, 486] on div "1 2" at bounding box center [1289, 496] width 110 height 22
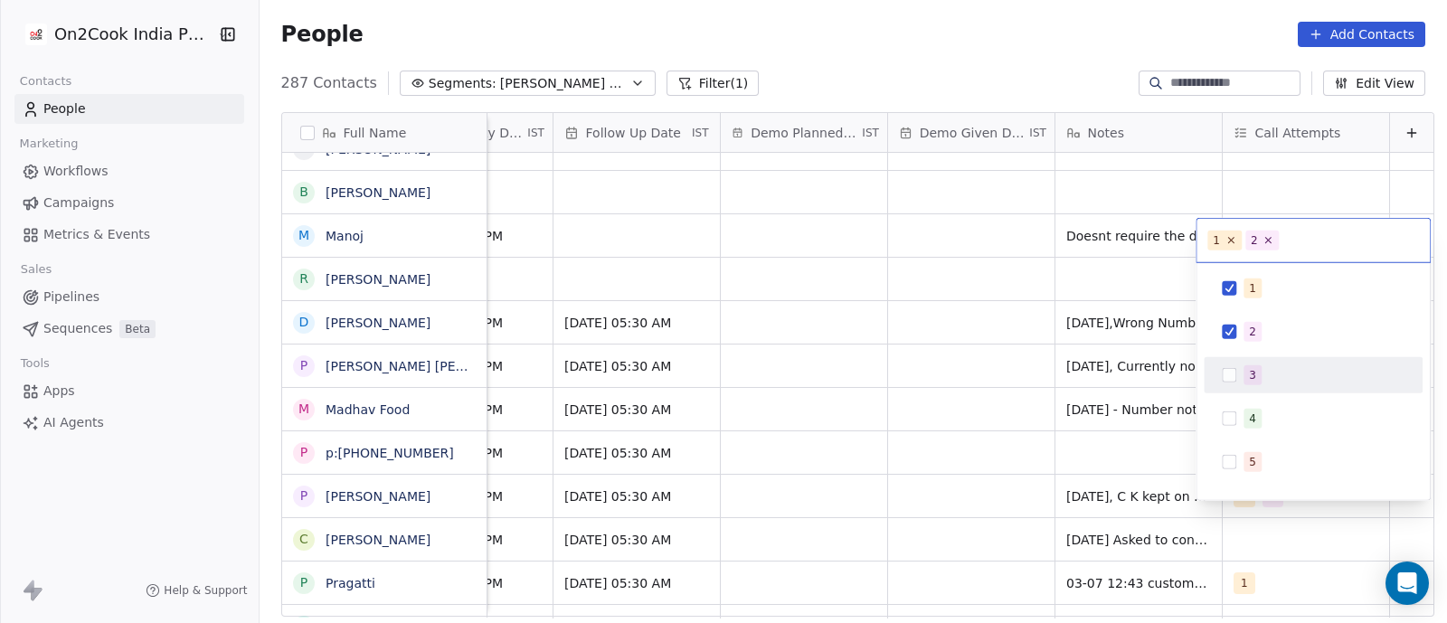
click at [1231, 378] on button "Suggestions" at bounding box center [1228, 375] width 14 height 14
click at [818, 485] on html "On2Cook India Pvt. Ltd. Contacts People Marketing Workflows Campaigns Metrics &…" at bounding box center [723, 311] width 1447 height 623
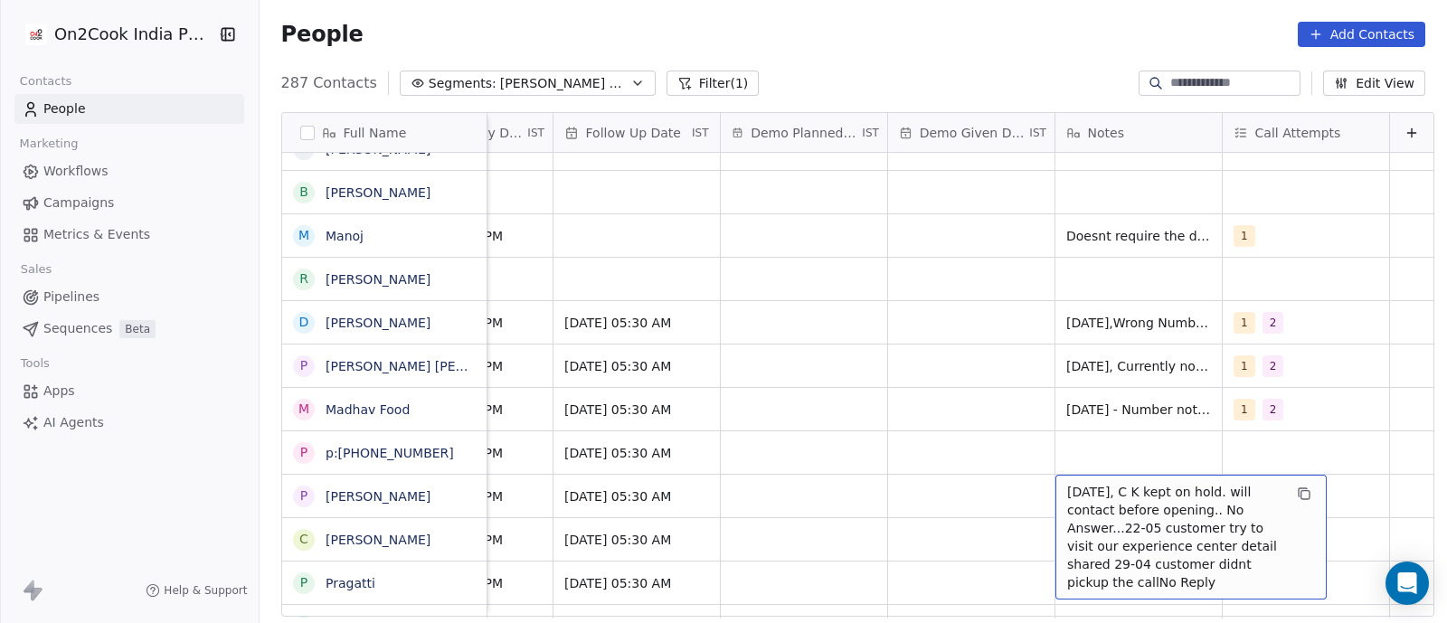
click at [1067, 483] on span "[DATE], C K kept on hold. will contact before opening.. No Answer...22-05 custo…" at bounding box center [1174, 537] width 215 height 108
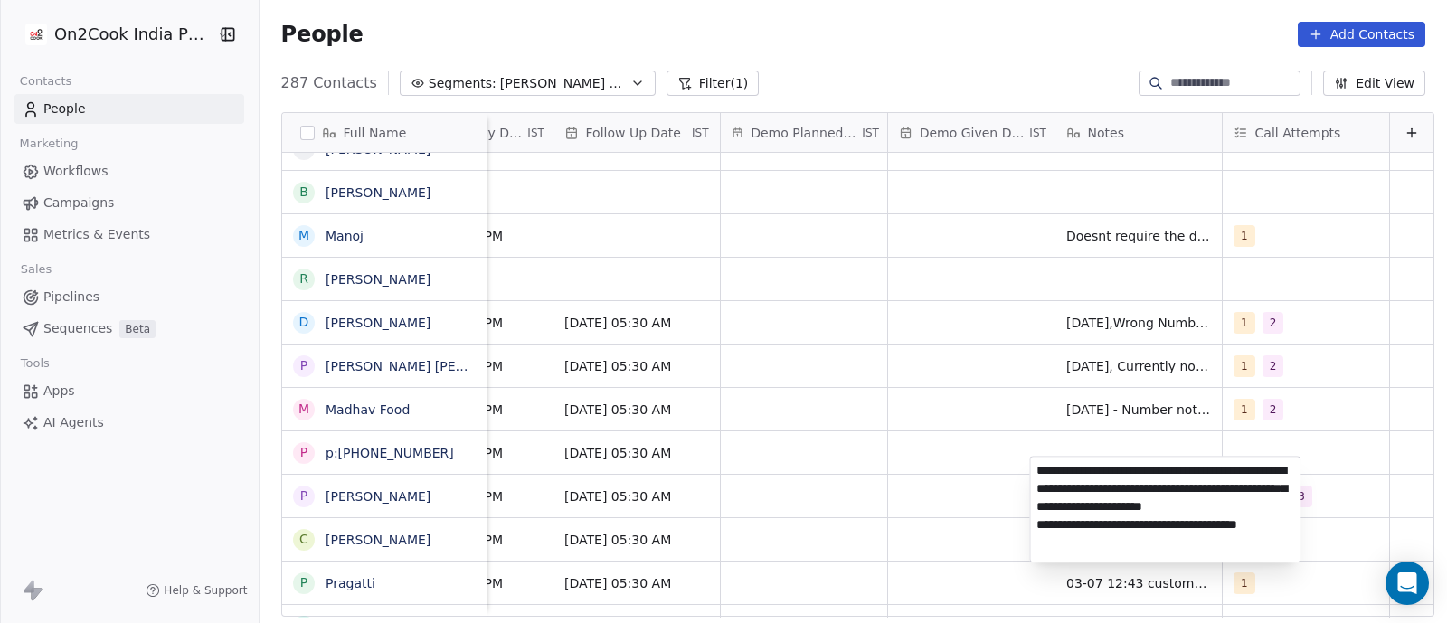
click at [1040, 474] on textarea "**********" at bounding box center [1164, 509] width 269 height 105
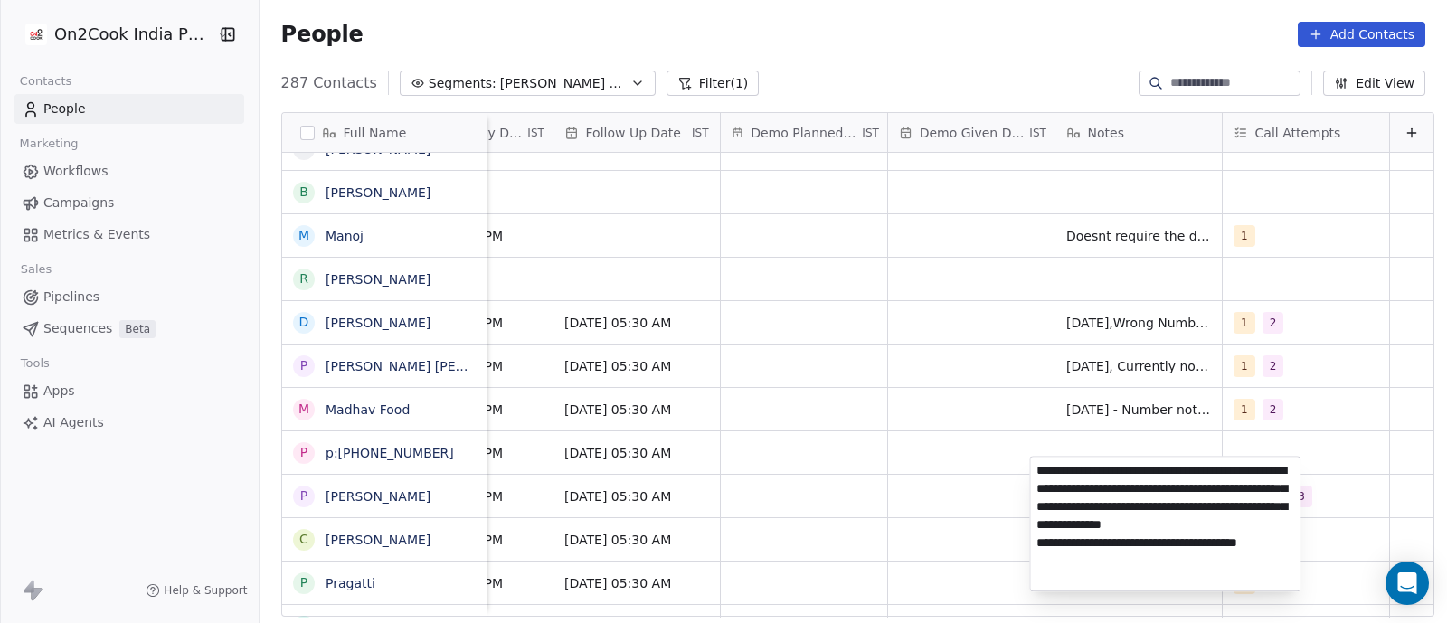
type textarea "**********"
click at [870, 370] on html "On2Cook India Pvt. Ltd. Contacts People Marketing Workflows Campaigns Metrics &…" at bounding box center [723, 311] width 1447 height 623
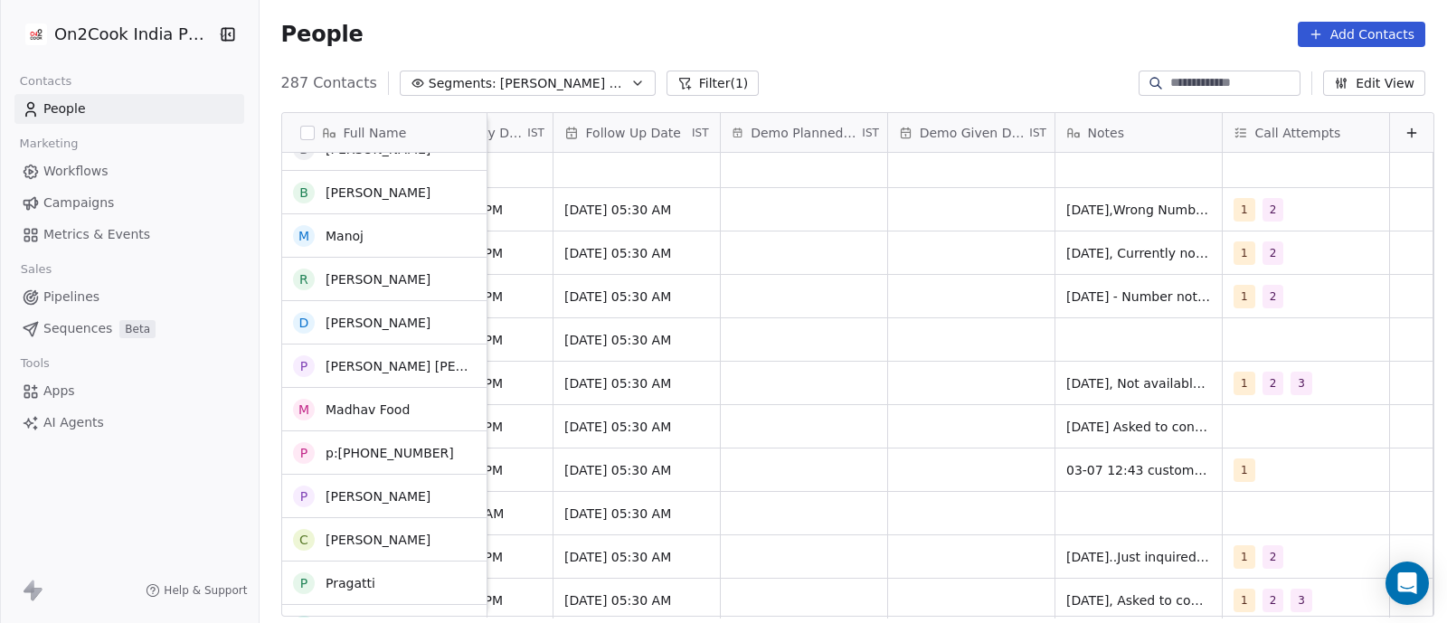
scroll to position [356, 0]
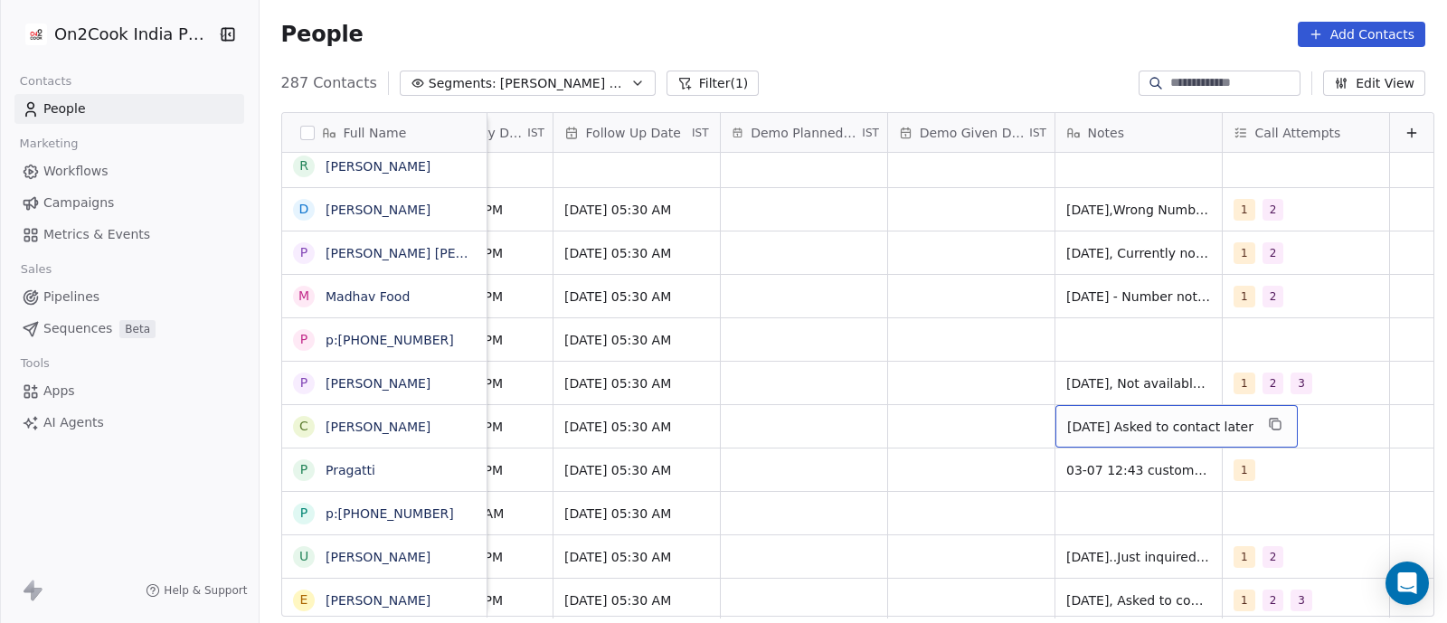
click at [1067, 418] on span "[DATE] Asked to contact later" at bounding box center [1160, 427] width 186 height 18
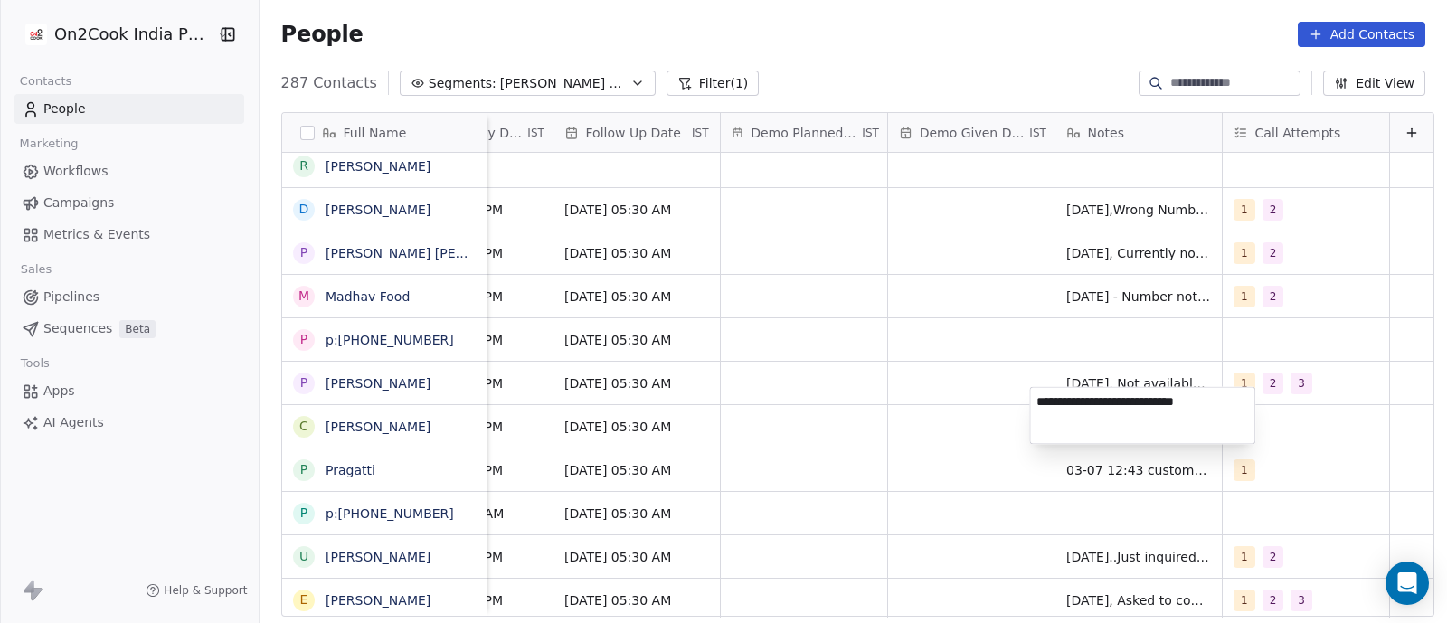
click at [1096, 363] on html "On2Cook India Pvt. Ltd. Contacts People Marketing Workflows Campaigns Metrics &…" at bounding box center [723, 311] width 1447 height 623
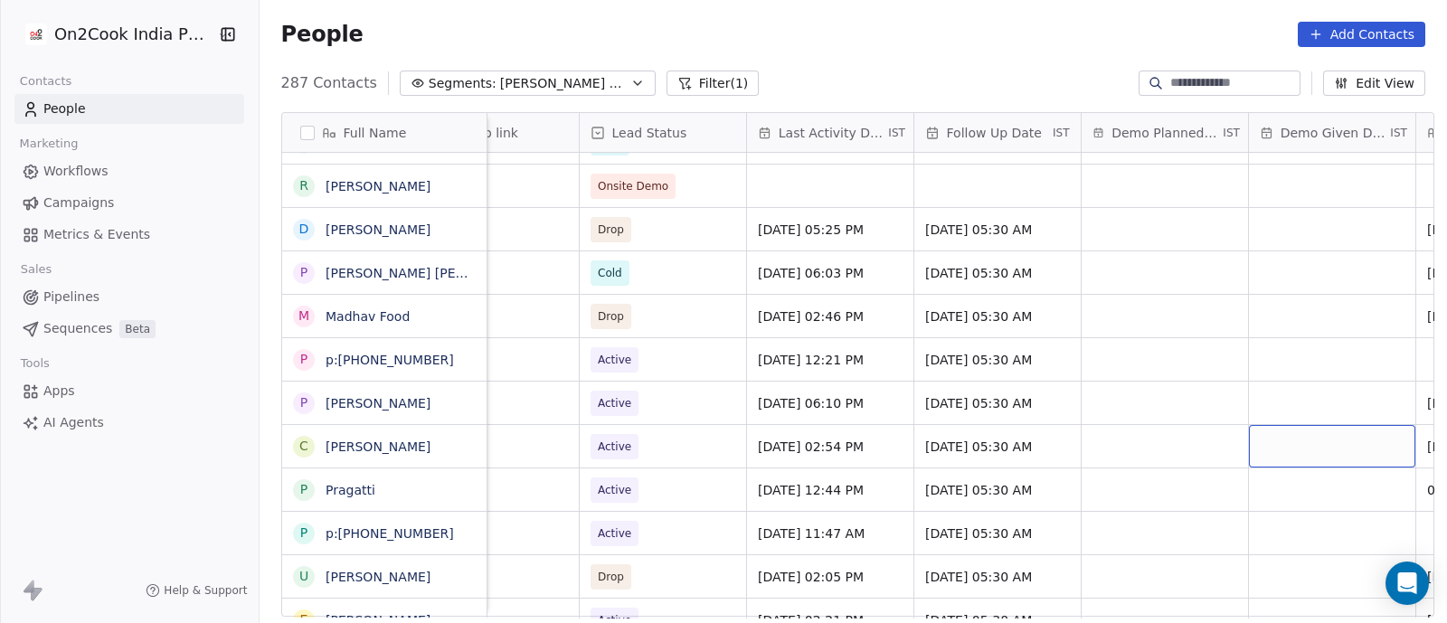
scroll to position [17, 2584]
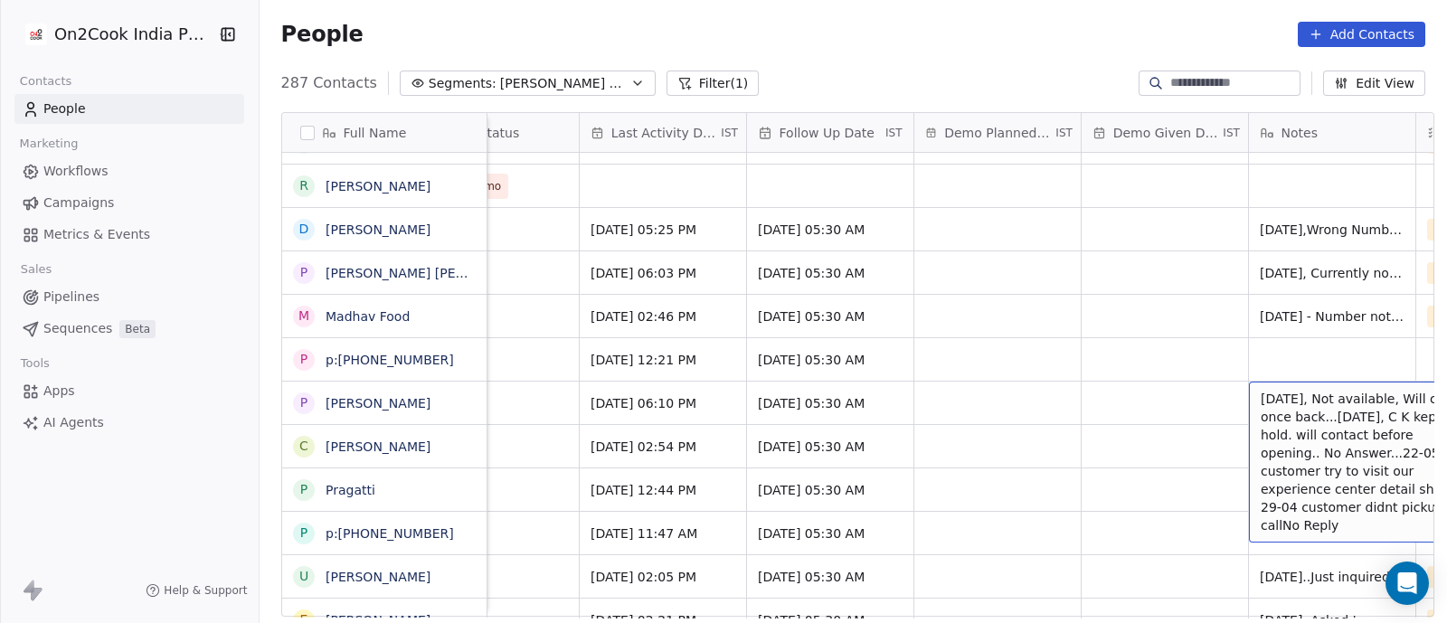
click at [1266, 390] on span "[DATE], Not available, Will call once back...[DATE], C K kept on hold. will con…" at bounding box center [1367, 462] width 215 height 145
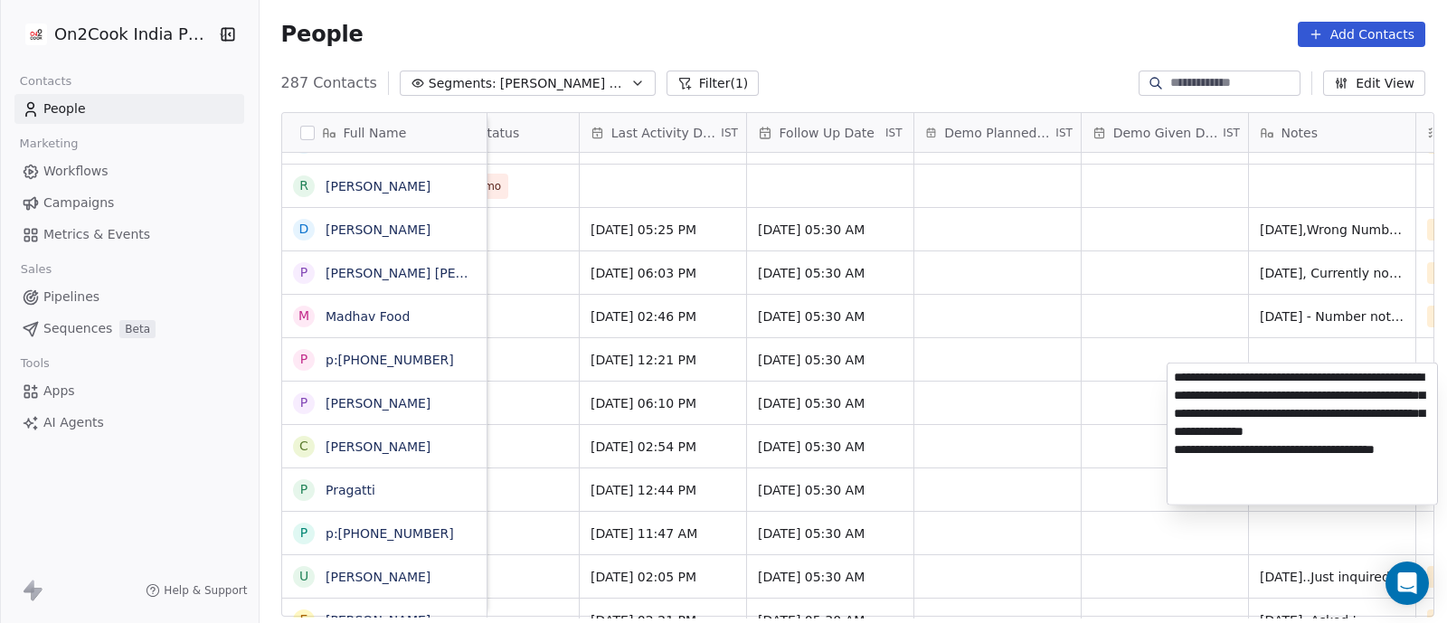
drag, startPoint x: 1170, startPoint y: 378, endPoint x: 1389, endPoint y: 380, distance: 218.8
click at [1389, 380] on textarea "**********" at bounding box center [1301, 433] width 269 height 141
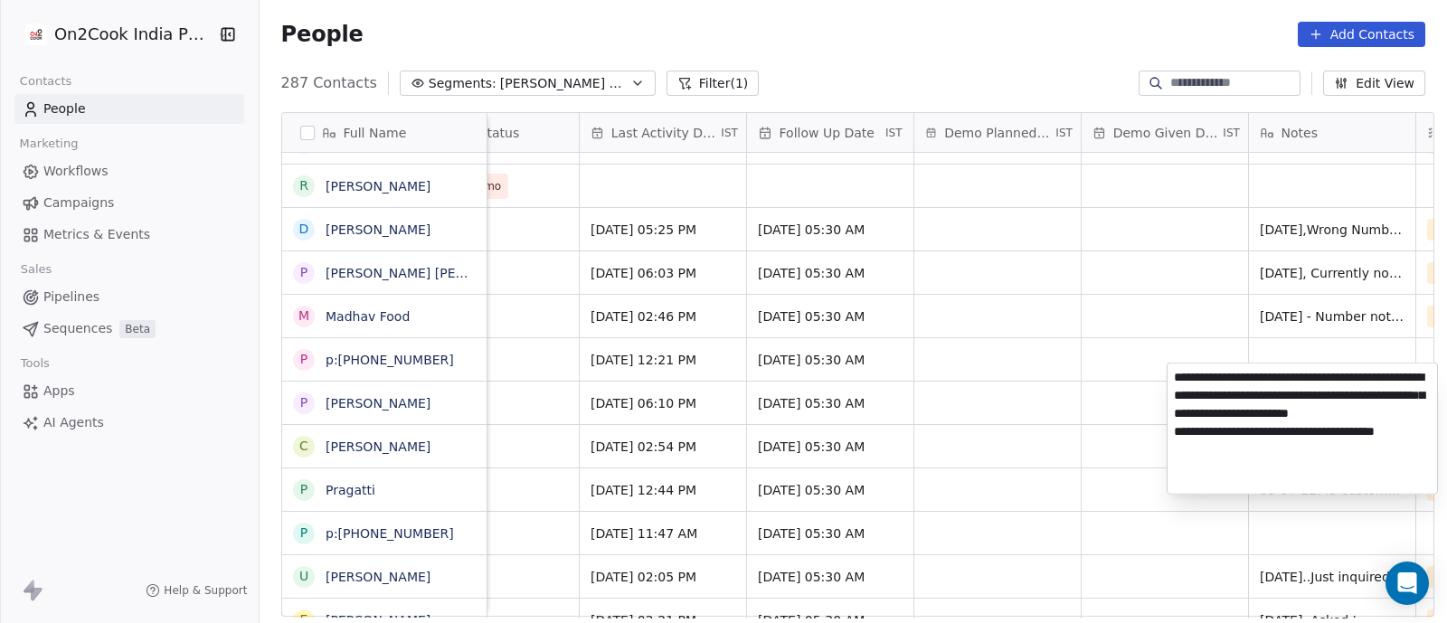
type textarea "**********"
click at [1138, 451] on html "On2Cook India Pvt. Ltd. Contacts People Marketing Workflows Campaigns Metrics &…" at bounding box center [723, 311] width 1447 height 623
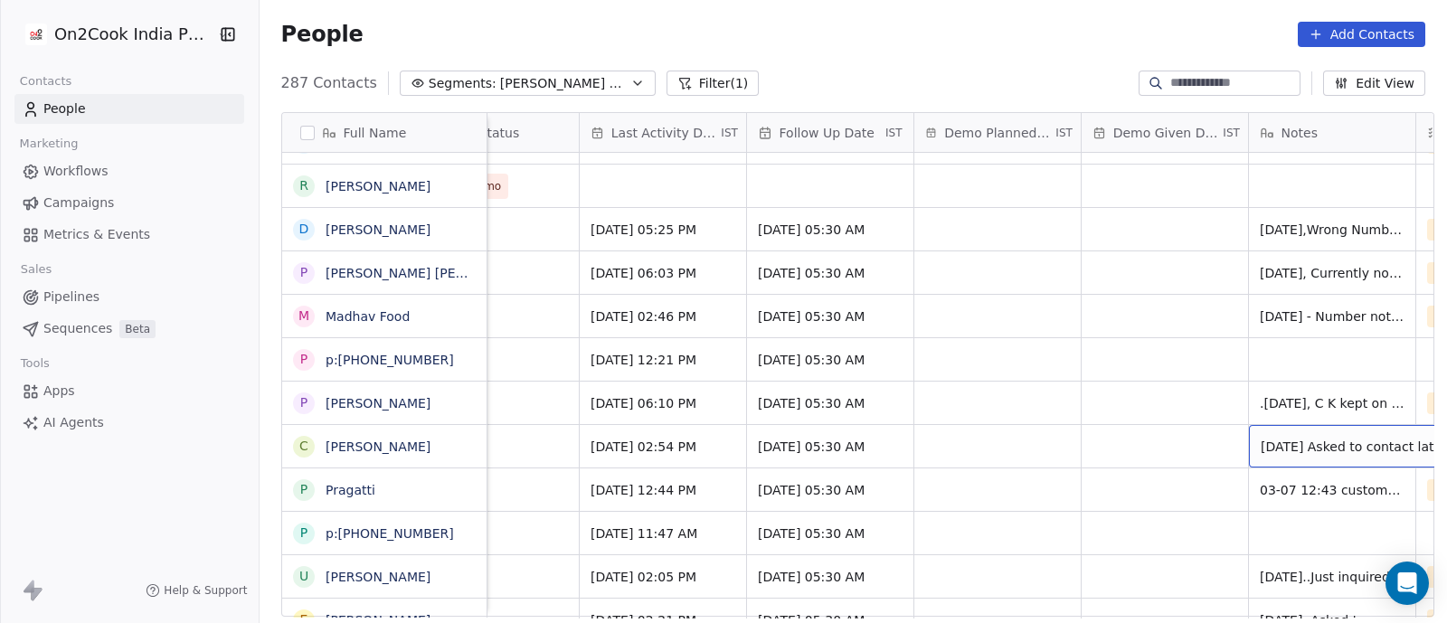
click at [1260, 438] on span "[DATE] Asked to contact later" at bounding box center [1353, 447] width 186 height 18
click at [1220, 425] on textarea "**********" at bounding box center [1324, 435] width 224 height 56
click at [1351, 423] on textarea "**********" at bounding box center [1324, 435] width 224 height 56
type textarea "**********"
click at [1057, 335] on html "On2Cook India Pvt. Ltd. Contacts People Marketing Workflows Campaigns Metrics &…" at bounding box center [723, 311] width 1447 height 623
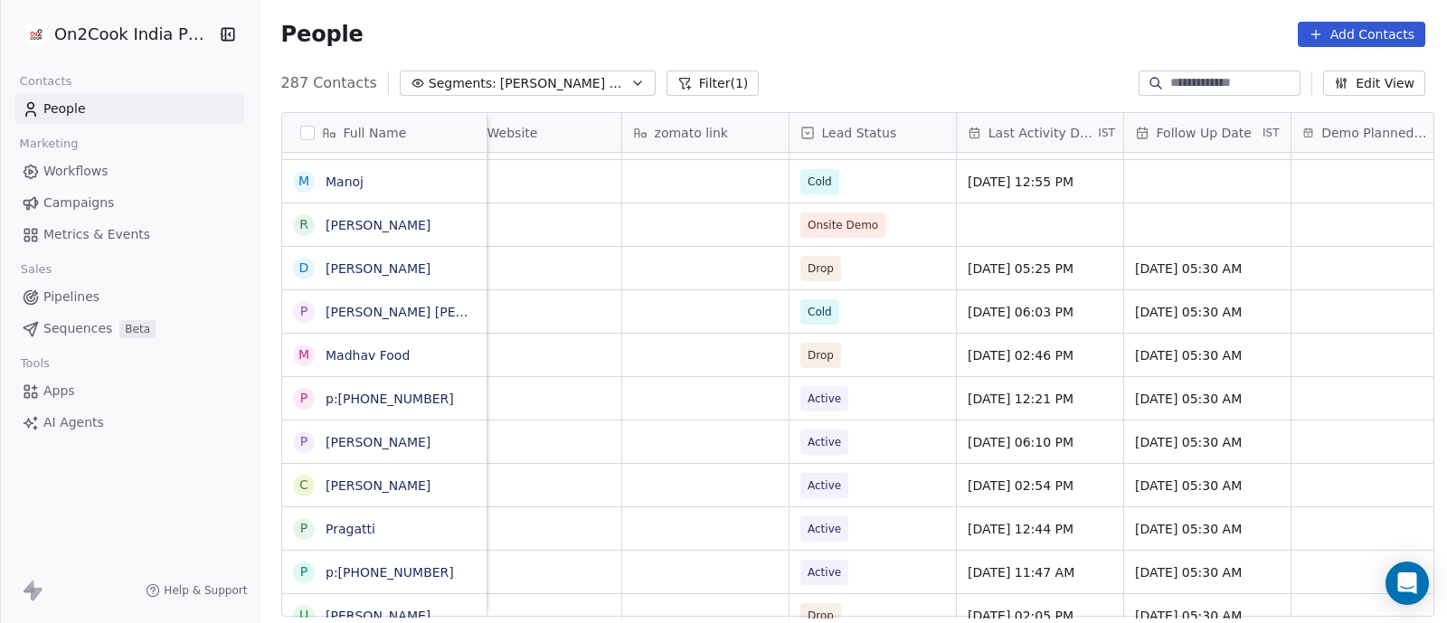
scroll to position [7, 2208]
click at [1004, 433] on span "[DATE] 06:10 PM" at bounding box center [1022, 442] width 110 height 18
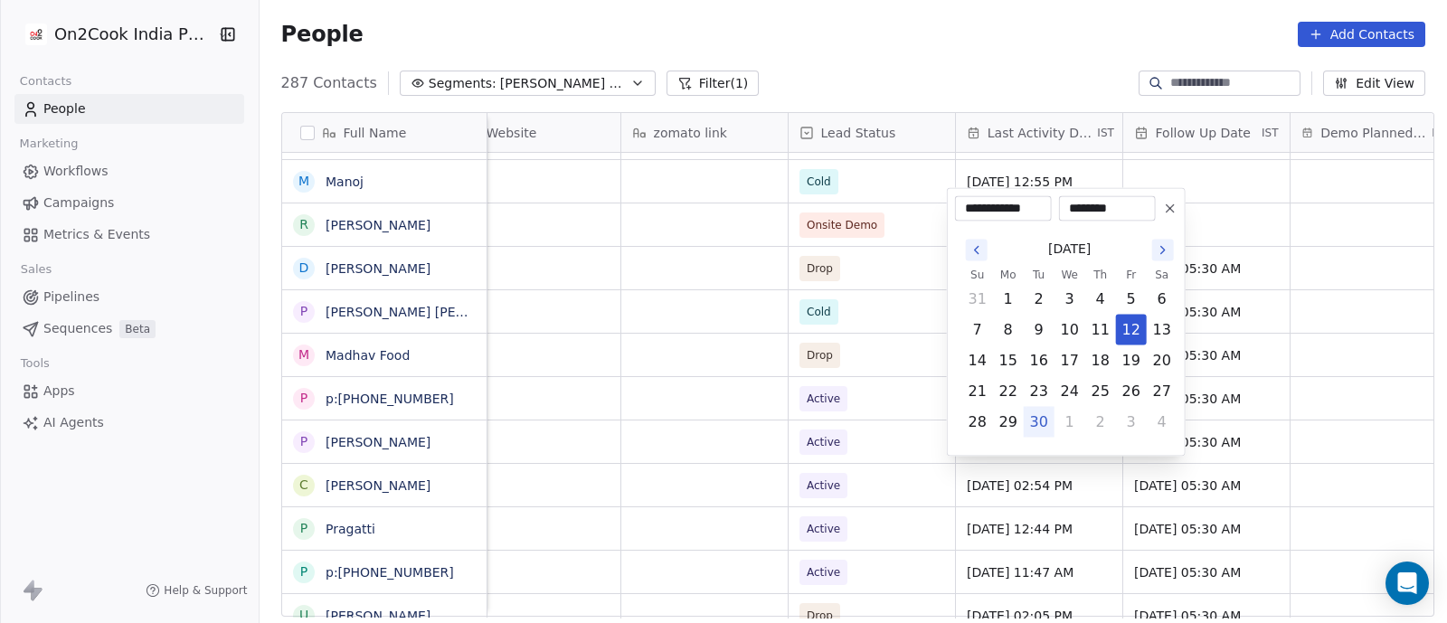
click at [1036, 422] on button "30" at bounding box center [1038, 422] width 29 height 29
type input "**********"
click at [890, 454] on html "On2Cook India Pvt. Ltd. Contacts People Marketing Workflows Campaigns Metrics &…" at bounding box center [723, 311] width 1447 height 623
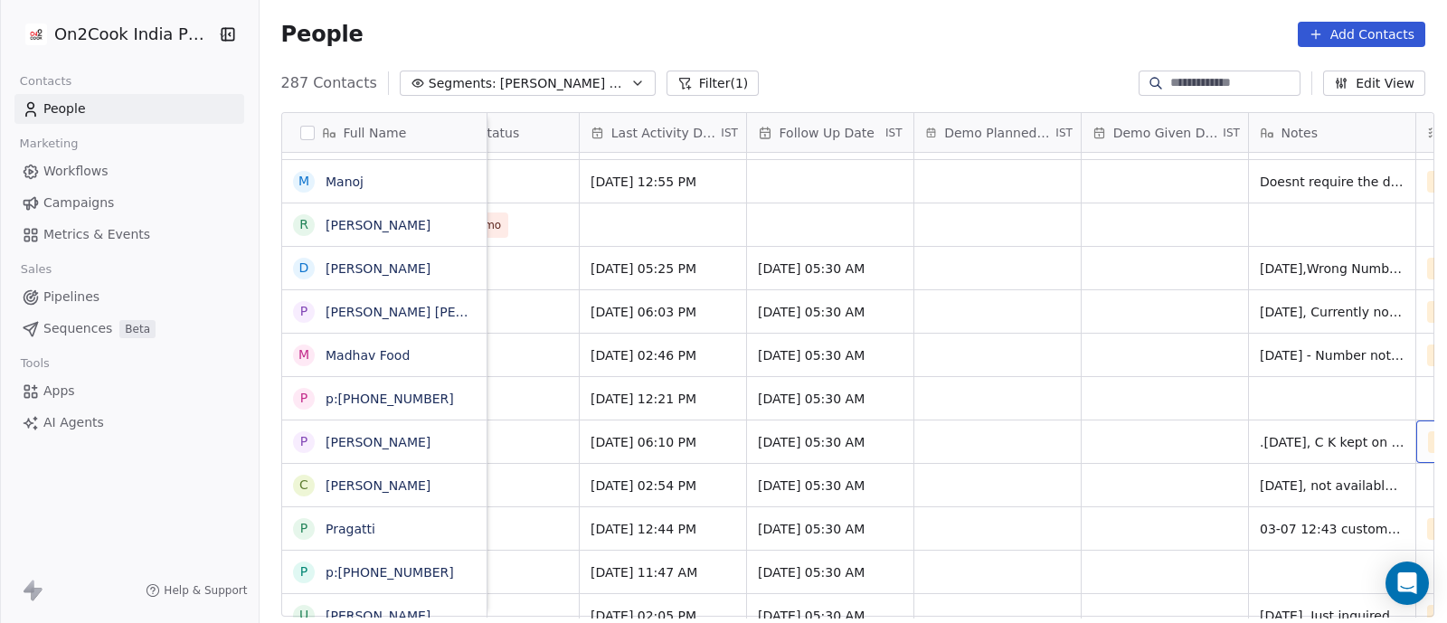
scroll to position [7, 2751]
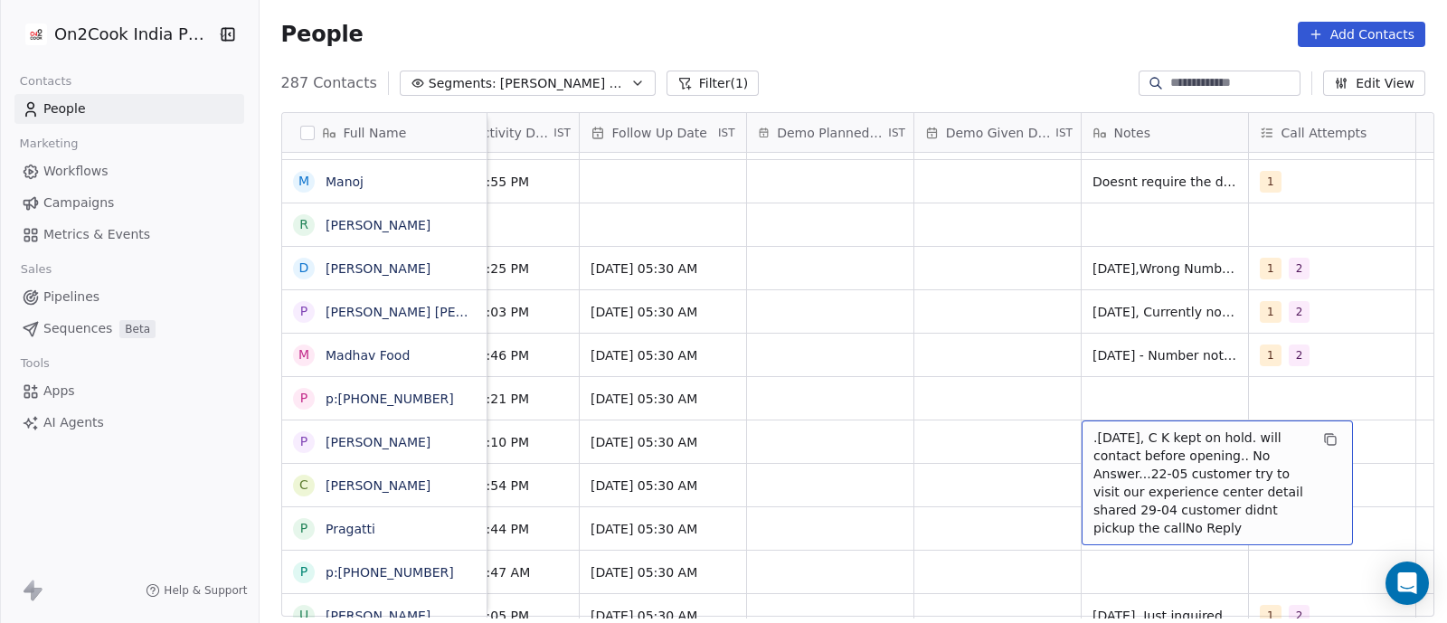
click at [1093, 437] on span ".[DATE], C K kept on hold. will contact before opening.. No Answer...22-05 cust…" at bounding box center [1200, 483] width 215 height 108
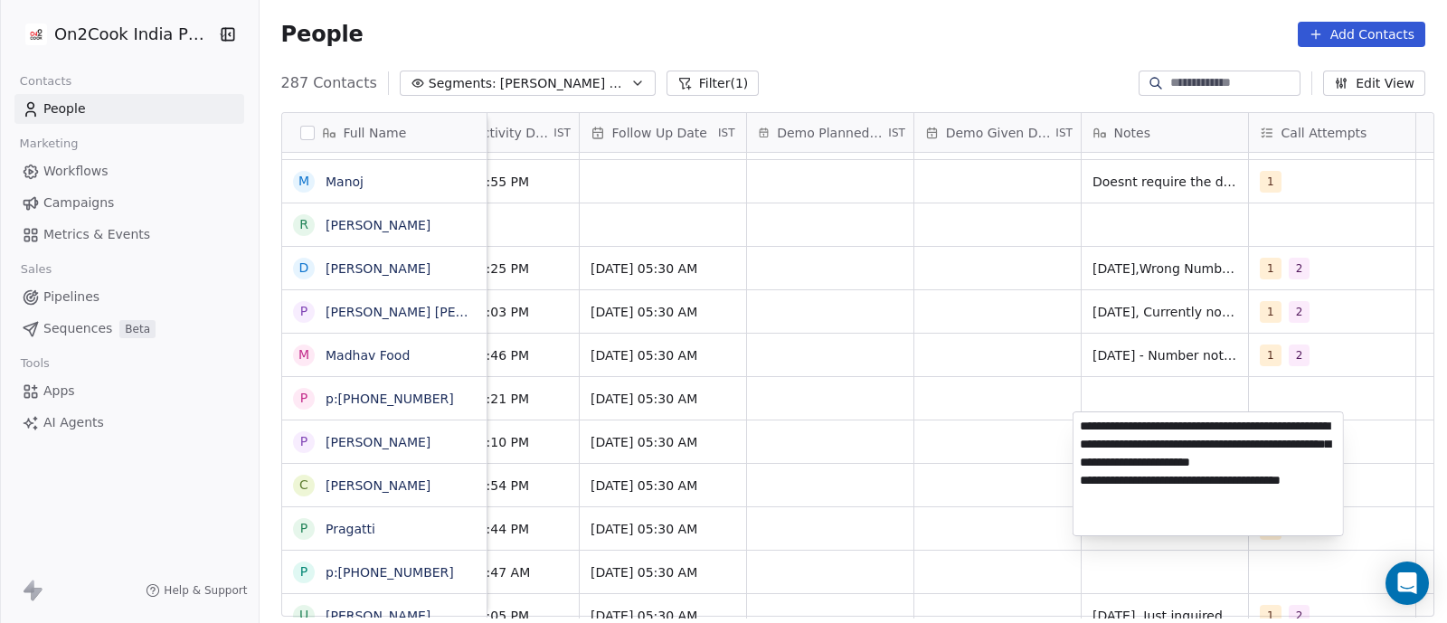
click at [1080, 427] on textarea "**********" at bounding box center [1207, 473] width 269 height 123
click at [1081, 418] on textarea "**********" at bounding box center [1207, 470] width 269 height 116
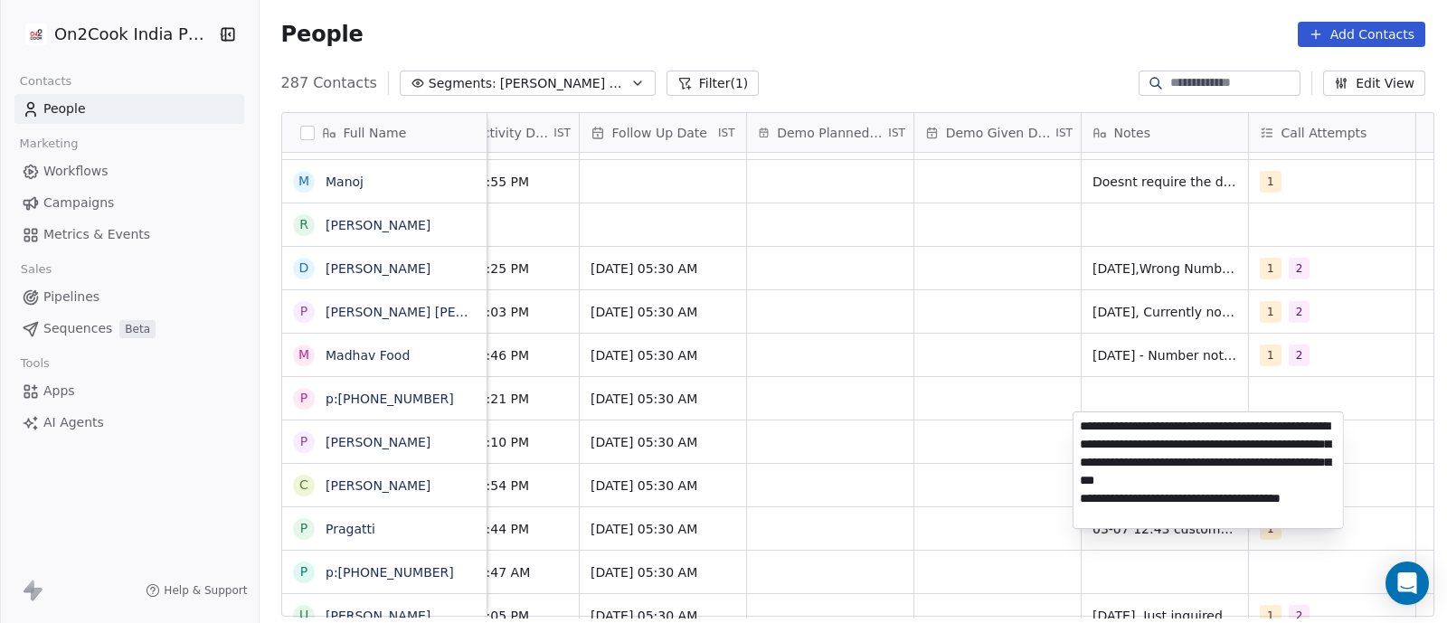
type textarea "**********"
click at [830, 410] on html "On2Cook India Pvt. Ltd. Contacts People Marketing Workflows Campaigns Metrics &…" at bounding box center [723, 311] width 1447 height 623
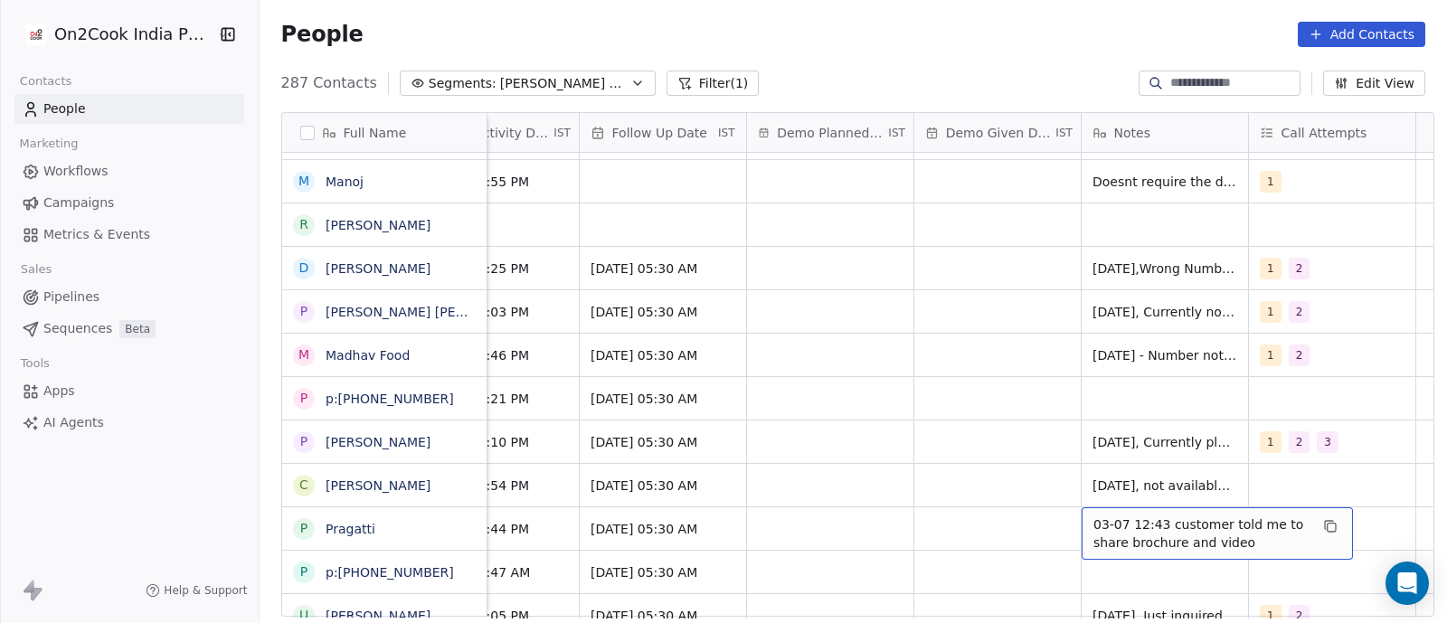
click at [1143, 521] on span "03-07 12:43 customer told me to share brochure and video" at bounding box center [1200, 533] width 215 height 36
click at [999, 526] on html "On2Cook India Pvt. Ltd. Contacts People Marketing Workflows Campaigns Metrics &…" at bounding box center [723, 311] width 1447 height 623
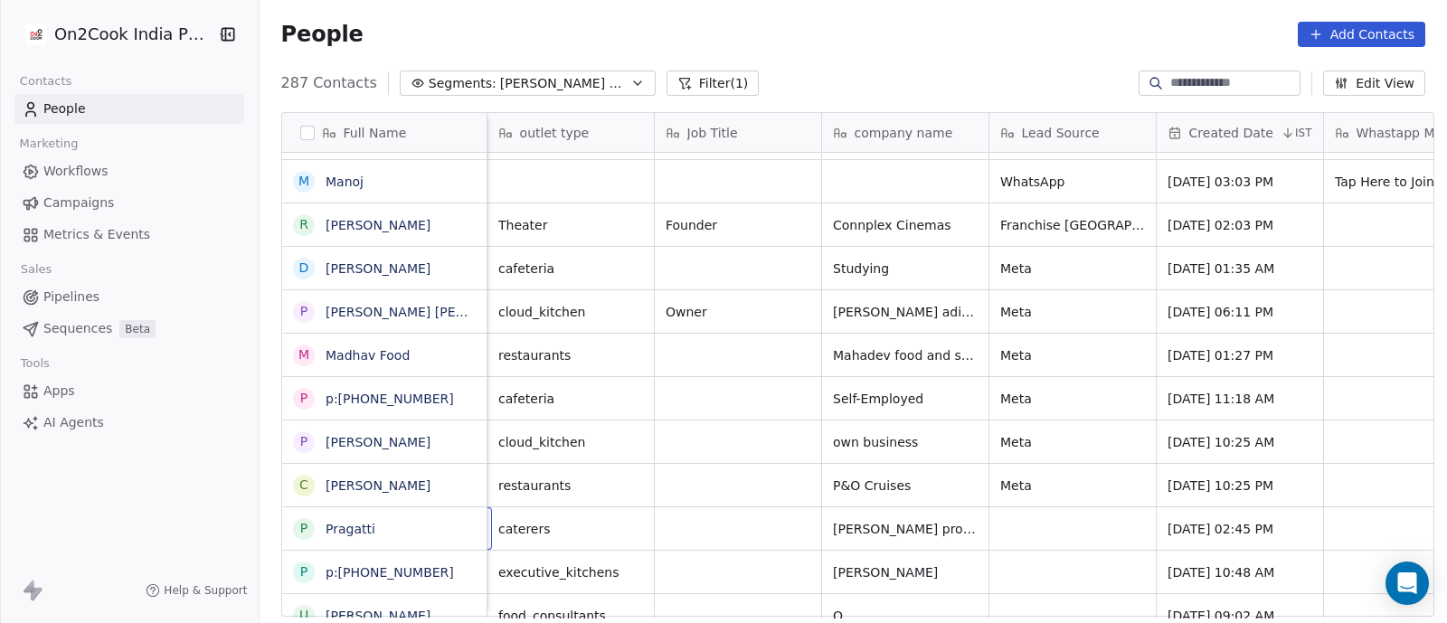
scroll to position [7, 167]
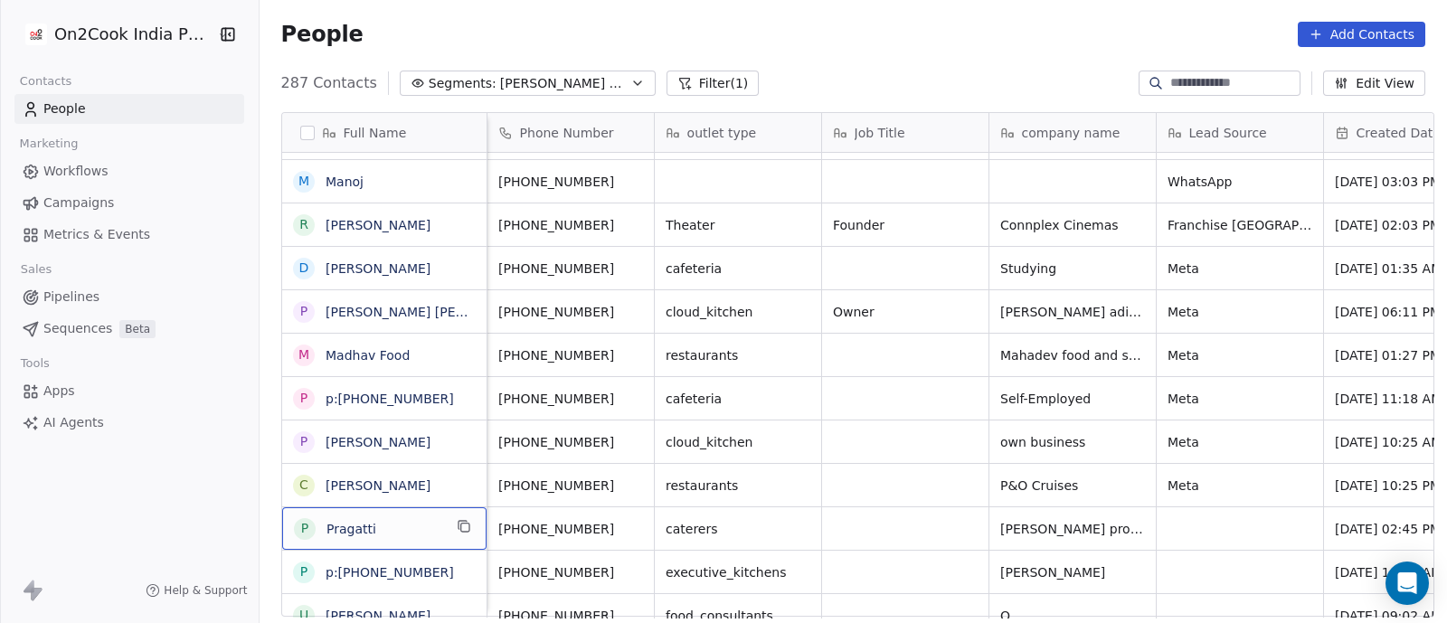
click at [400, 528] on span "Pragatti" at bounding box center [384, 529] width 116 height 18
type textarea "**********"
click at [533, 433] on html "On2Cook India Pvt. Ltd. Contacts People Marketing Workflows Campaigns Metrics &…" at bounding box center [723, 311] width 1447 height 623
drag, startPoint x: 522, startPoint y: 539, endPoint x: 851, endPoint y: 561, distance: 329.9
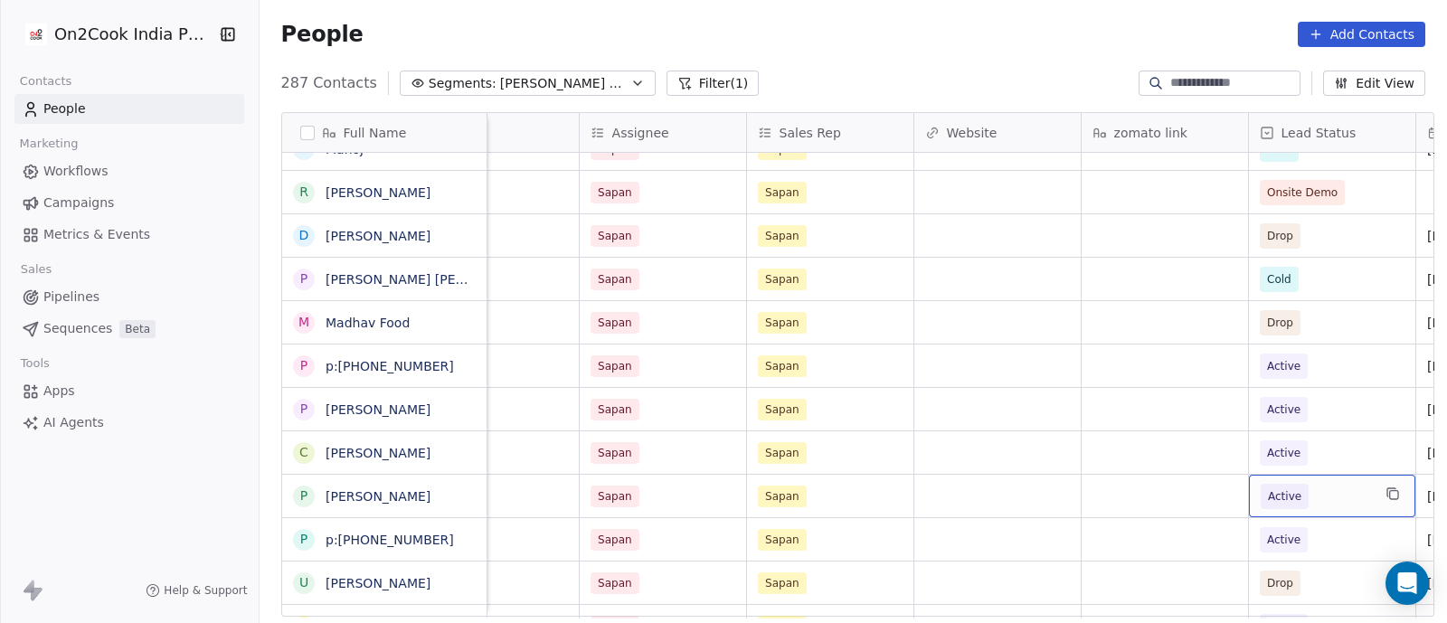
scroll to position [7, 1915]
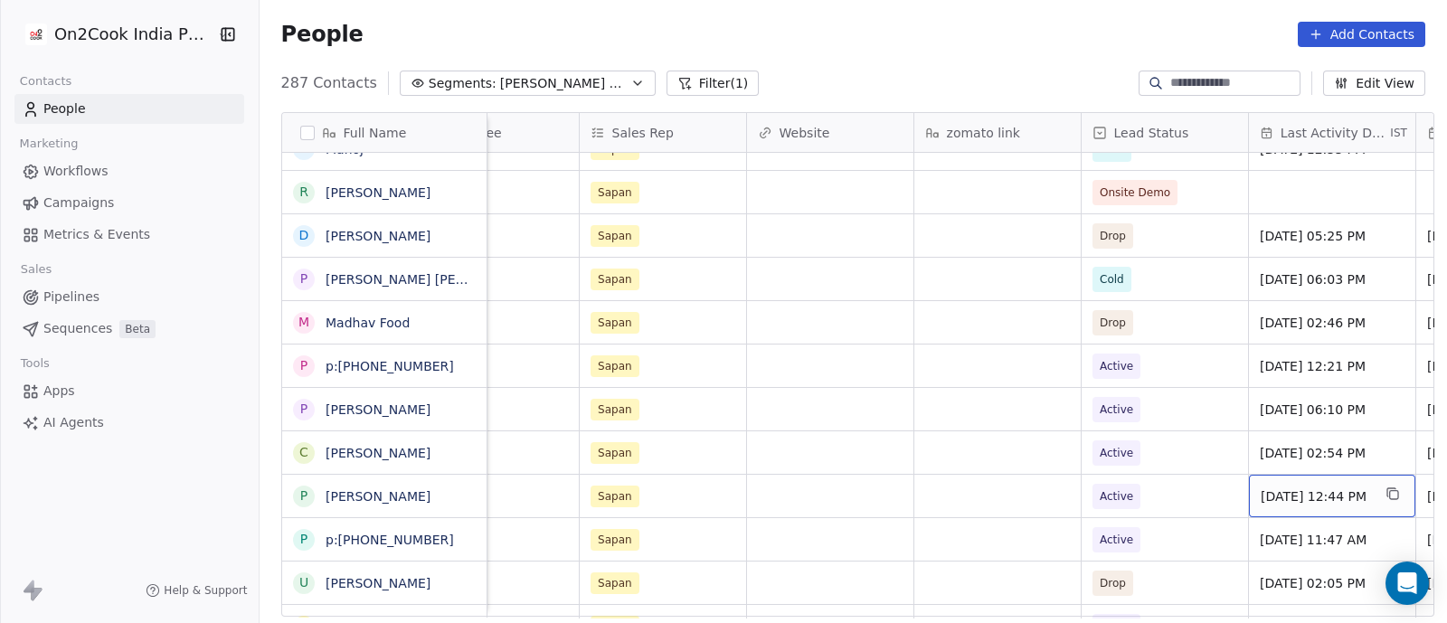
click at [1261, 487] on span "[DATE] 12:44 PM" at bounding box center [1315, 496] width 110 height 18
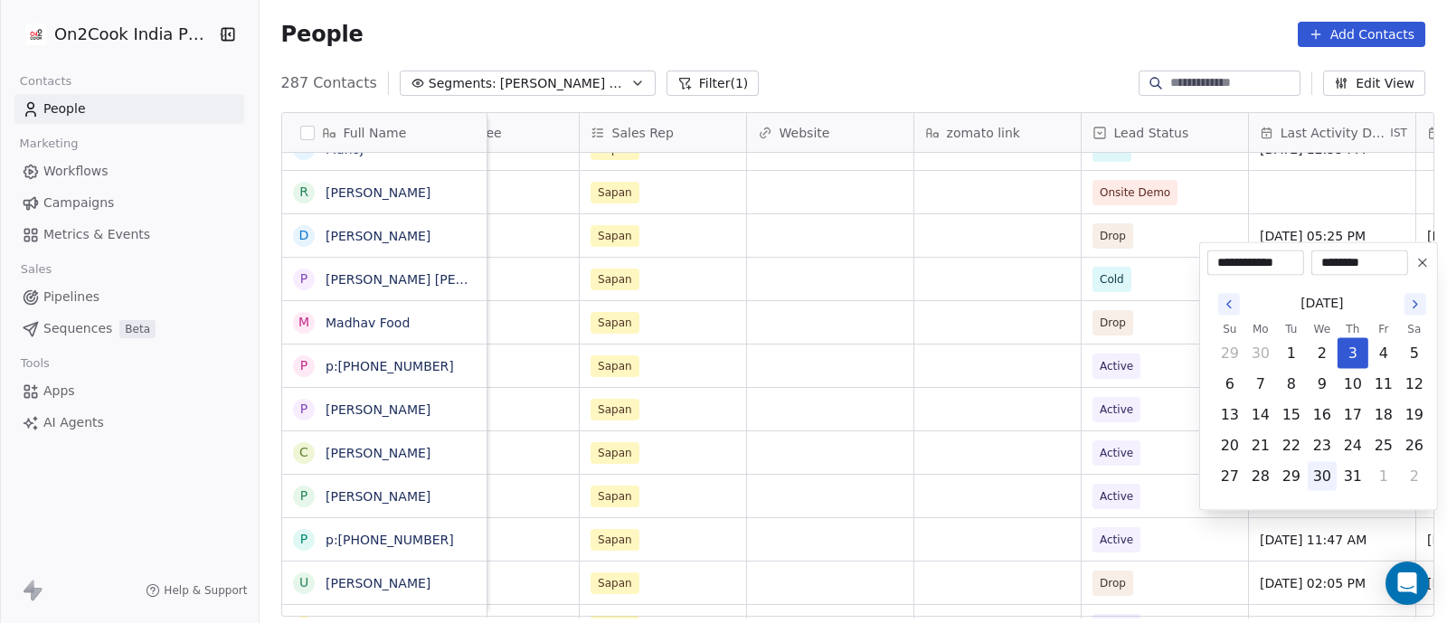
click at [1319, 481] on button "30" at bounding box center [1321, 476] width 29 height 29
type input "**********"
click at [1167, 529] on html "On2Cook India Pvt. Ltd. Contacts People Marketing Workflows Campaigns Metrics &…" at bounding box center [723, 311] width 1447 height 623
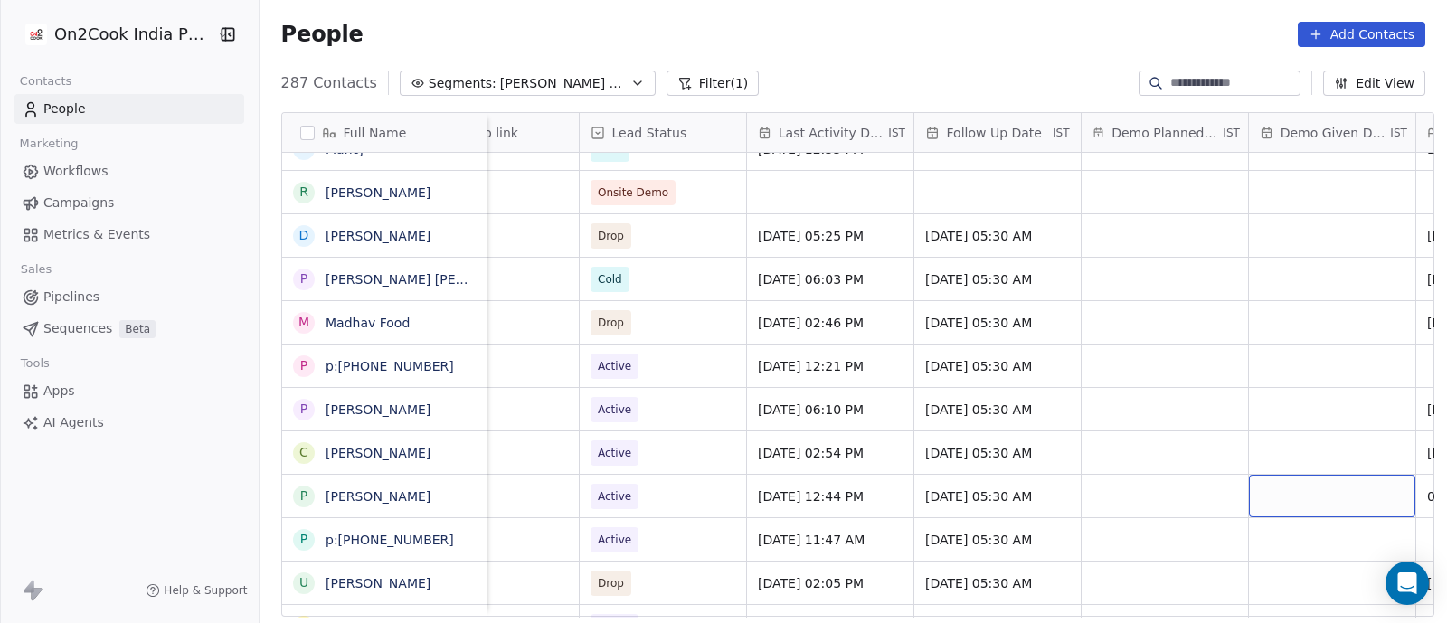
scroll to position [7, 2584]
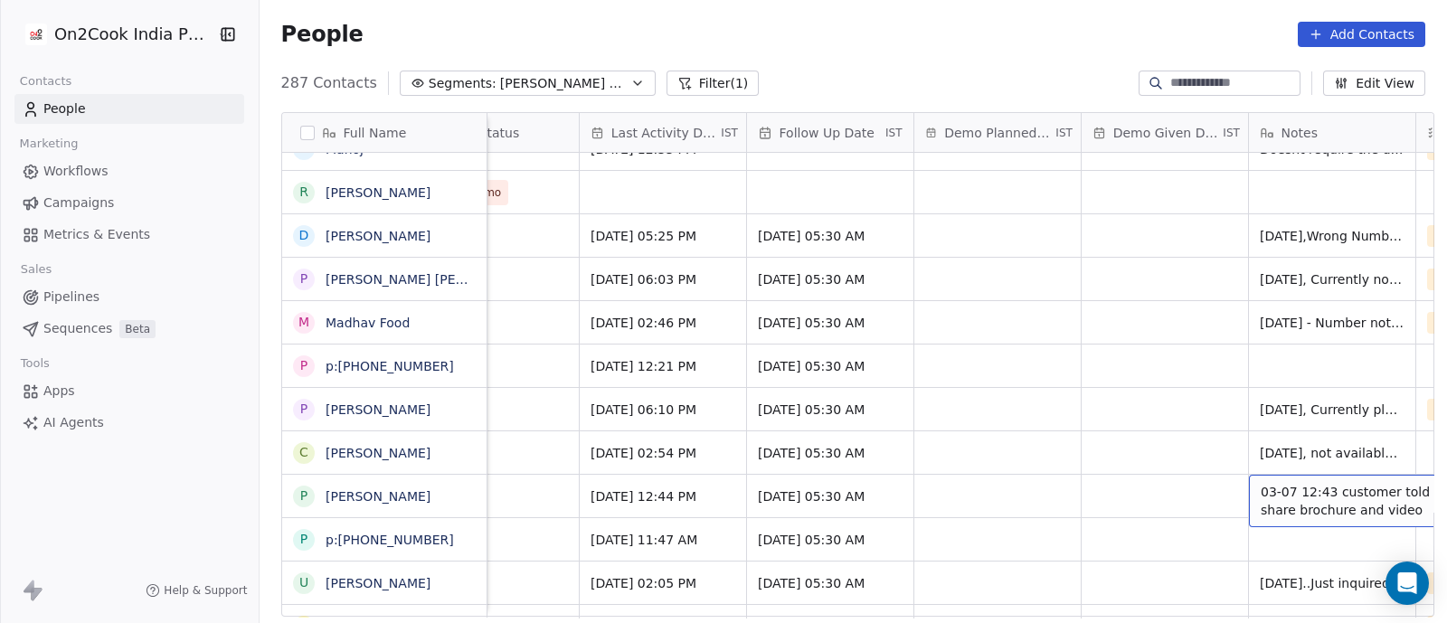
click at [1260, 483] on span "03-07 12:43 customer told me to share brochure and video" at bounding box center [1367, 501] width 215 height 36
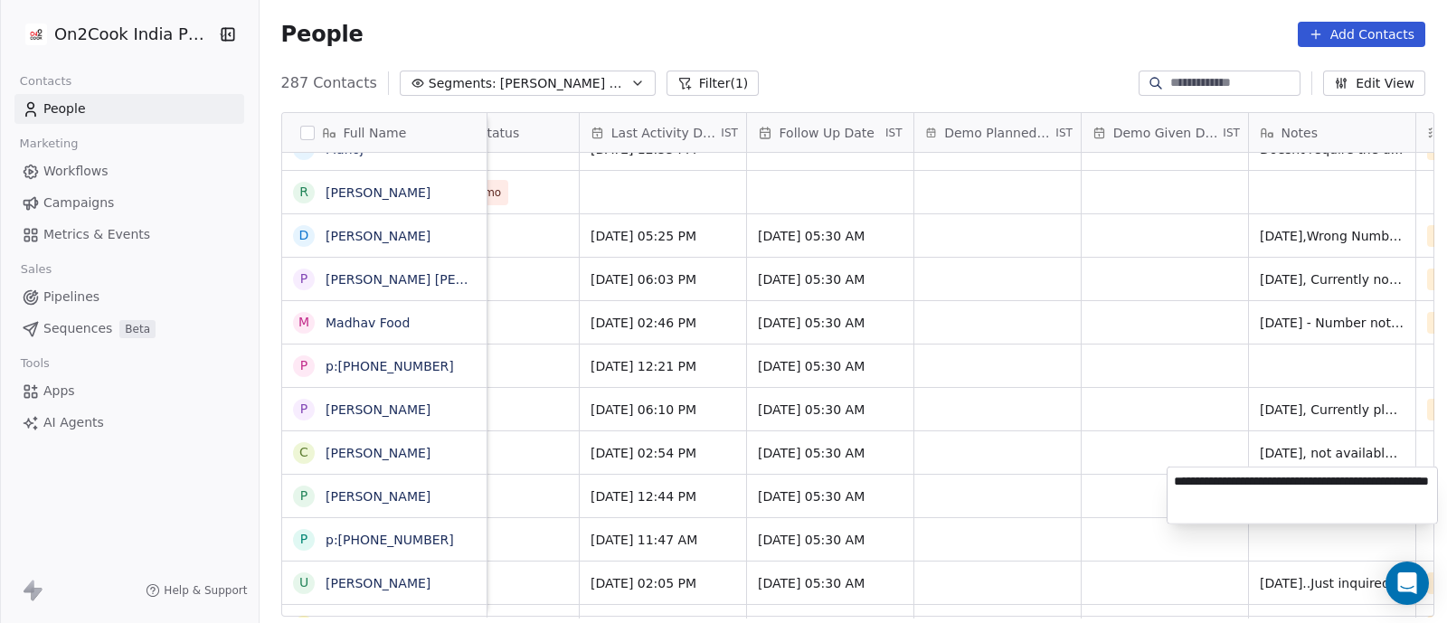
click at [1175, 484] on textarea "**********" at bounding box center [1301, 495] width 269 height 56
type textarea "**********"
click at [1155, 402] on html "On2Cook India Pvt. Ltd. Contacts People Marketing Workflows Campaigns Metrics &…" at bounding box center [723, 311] width 1447 height 623
